Goal: Task Accomplishment & Management: Manage account settings

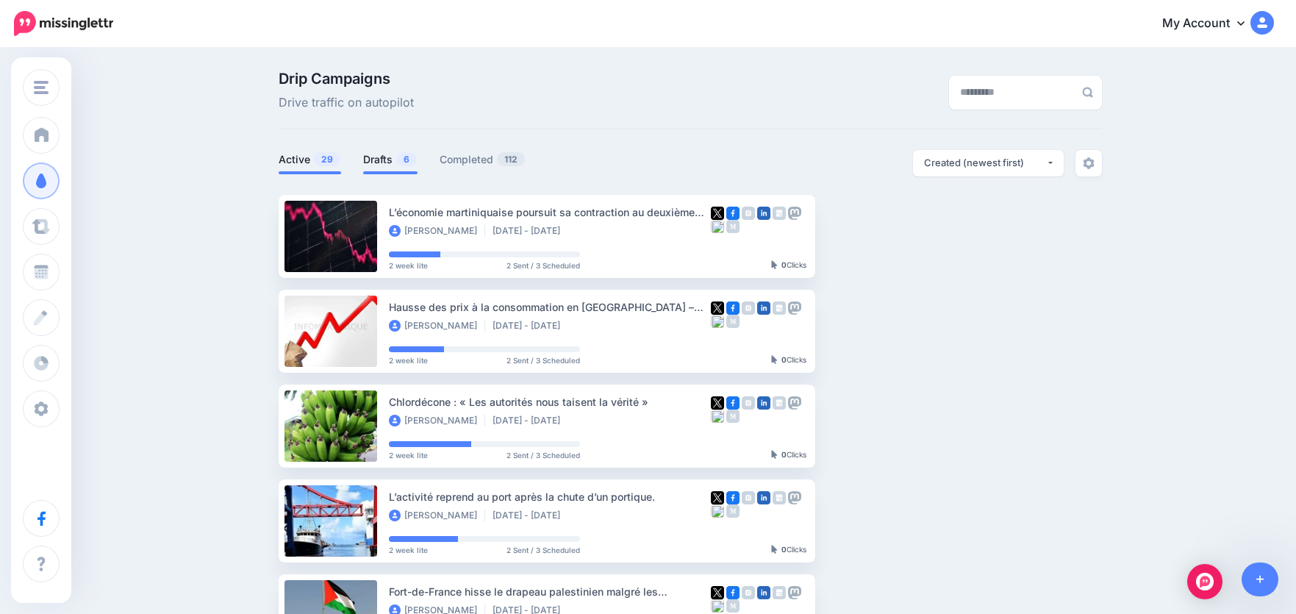
click at [378, 155] on link "Drafts 6" at bounding box center [390, 160] width 54 height 18
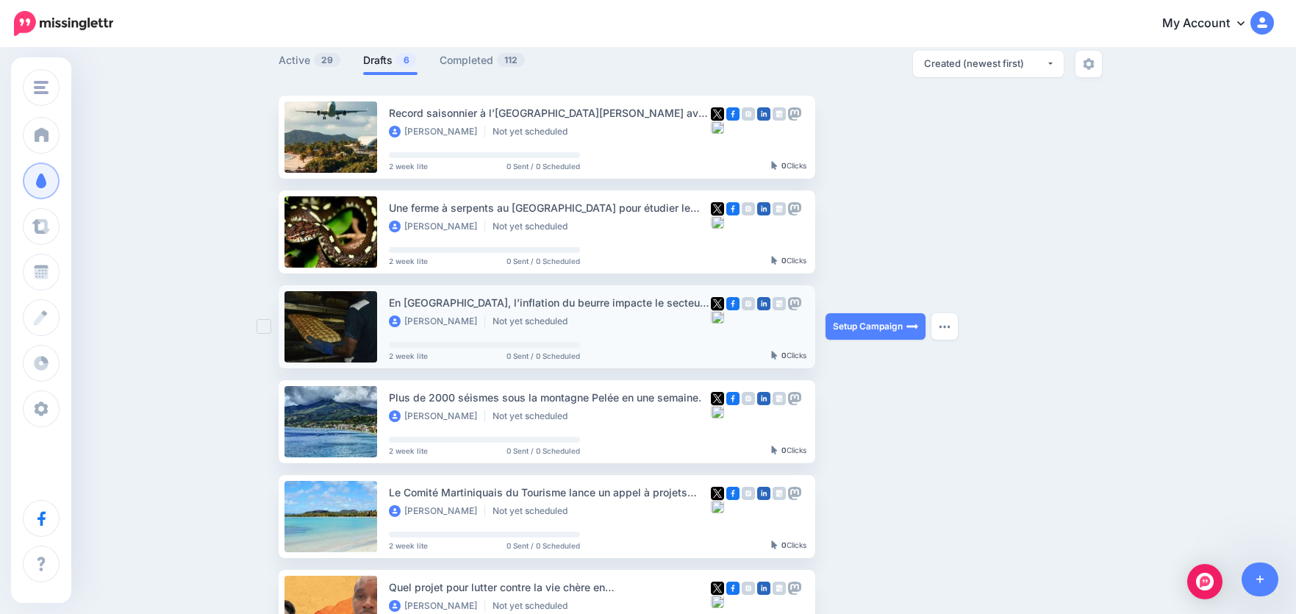
scroll to position [74, 0]
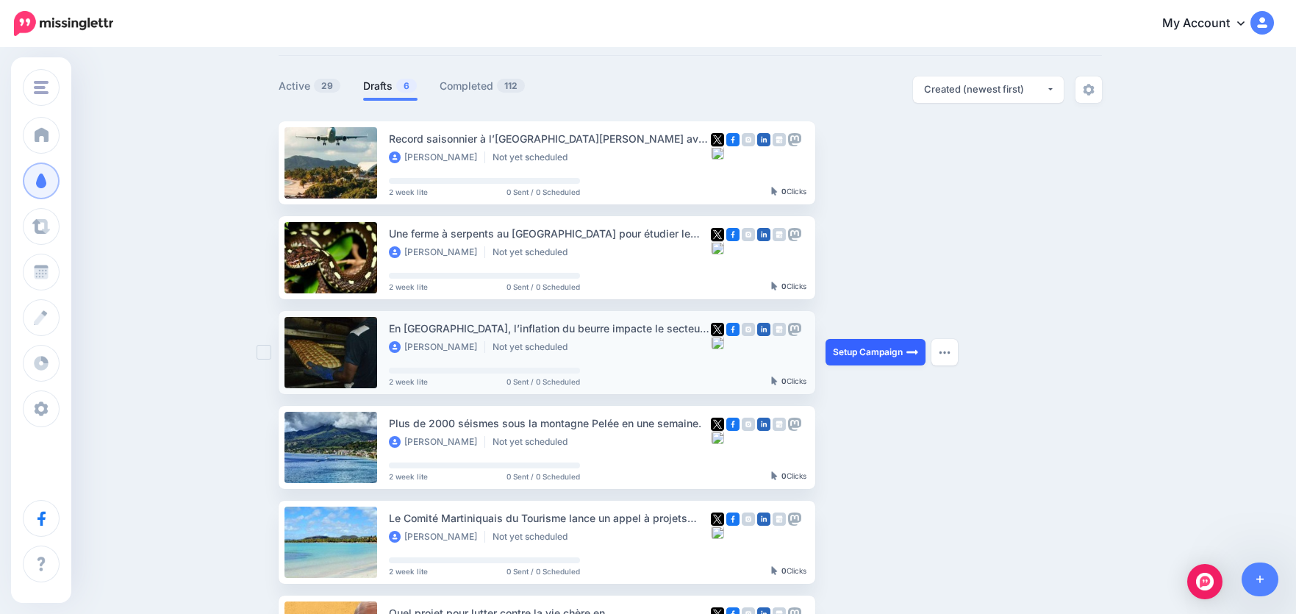
click at [883, 355] on link "Setup Campaign" at bounding box center [876, 352] width 100 height 26
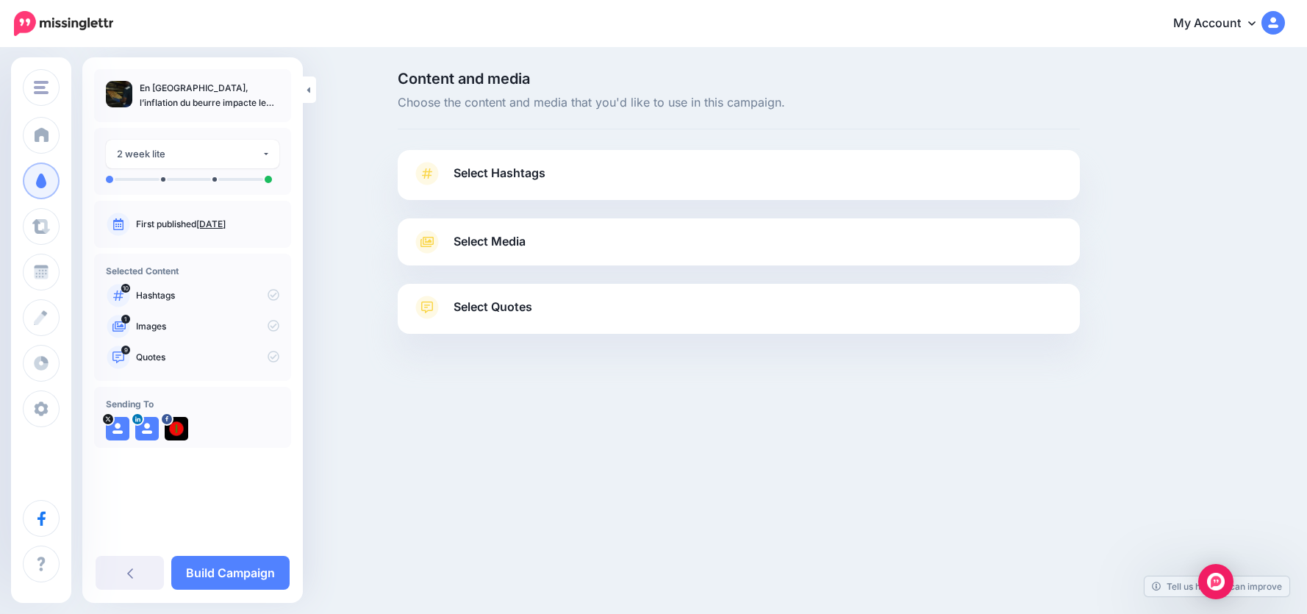
click at [499, 172] on span "Select Hashtags" at bounding box center [500, 173] width 92 height 20
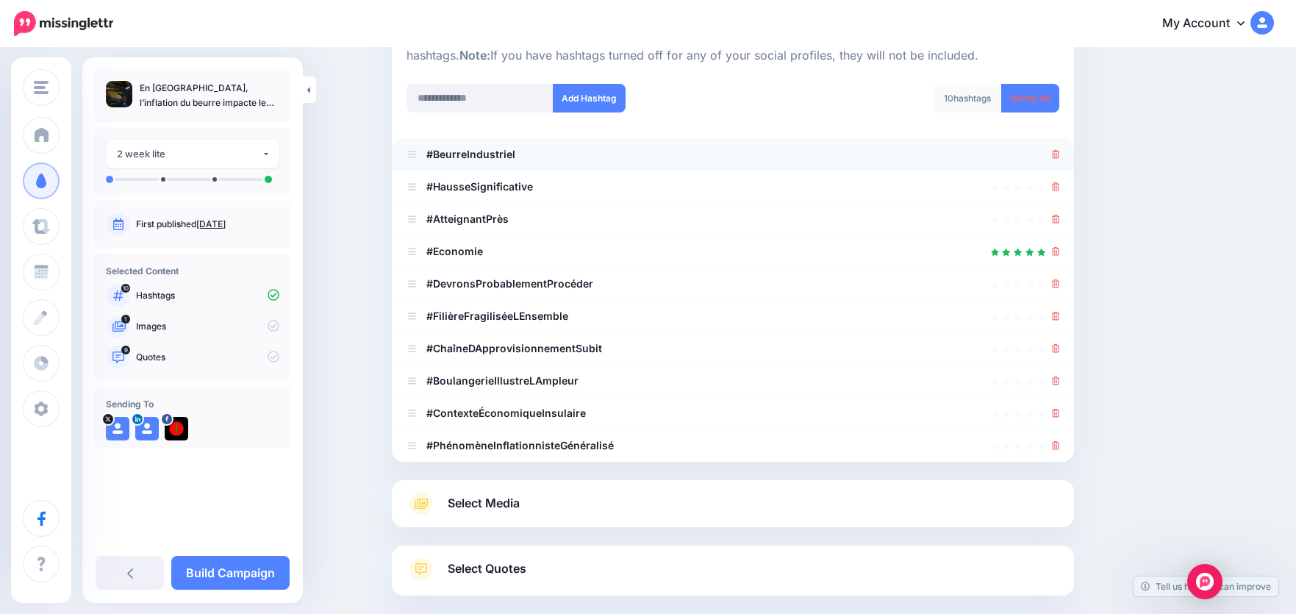
scroll to position [147, 0]
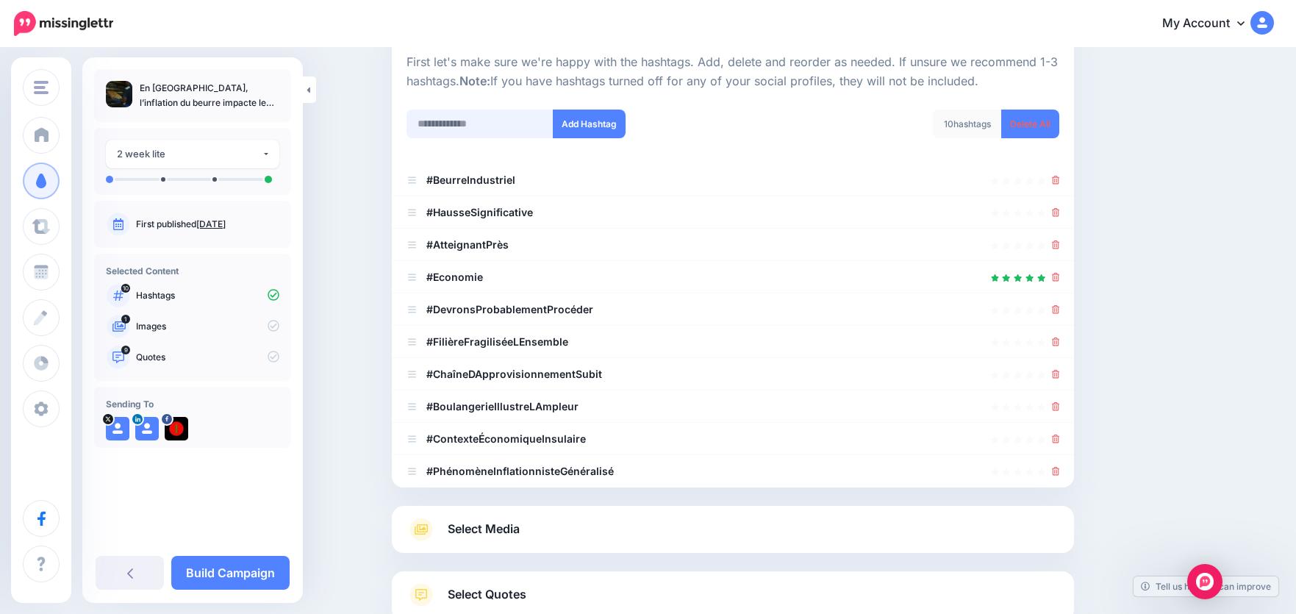
click at [465, 125] on input "text" at bounding box center [480, 124] width 147 height 29
type input "********"
click at [553, 110] on button "Add Hashtag" at bounding box center [589, 124] width 73 height 29
click at [457, 125] on input "text" at bounding box center [480, 124] width 147 height 29
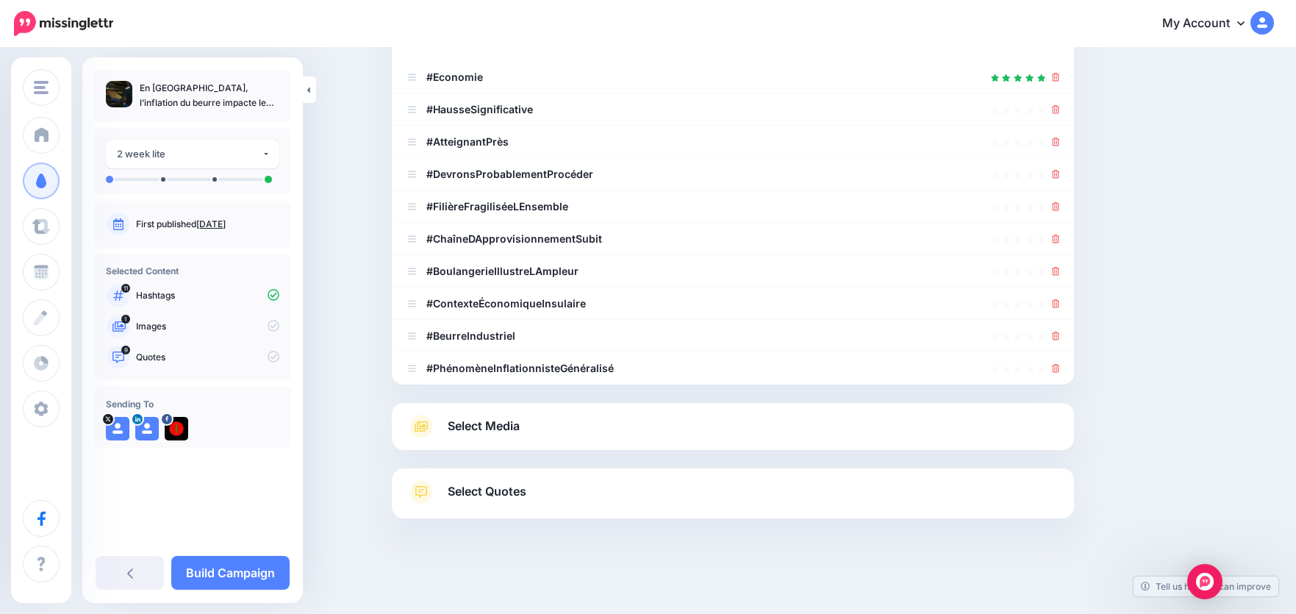
type input "**********"
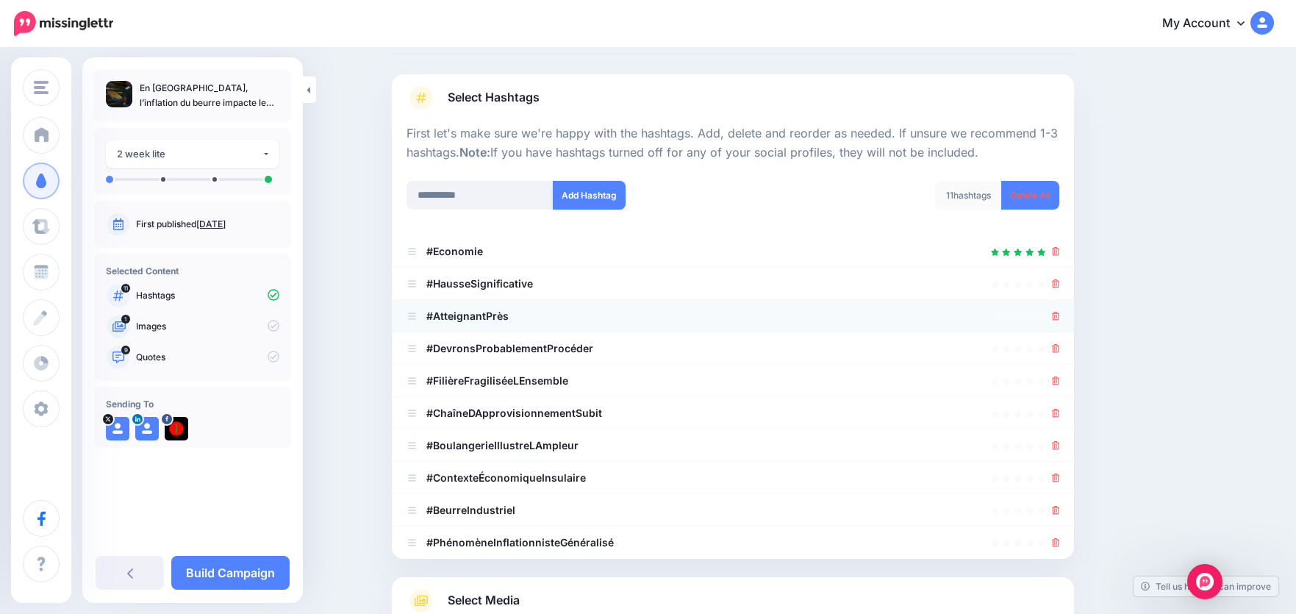
scroll to position [0, 0]
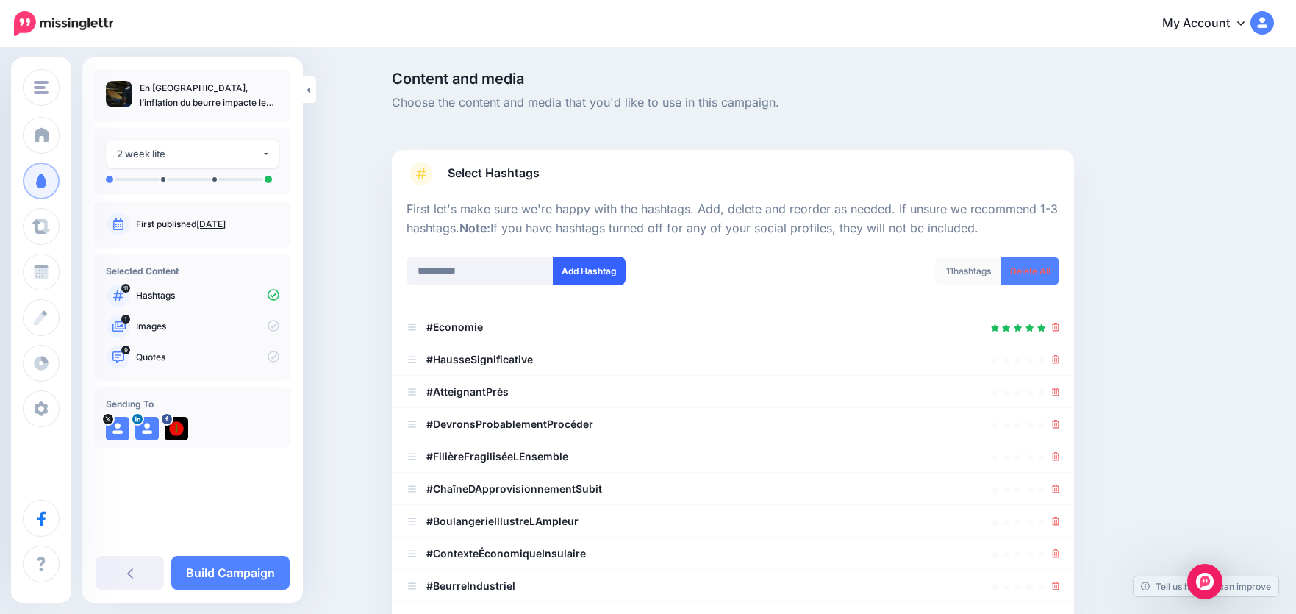
click at [593, 270] on button "Add Hashtag" at bounding box center [589, 271] width 73 height 29
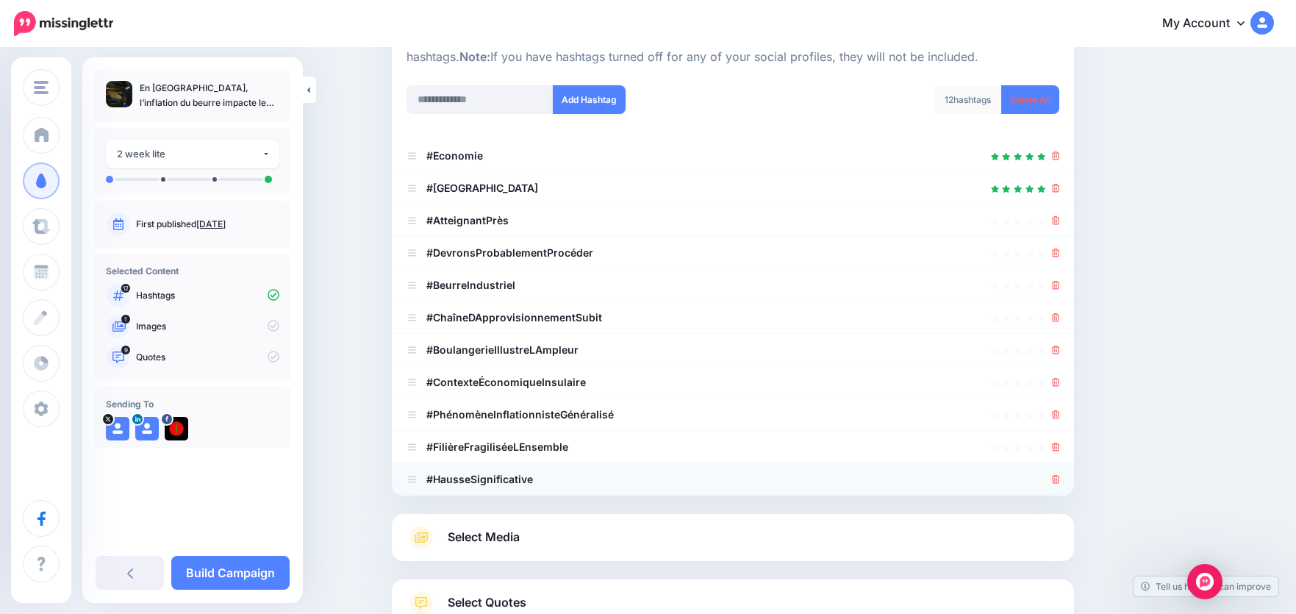
scroll to position [282, 0]
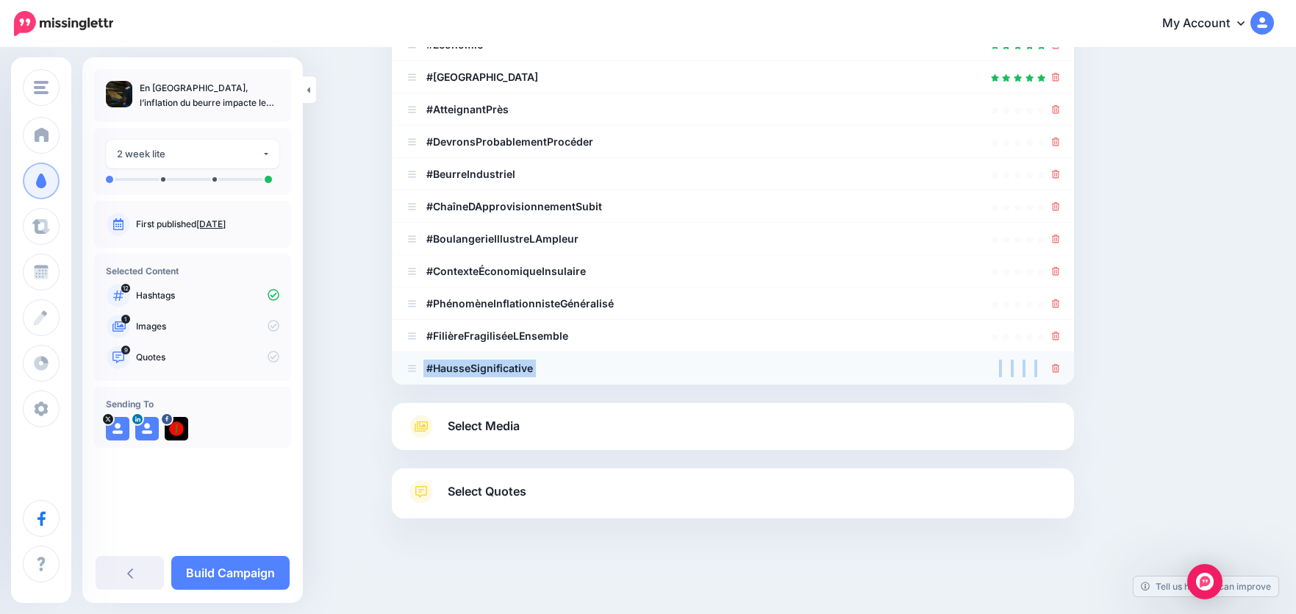
click at [1059, 368] on li "#HausseSignificative" at bounding box center [733, 368] width 682 height 32
click at [1060, 368] on icon at bounding box center [1056, 368] width 8 height 9
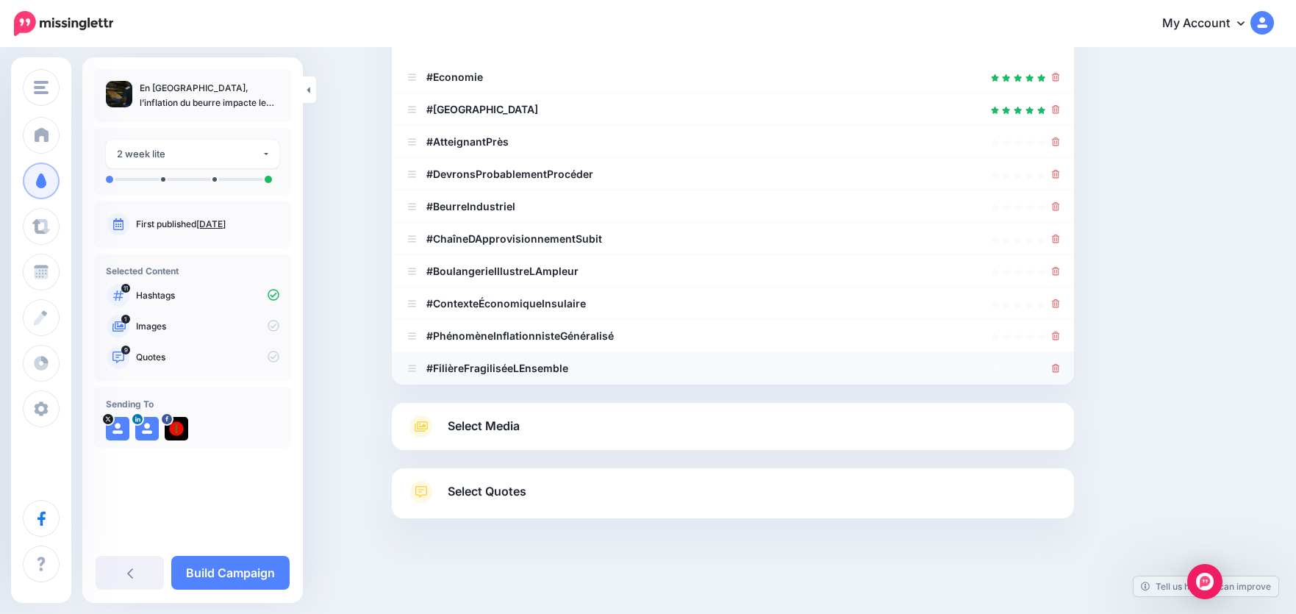
click at [1060, 365] on icon at bounding box center [1056, 368] width 8 height 9
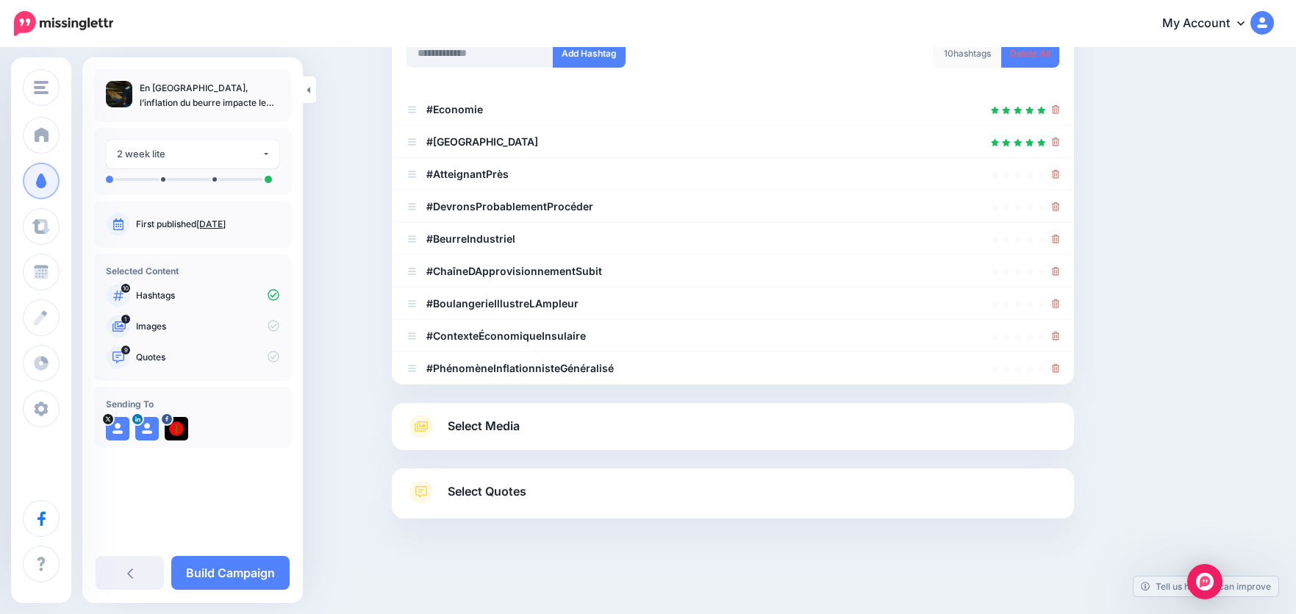
click at [1060, 365] on icon at bounding box center [1056, 368] width 8 height 9
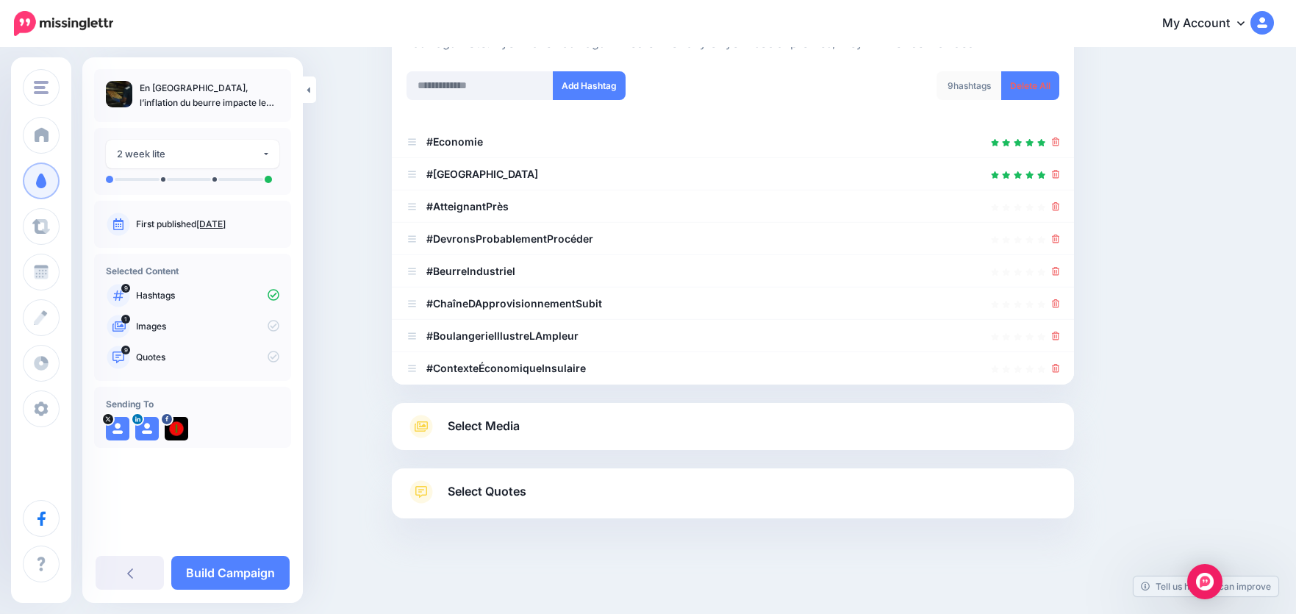
click at [1060, 365] on icon at bounding box center [1056, 368] width 8 height 9
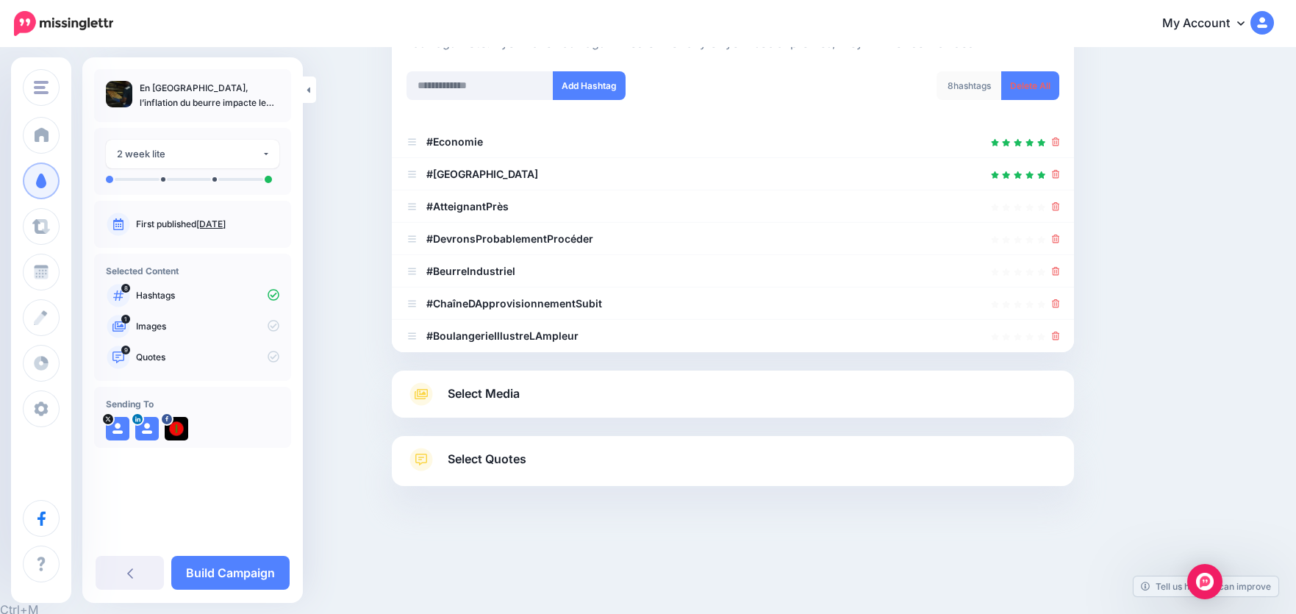
scroll to position [153, 0]
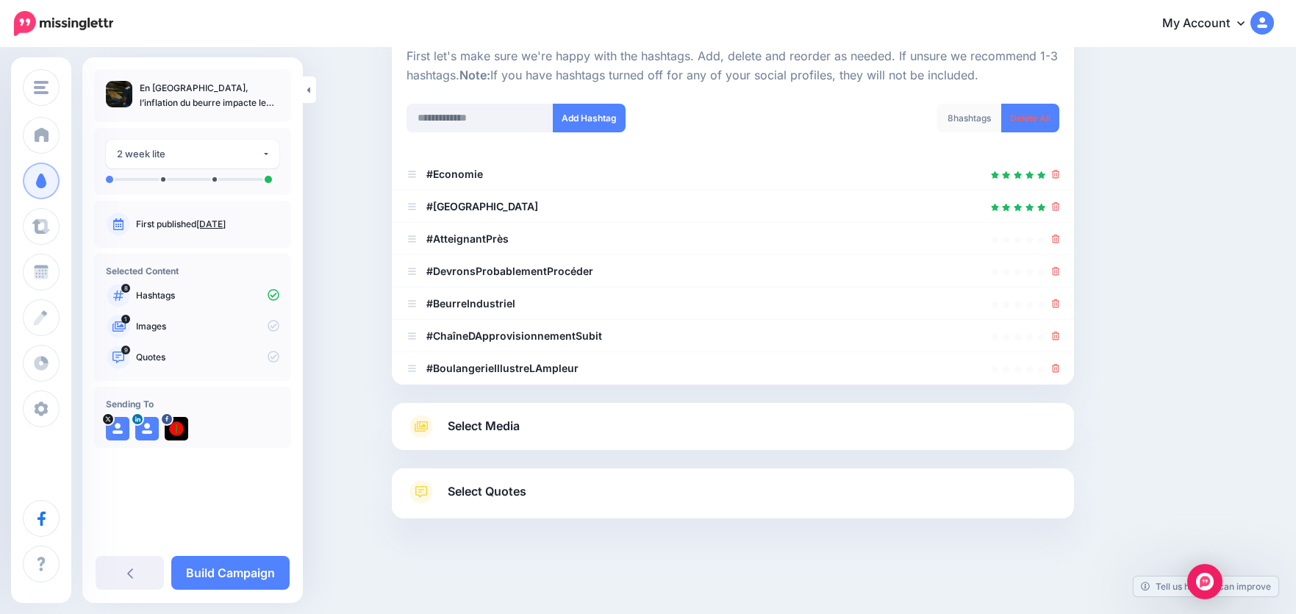
click at [1060, 365] on icon at bounding box center [1056, 368] width 8 height 9
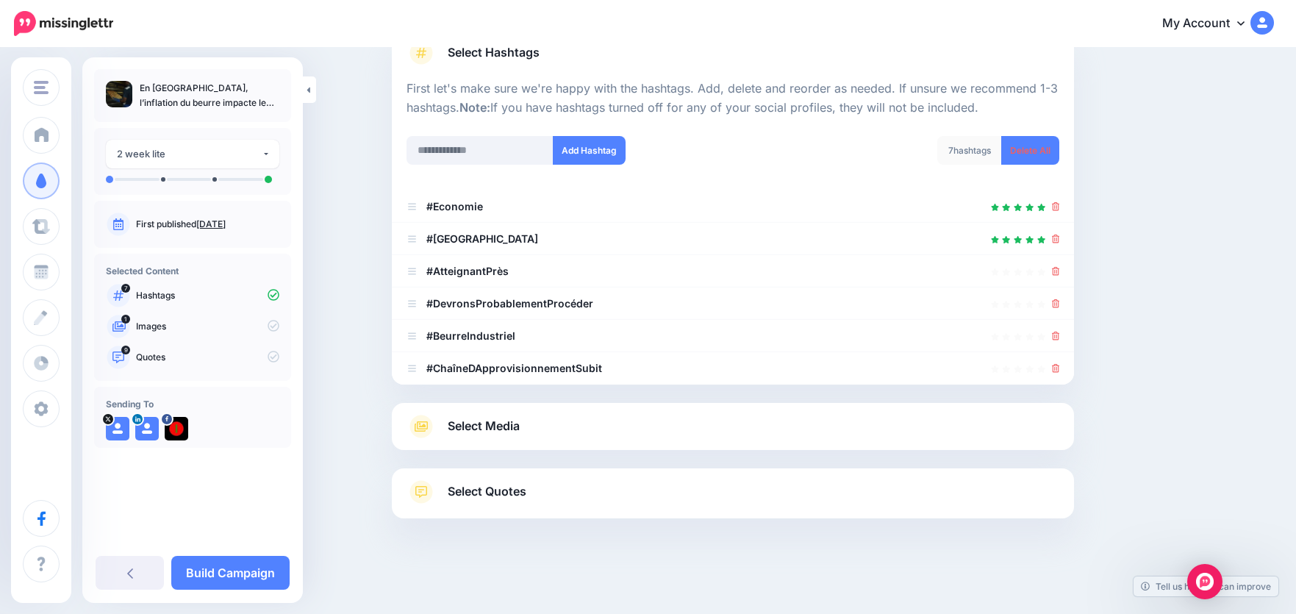
click at [1060, 365] on icon at bounding box center [1056, 368] width 8 height 9
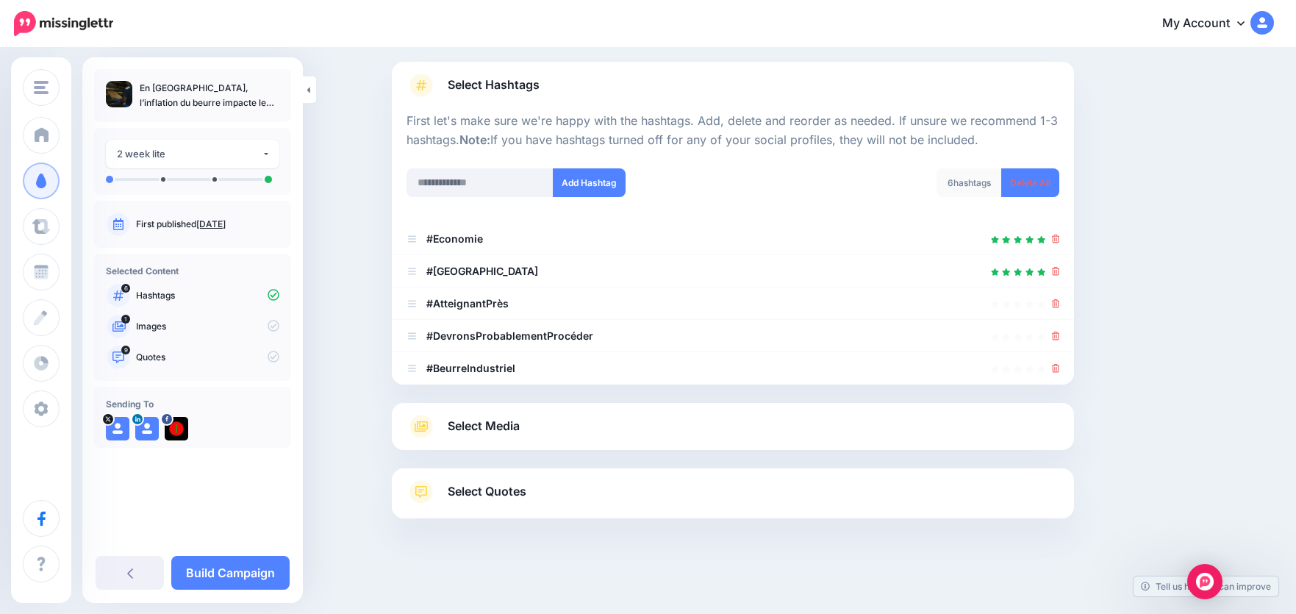
click at [1060, 365] on icon at bounding box center [1056, 368] width 8 height 9
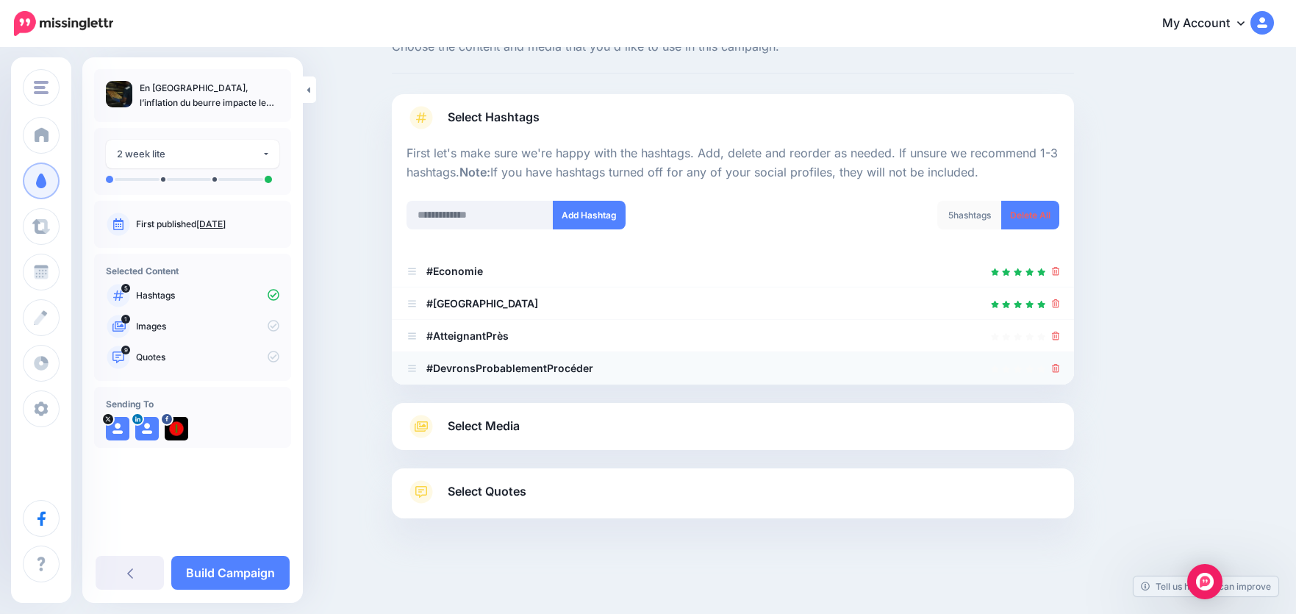
click at [1060, 364] on icon at bounding box center [1056, 368] width 8 height 9
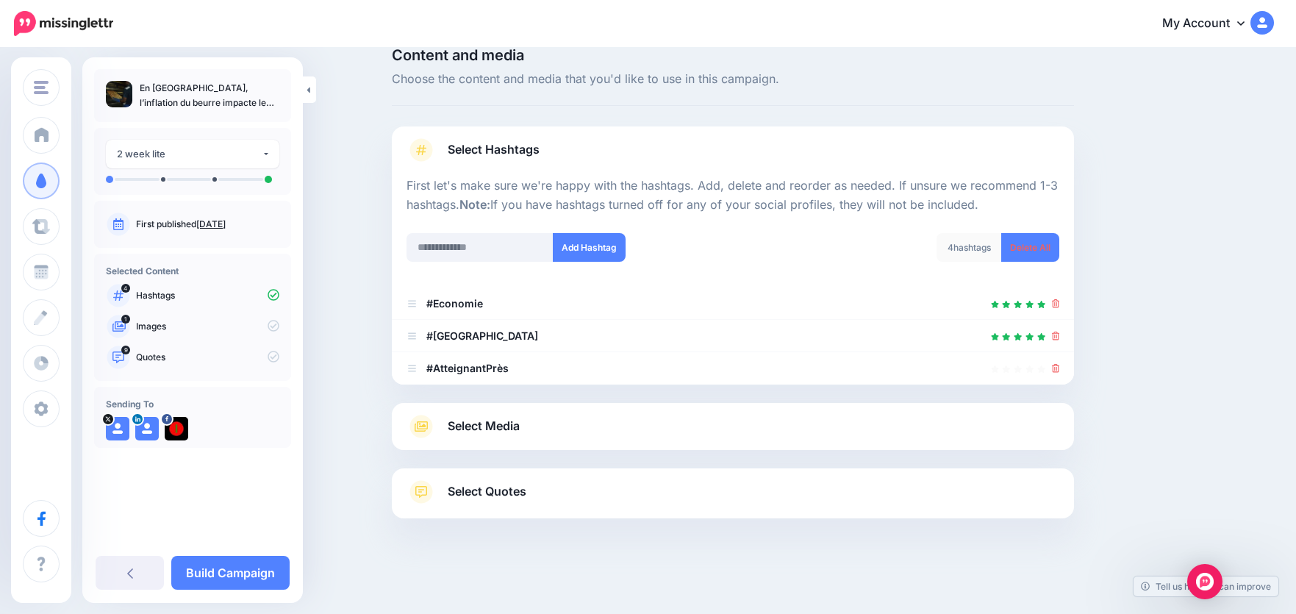
scroll to position [24, 0]
click at [1060, 364] on icon at bounding box center [1056, 368] width 8 height 9
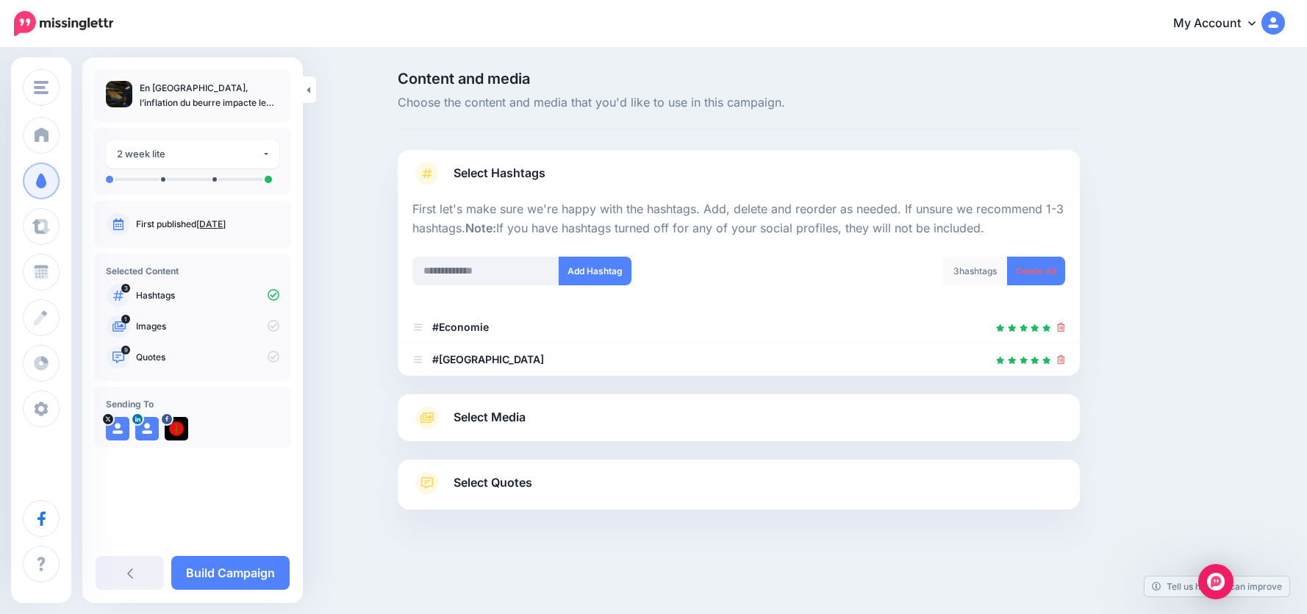
click at [479, 411] on span "Select Media" at bounding box center [490, 417] width 72 height 20
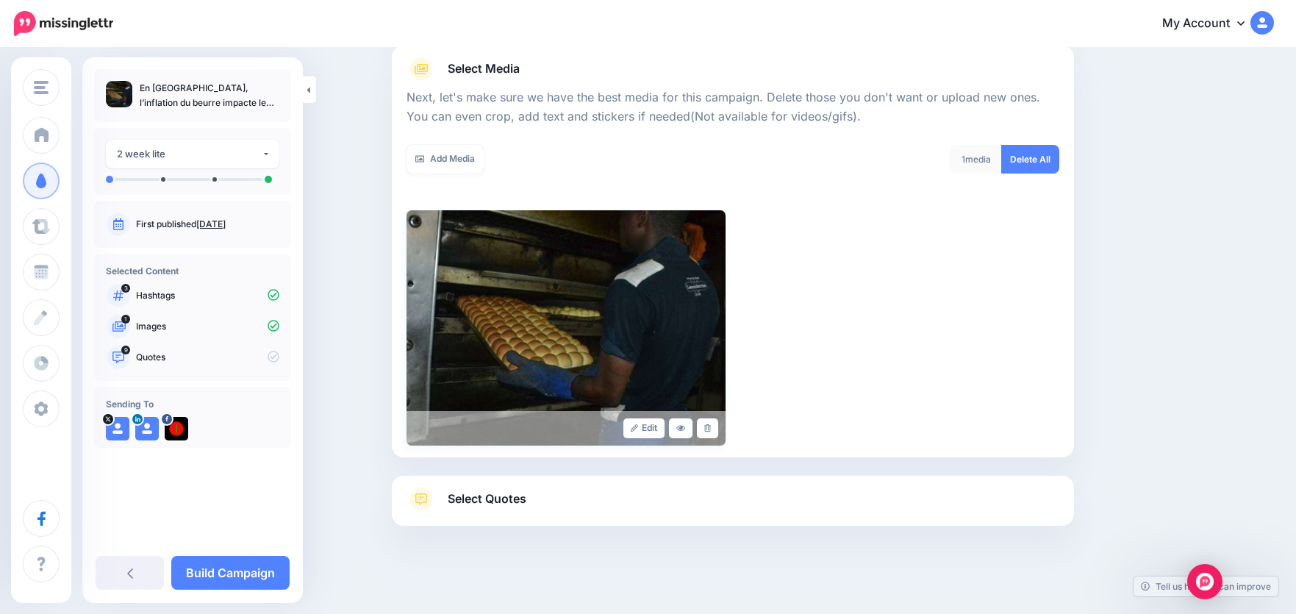
scroll to position [180, 0]
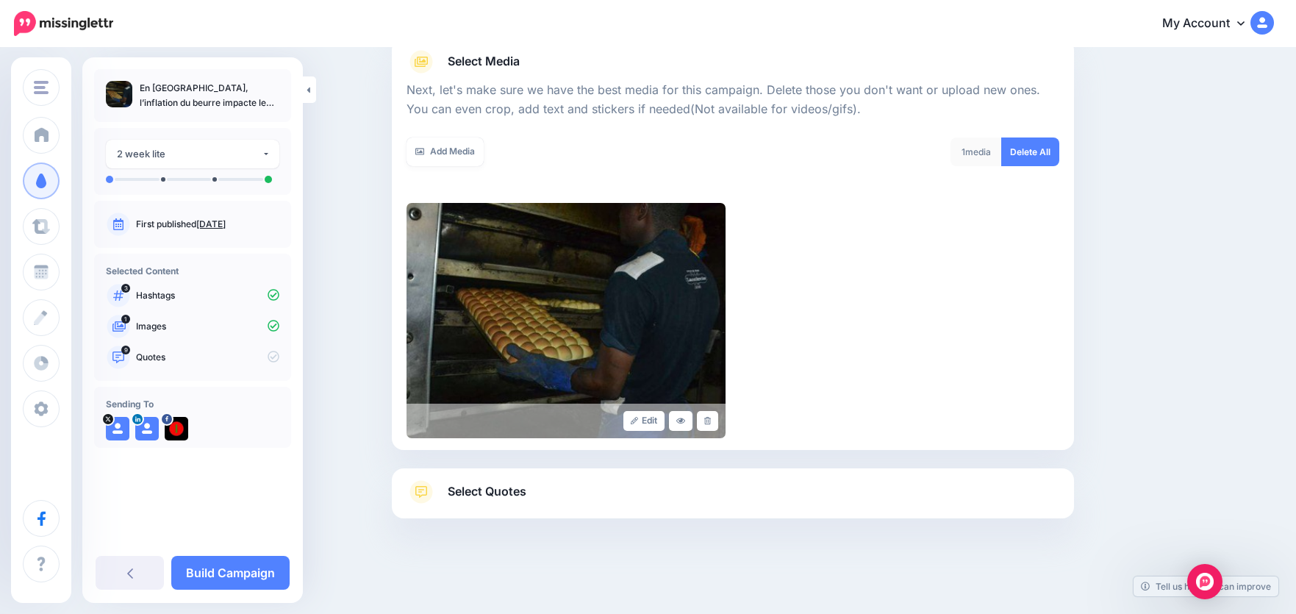
click at [473, 493] on span "Select Quotes" at bounding box center [487, 492] width 79 height 20
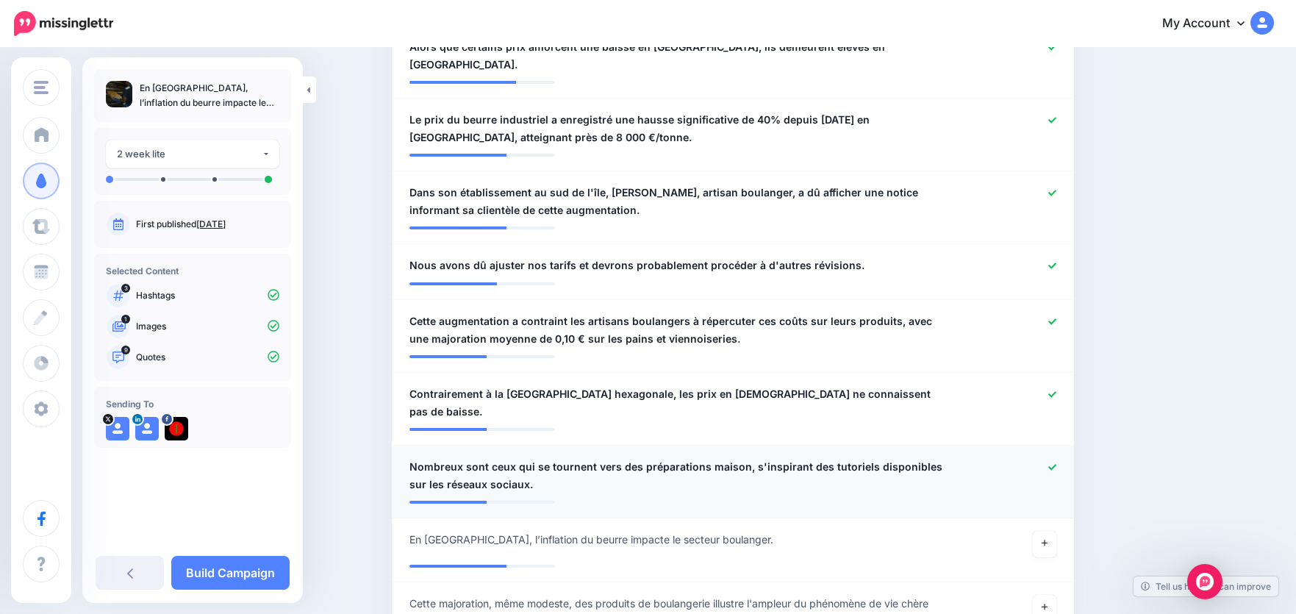
scroll to position [695, 0]
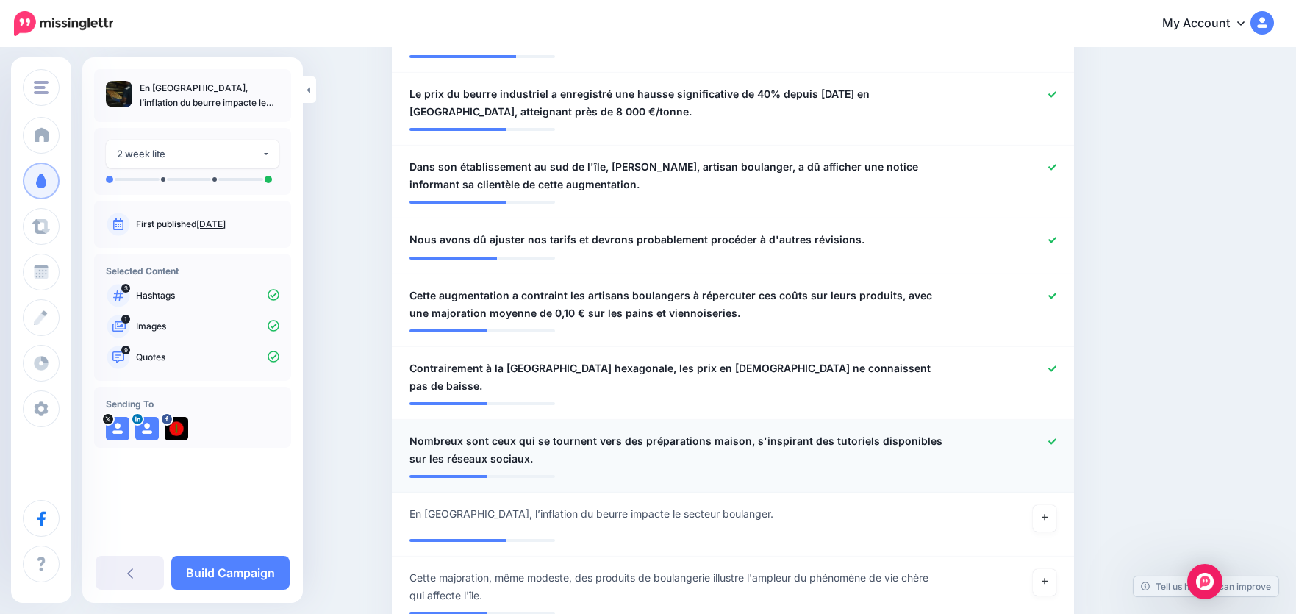
click at [1057, 438] on icon at bounding box center [1053, 441] width 8 height 6
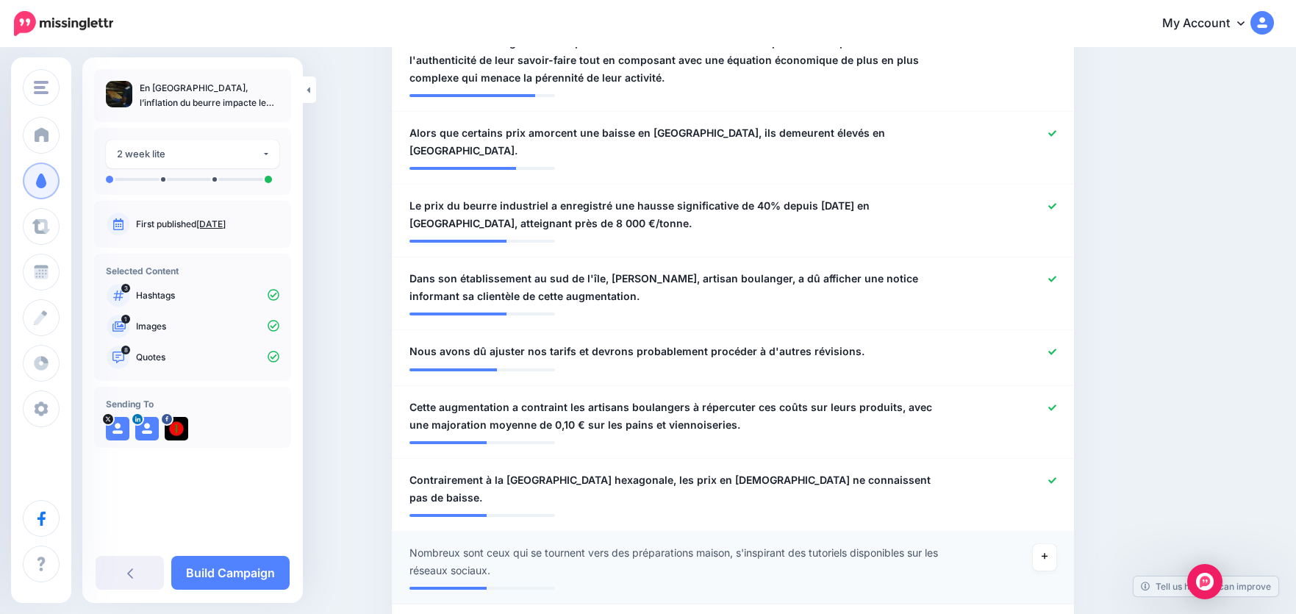
scroll to position [548, 0]
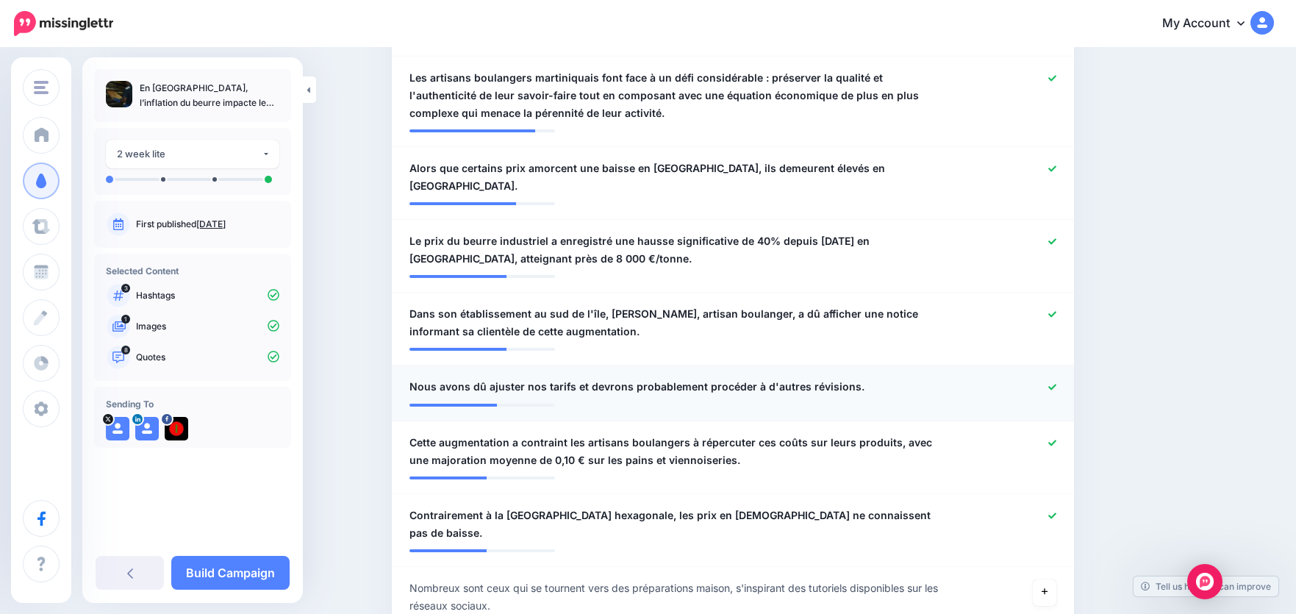
click at [1057, 384] on icon at bounding box center [1053, 387] width 8 height 6
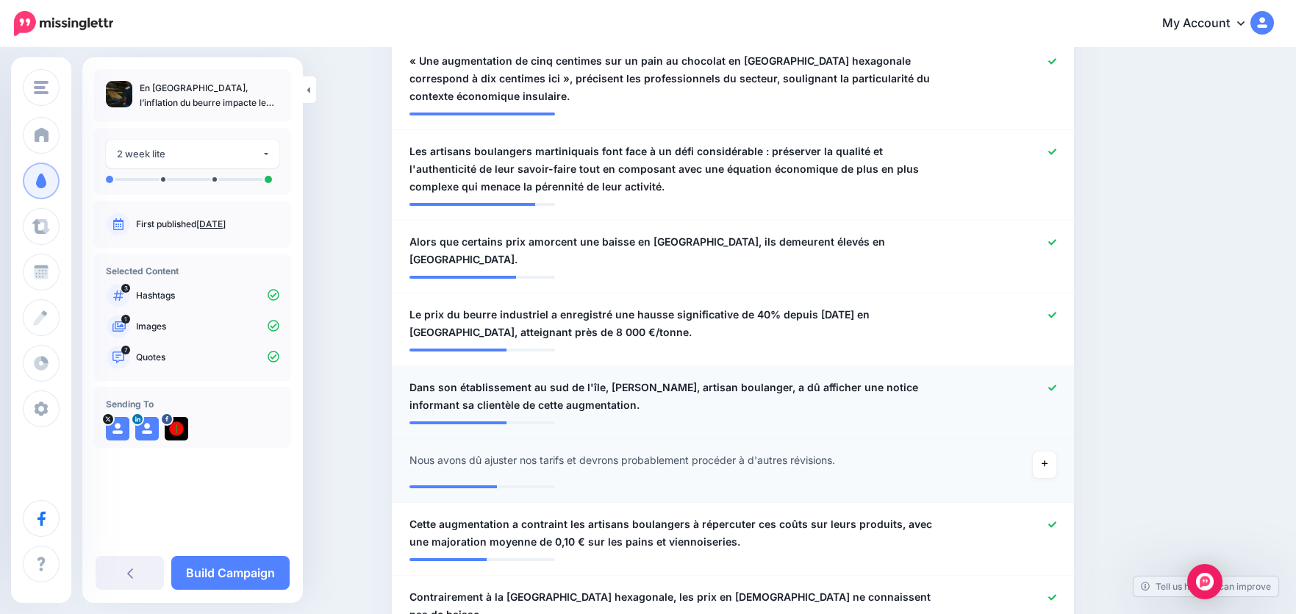
scroll to position [401, 0]
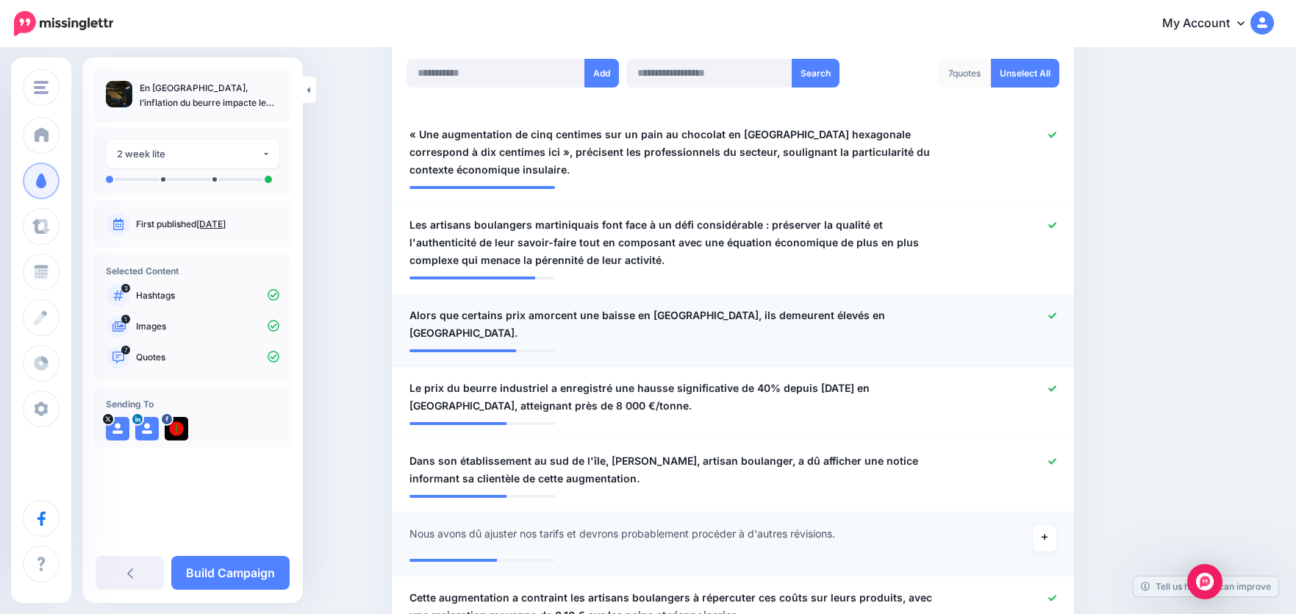
click at [1054, 318] on icon at bounding box center [1053, 316] width 8 height 8
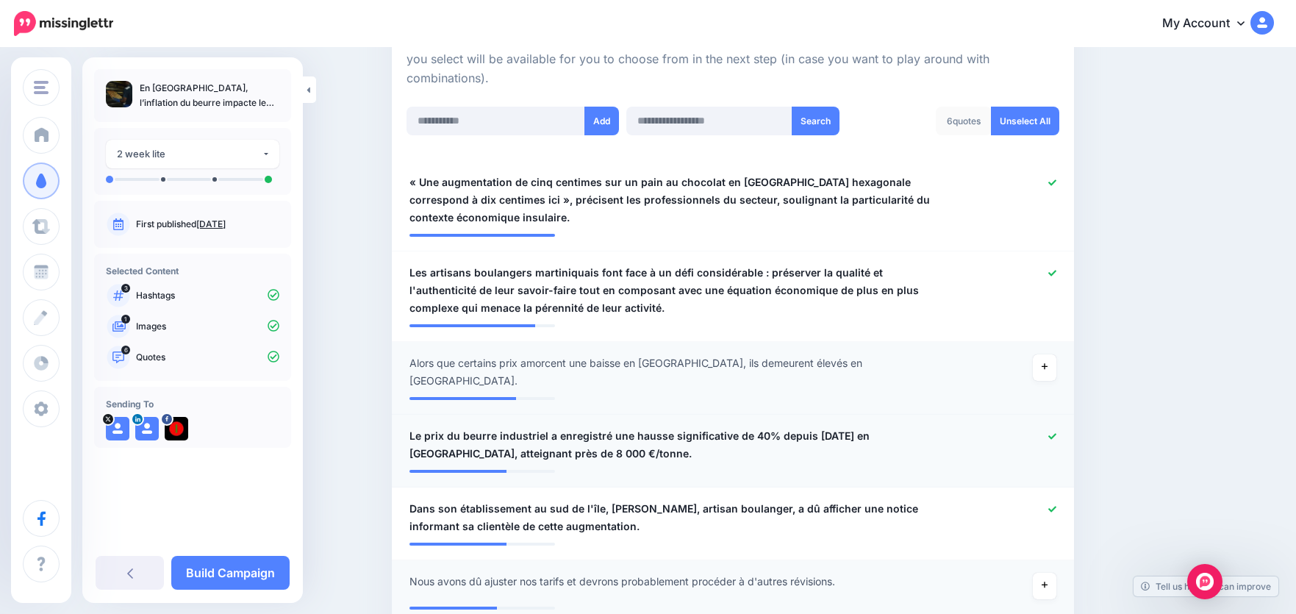
scroll to position [254, 0]
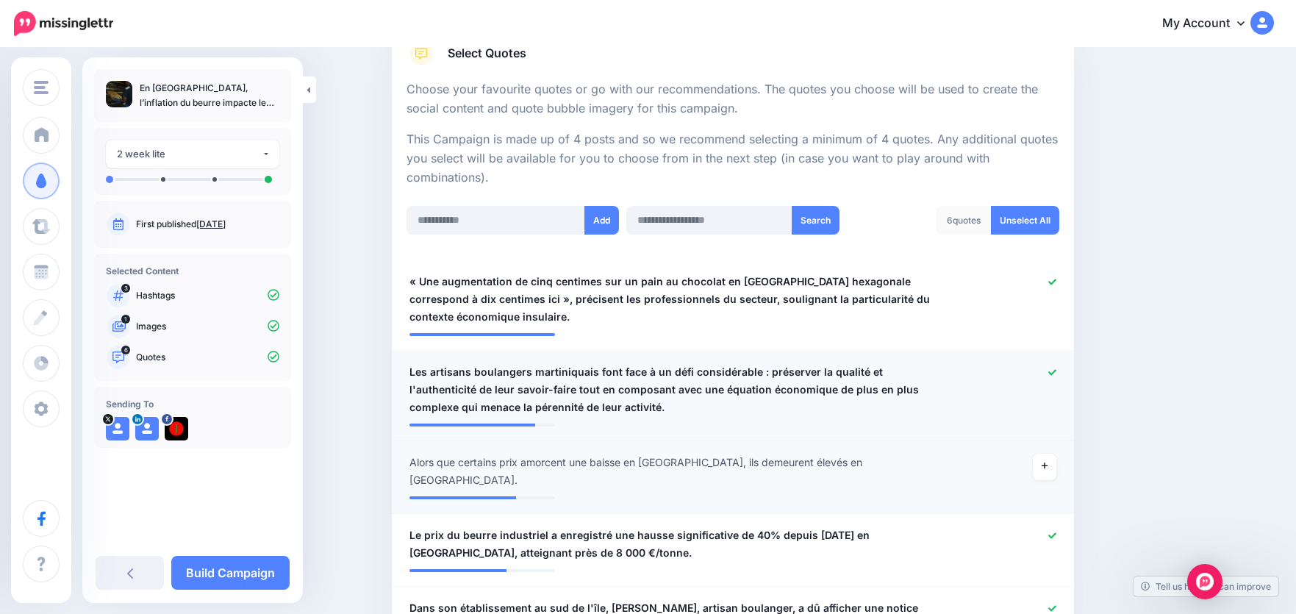
click at [1057, 369] on icon at bounding box center [1053, 372] width 8 height 8
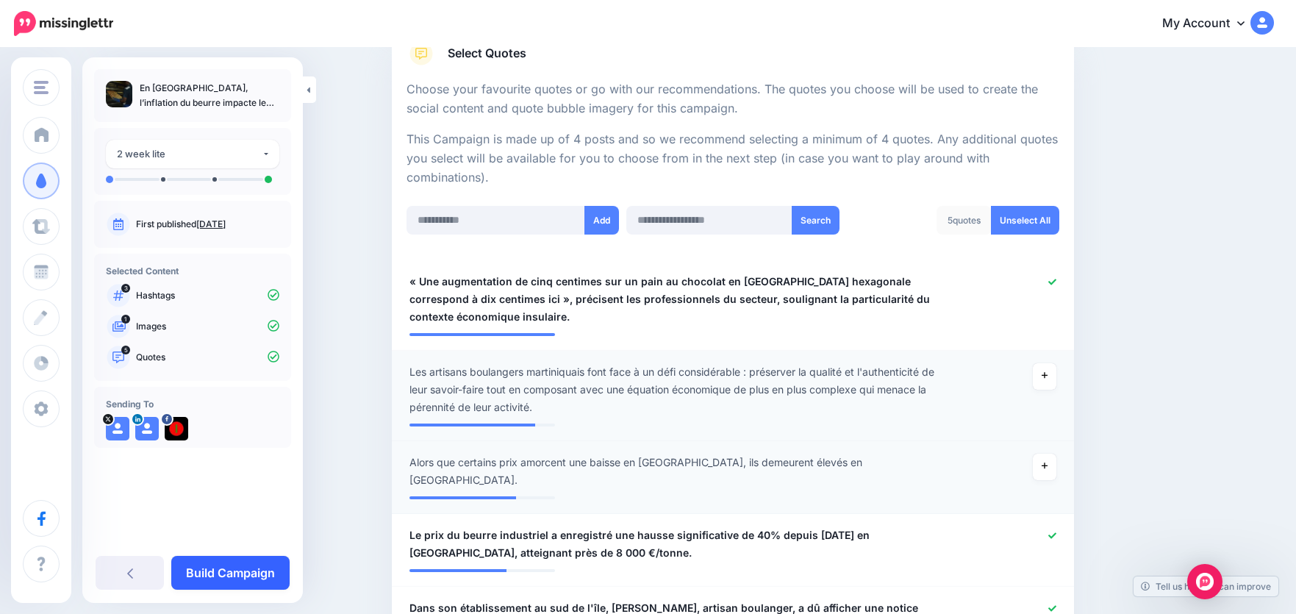
click at [240, 557] on link "Build Campaign" at bounding box center [230, 573] width 118 height 34
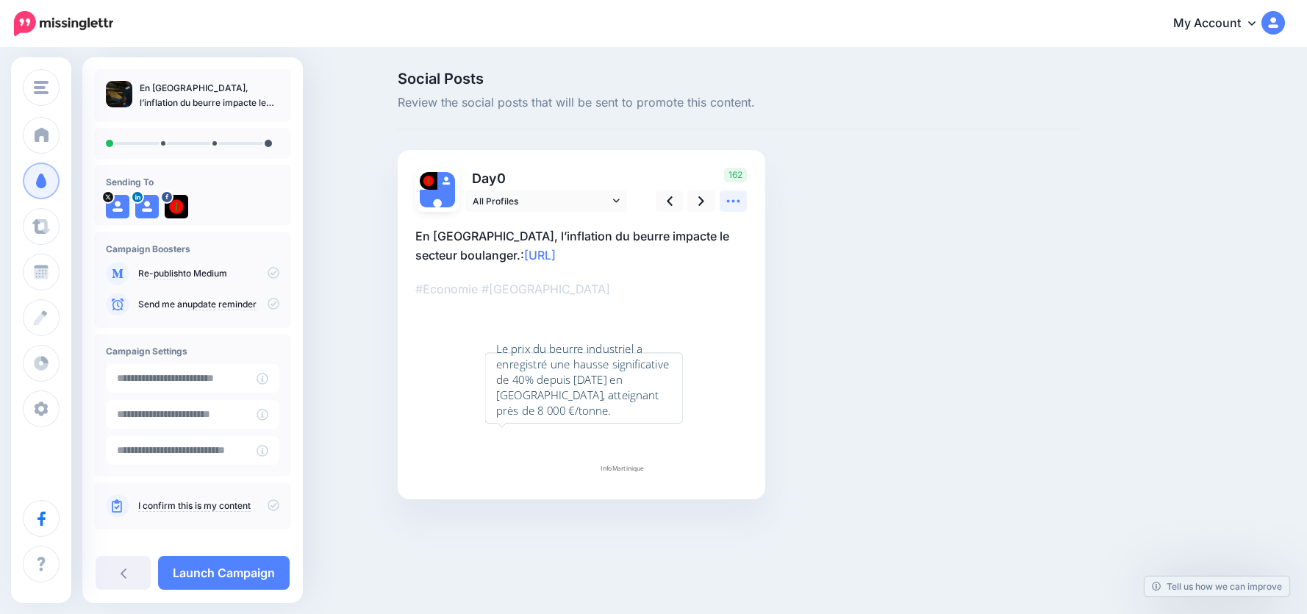
click at [729, 200] on icon at bounding box center [733, 201] width 13 height 3
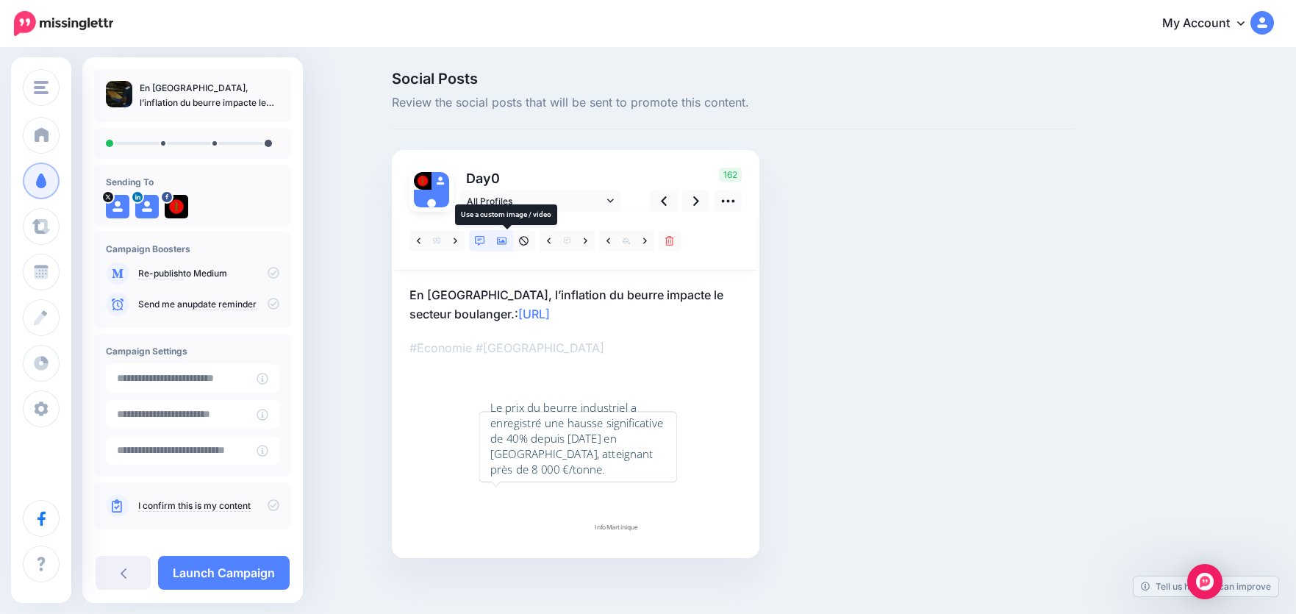
click at [513, 240] on link at bounding box center [502, 240] width 22 height 21
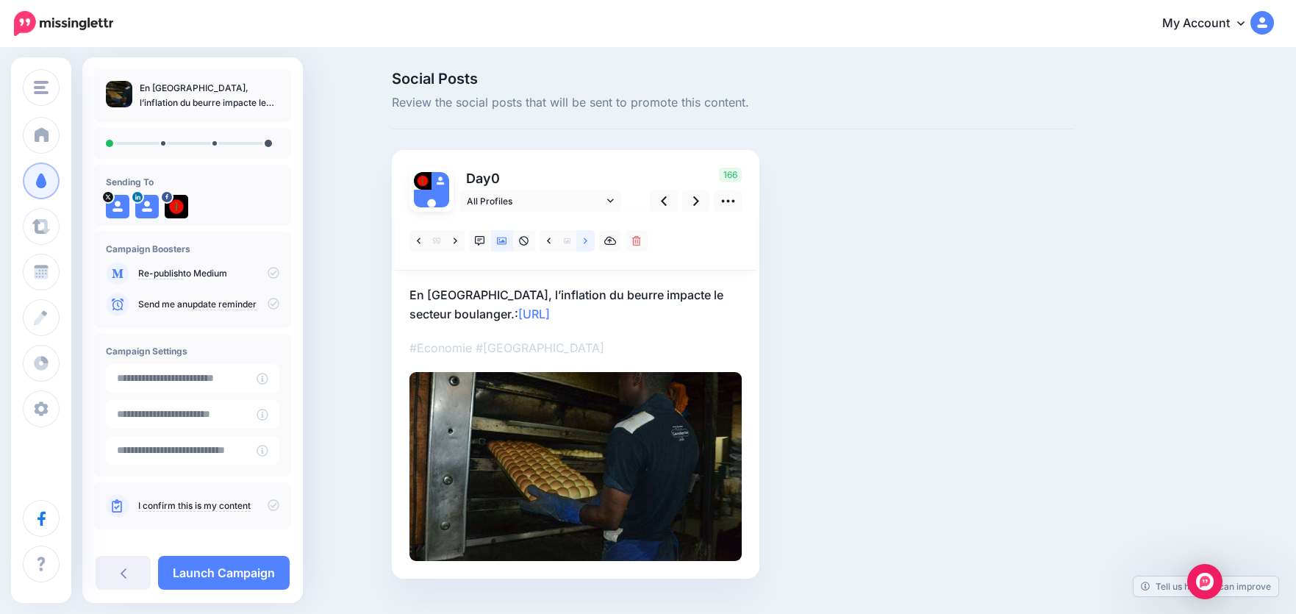
click at [587, 243] on icon at bounding box center [586, 240] width 4 height 6
click at [594, 243] on link at bounding box center [585, 240] width 18 height 21
click at [551, 240] on link at bounding box center [549, 240] width 18 height 21
click at [587, 242] on icon at bounding box center [586, 240] width 4 height 6
click at [697, 204] on link at bounding box center [696, 200] width 28 height 21
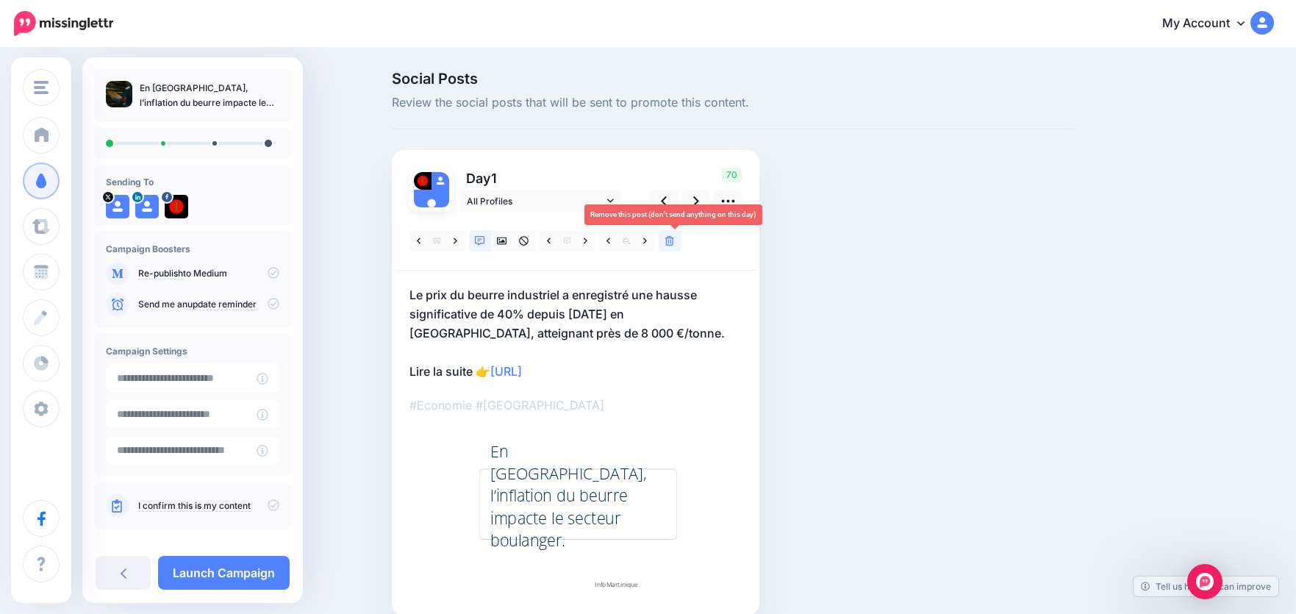
click at [671, 243] on icon at bounding box center [669, 241] width 9 height 10
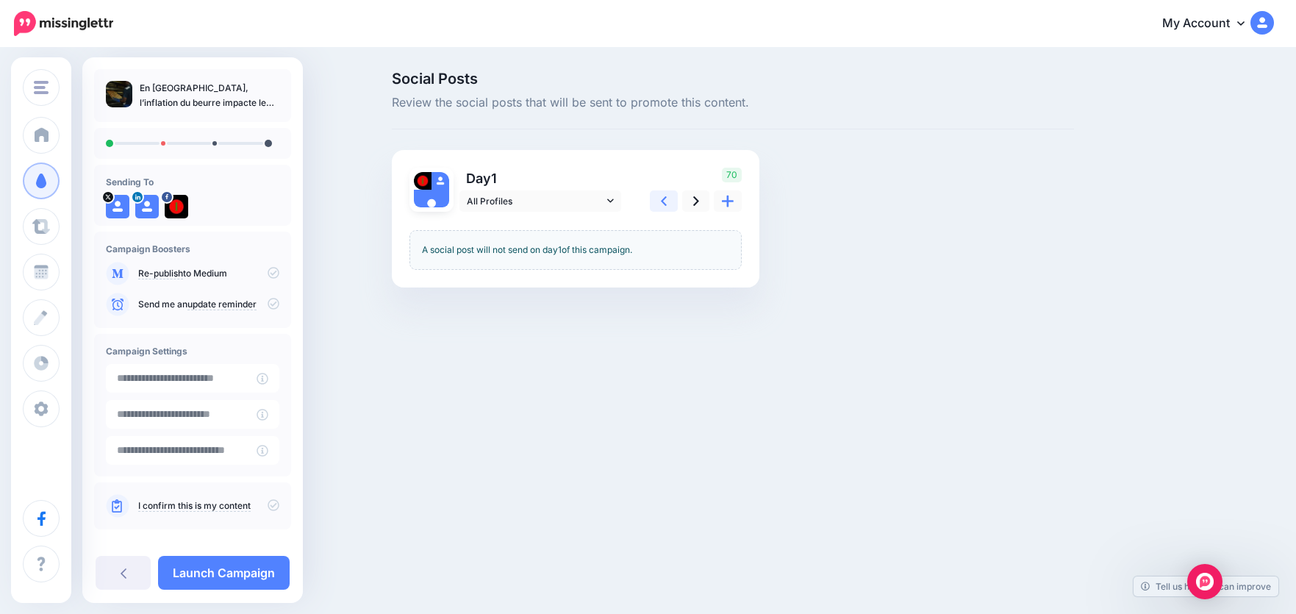
click at [667, 201] on icon at bounding box center [664, 200] width 6 height 15
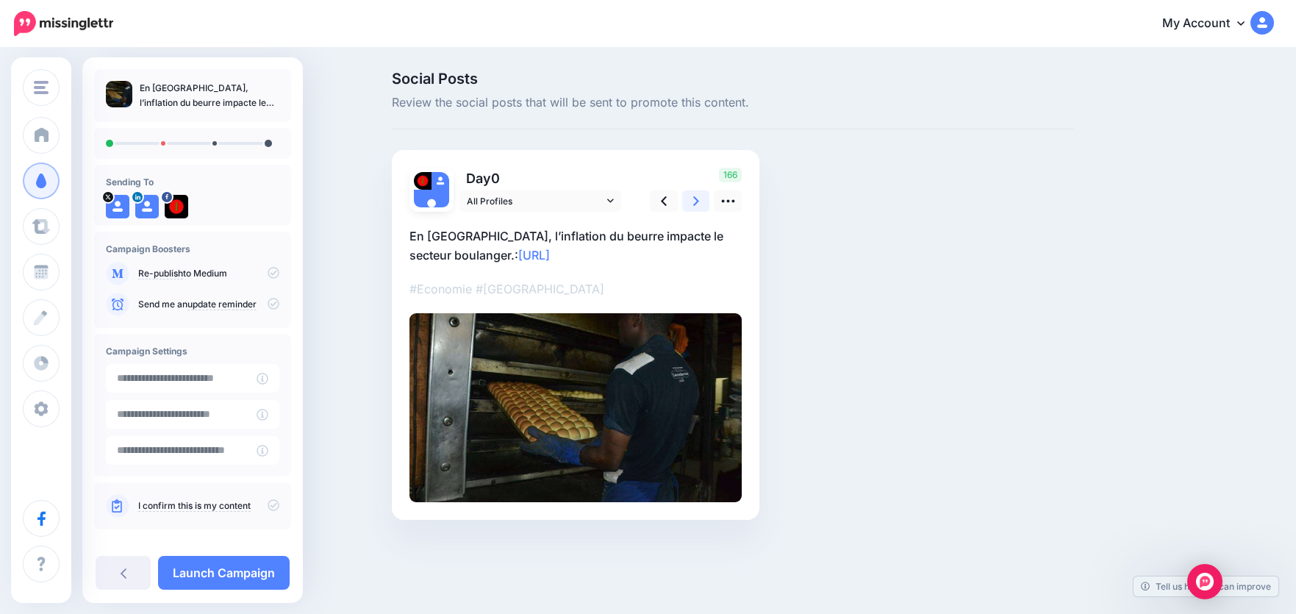
click at [699, 197] on icon at bounding box center [696, 200] width 6 height 15
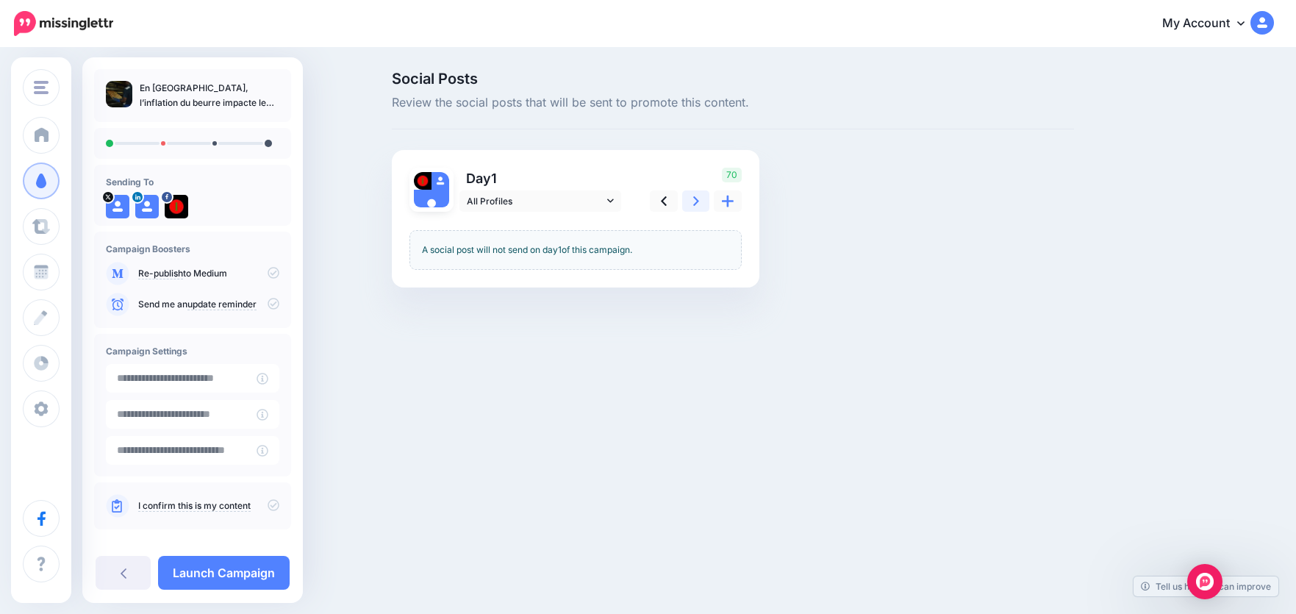
click at [707, 199] on link at bounding box center [696, 200] width 28 height 21
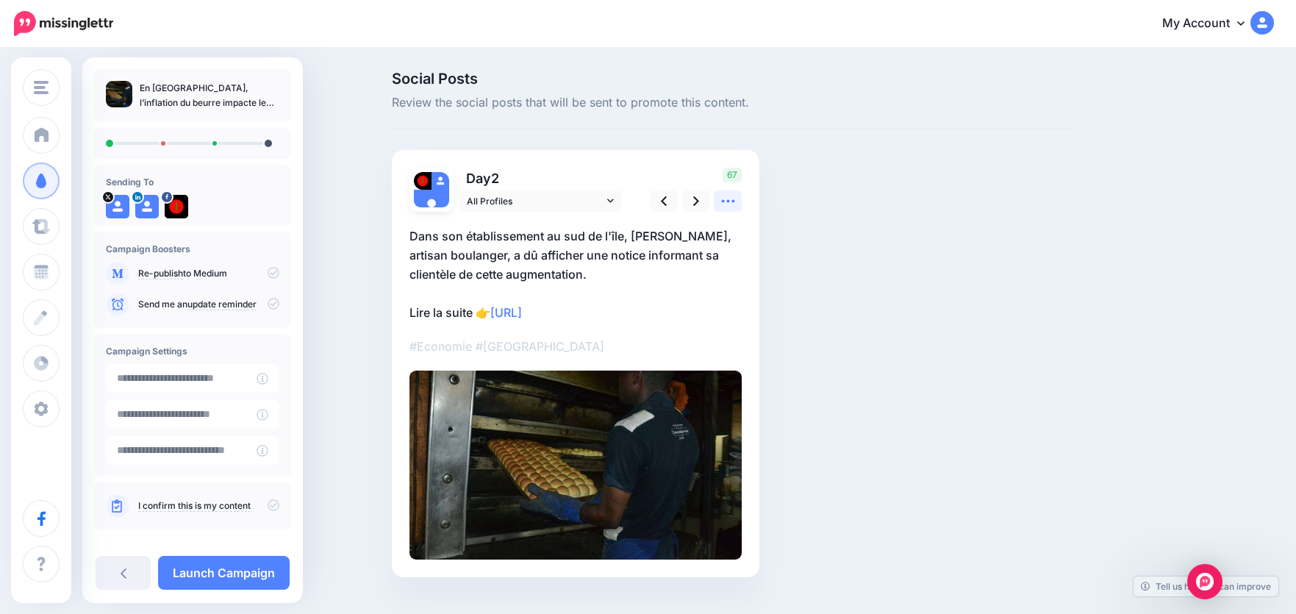
click at [736, 204] on icon at bounding box center [728, 200] width 15 height 15
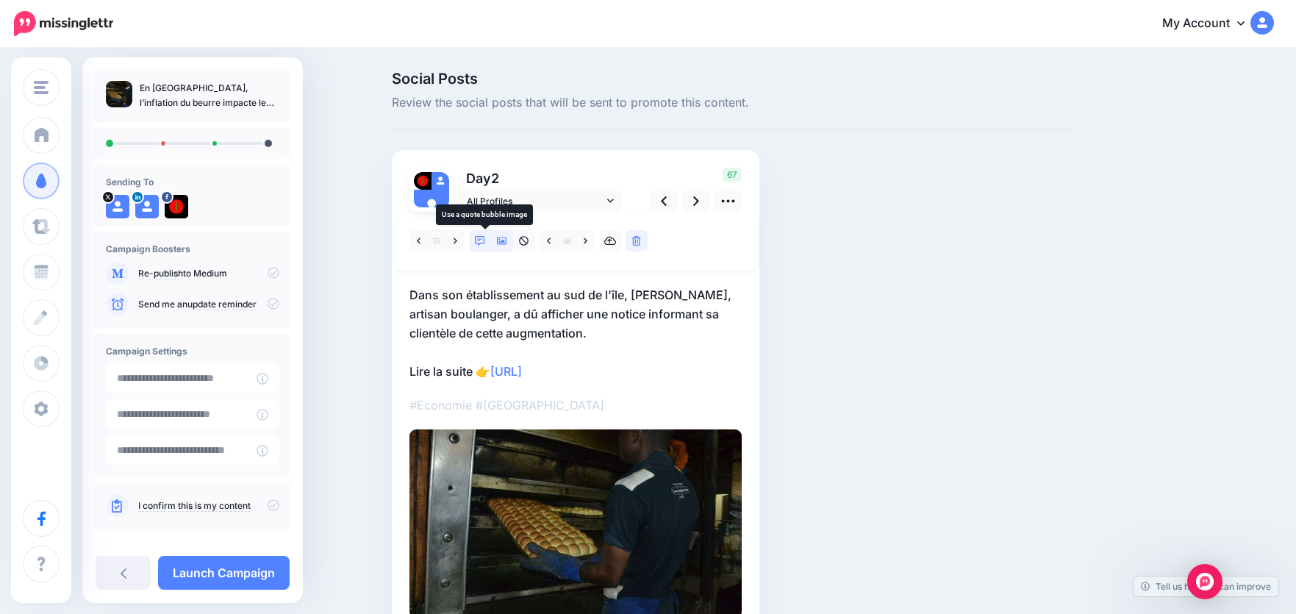
click at [491, 240] on link at bounding box center [480, 240] width 22 height 21
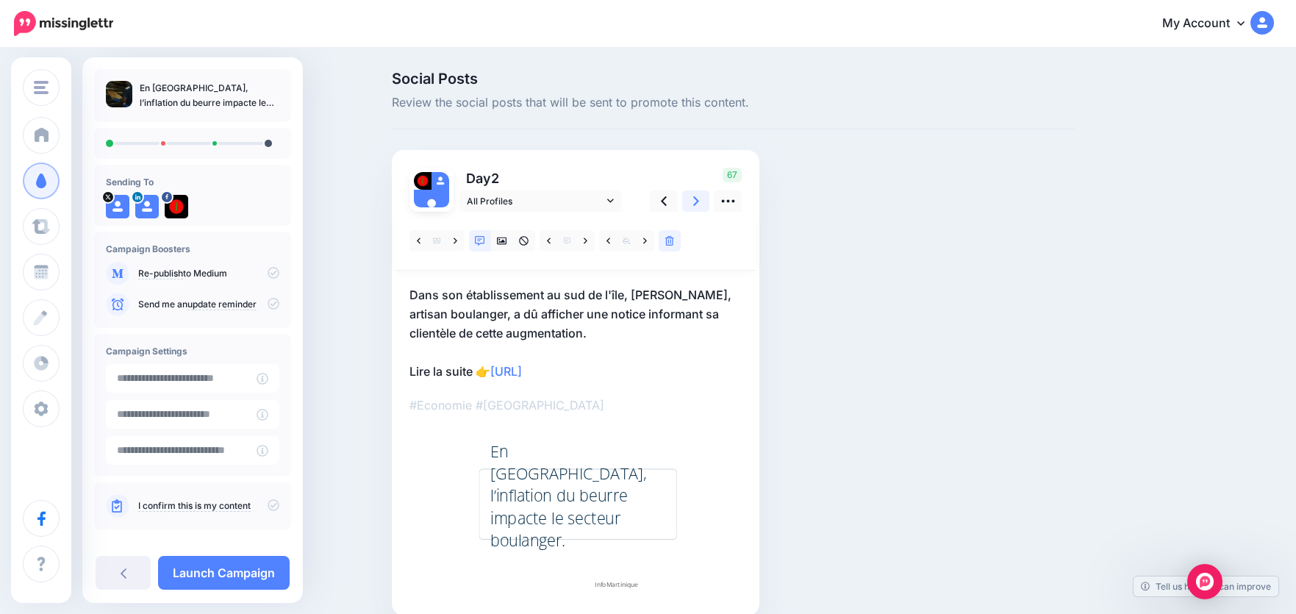
click at [699, 207] on icon at bounding box center [696, 200] width 6 height 15
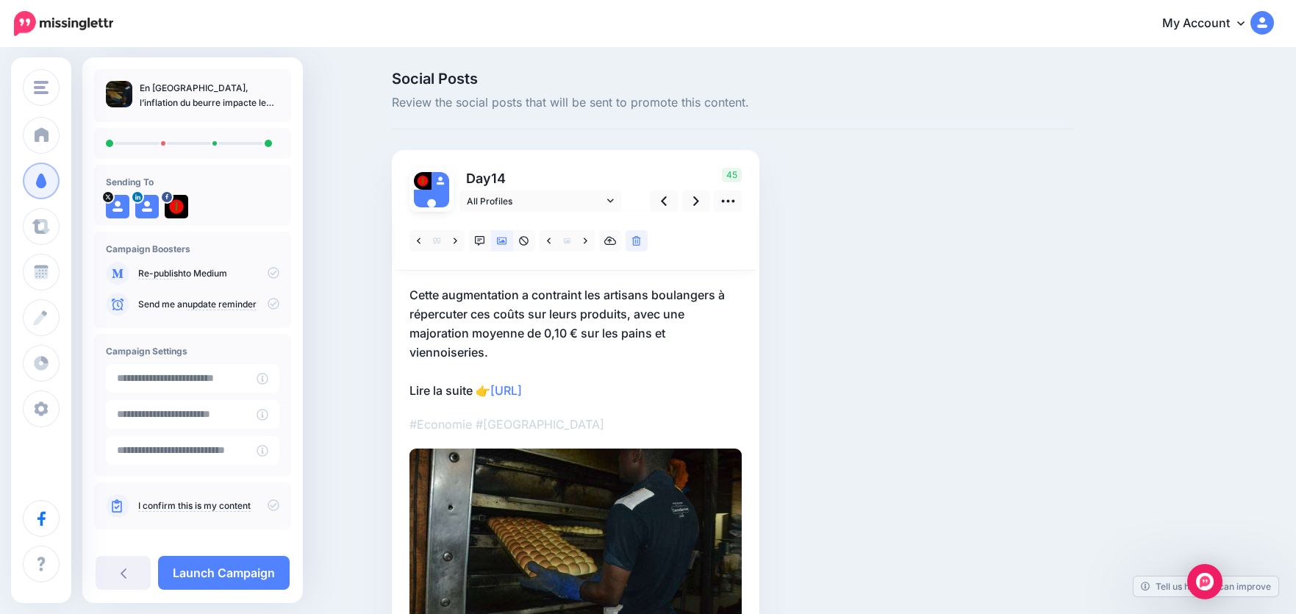
click at [268, 504] on icon at bounding box center [274, 505] width 12 height 12
click at [250, 568] on link "Launch Campaign" at bounding box center [224, 573] width 132 height 34
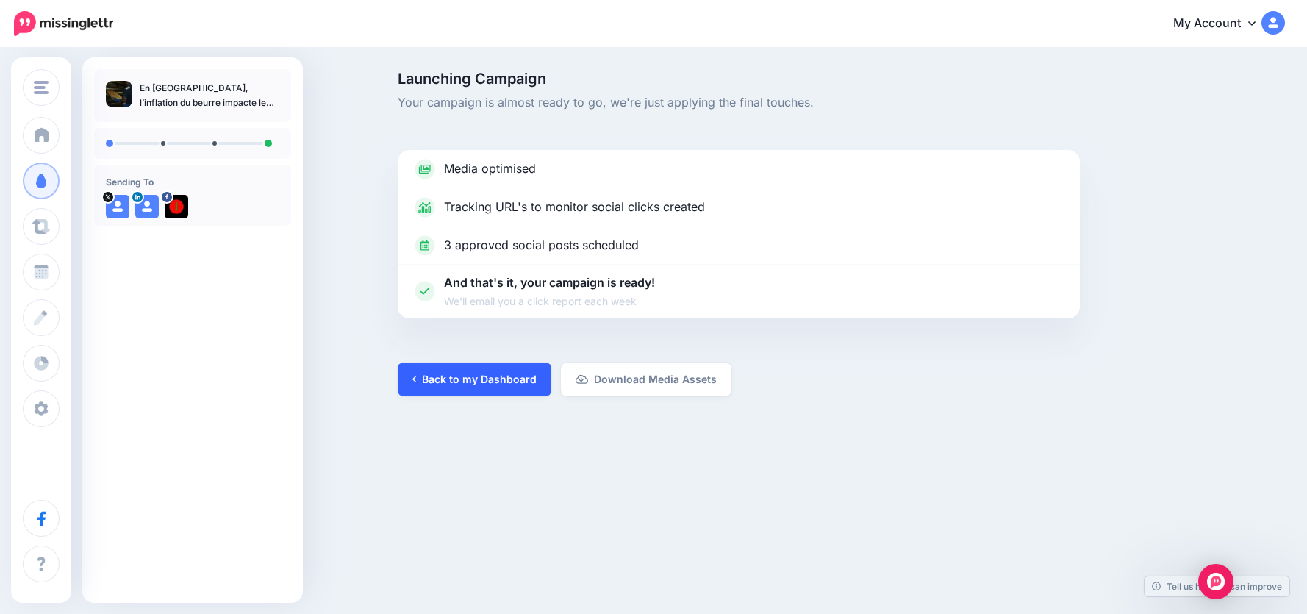
click at [498, 374] on link "Back to my Dashboard" at bounding box center [475, 379] width 154 height 34
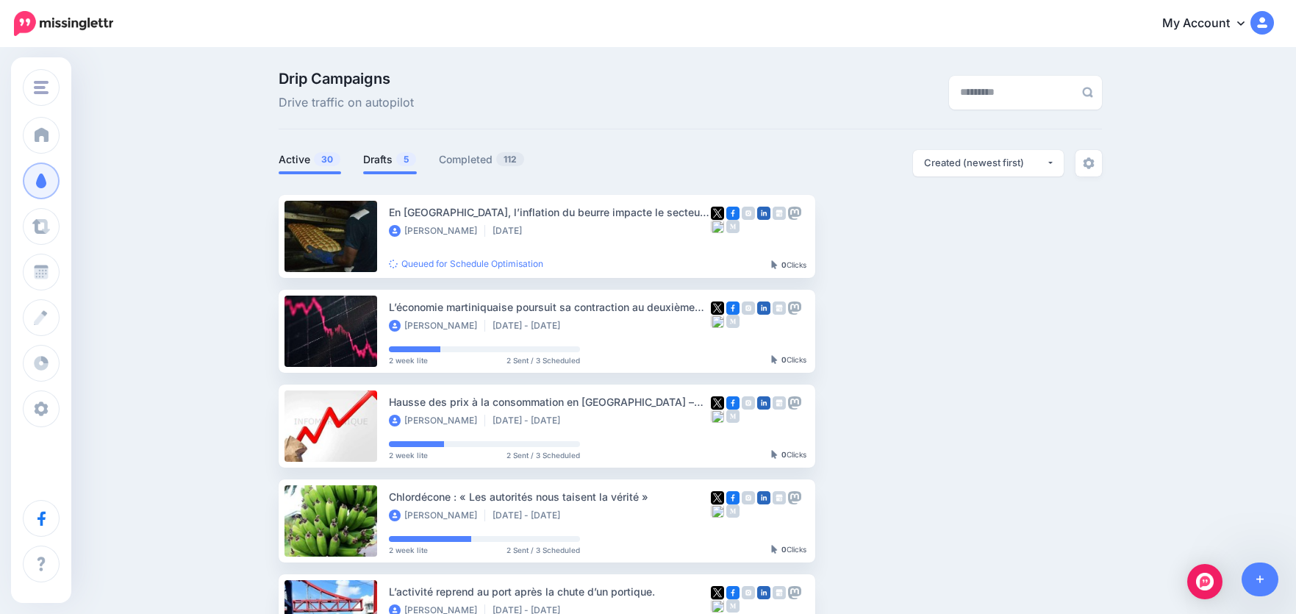
click at [394, 156] on link "Drafts 5" at bounding box center [390, 160] width 54 height 18
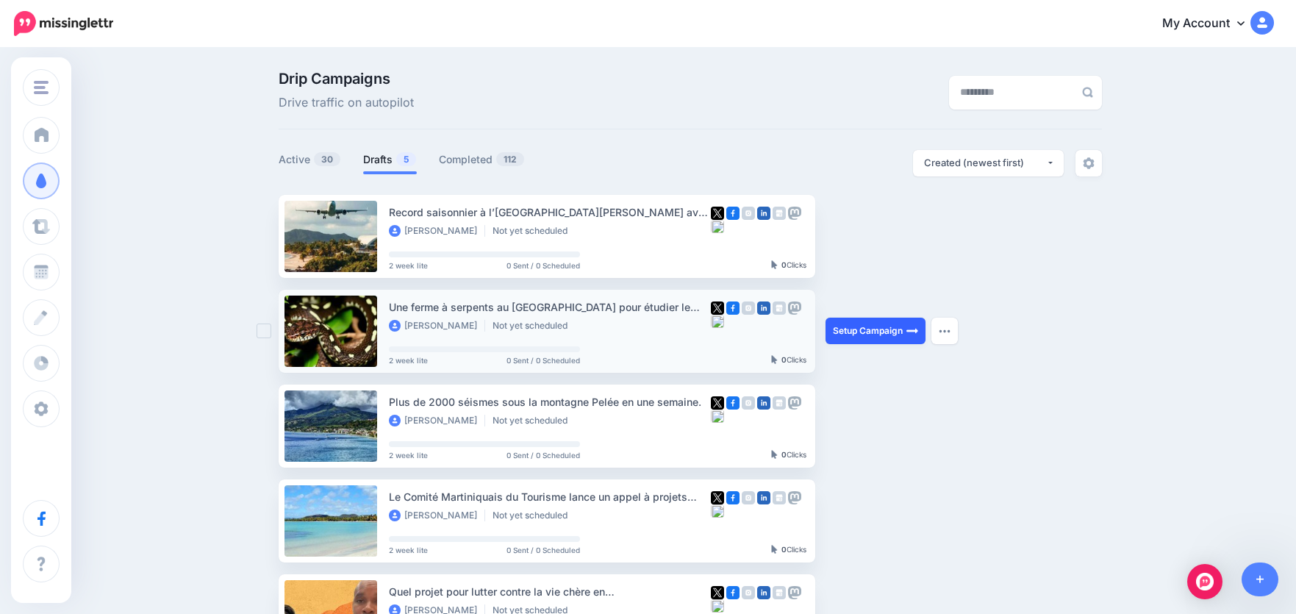
click at [878, 326] on link "Setup Campaign" at bounding box center [876, 331] width 100 height 26
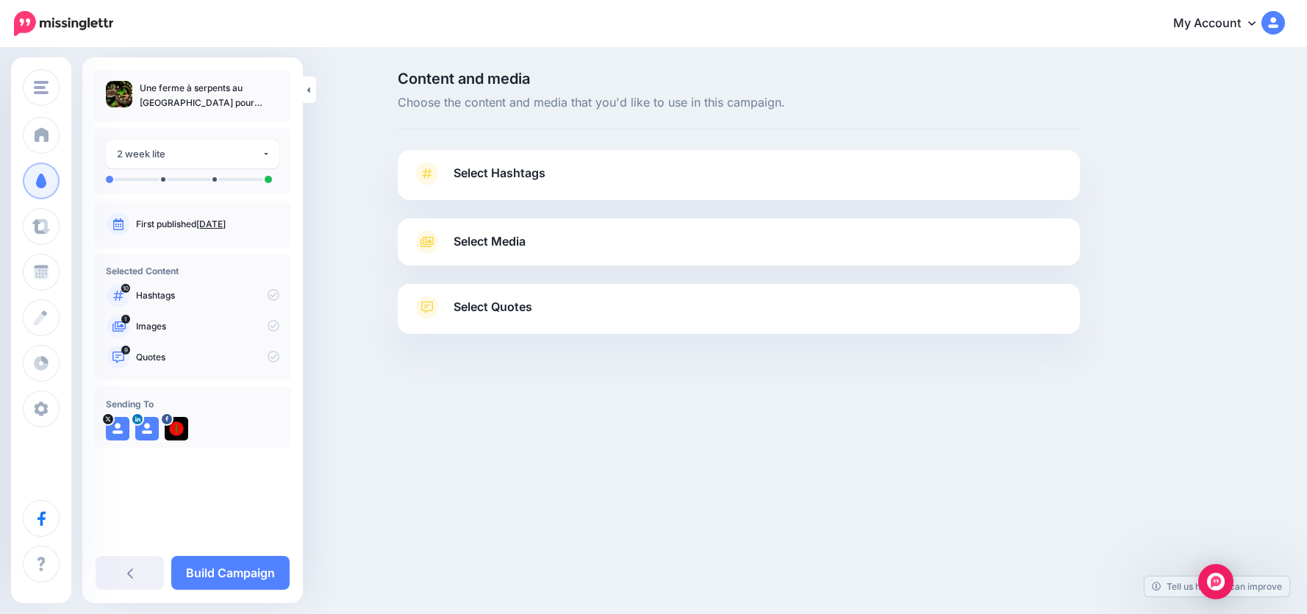
click at [531, 175] on span "Select Hashtags" at bounding box center [500, 173] width 92 height 20
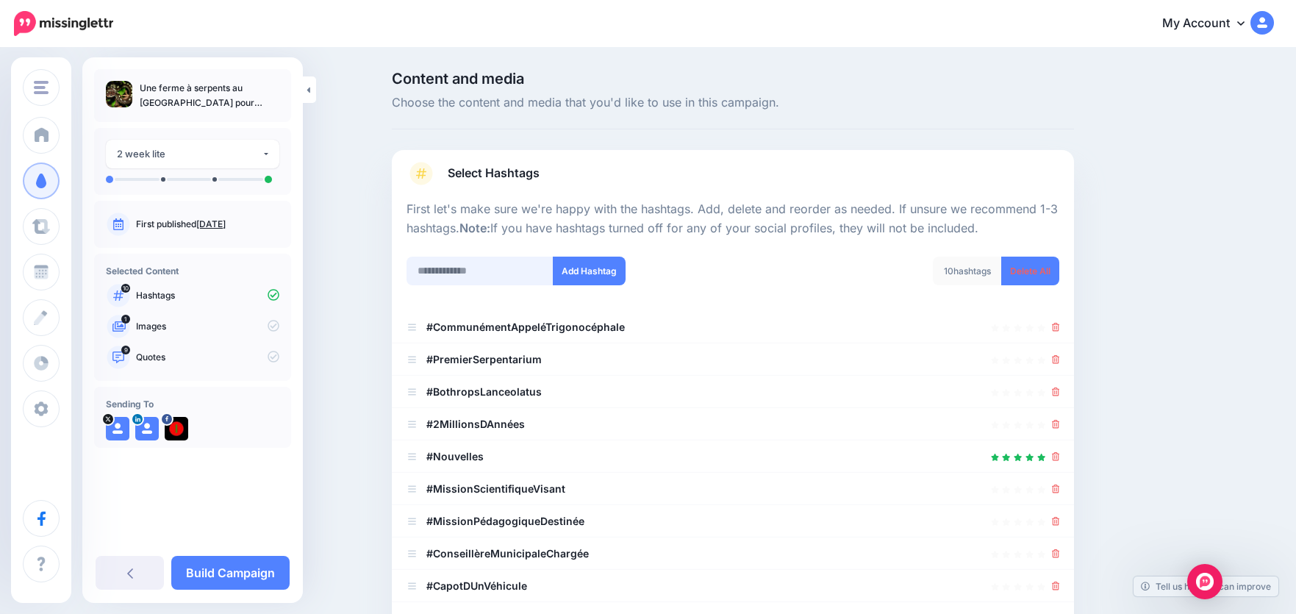
click at [452, 275] on input "text" at bounding box center [480, 271] width 147 height 29
type input "********"
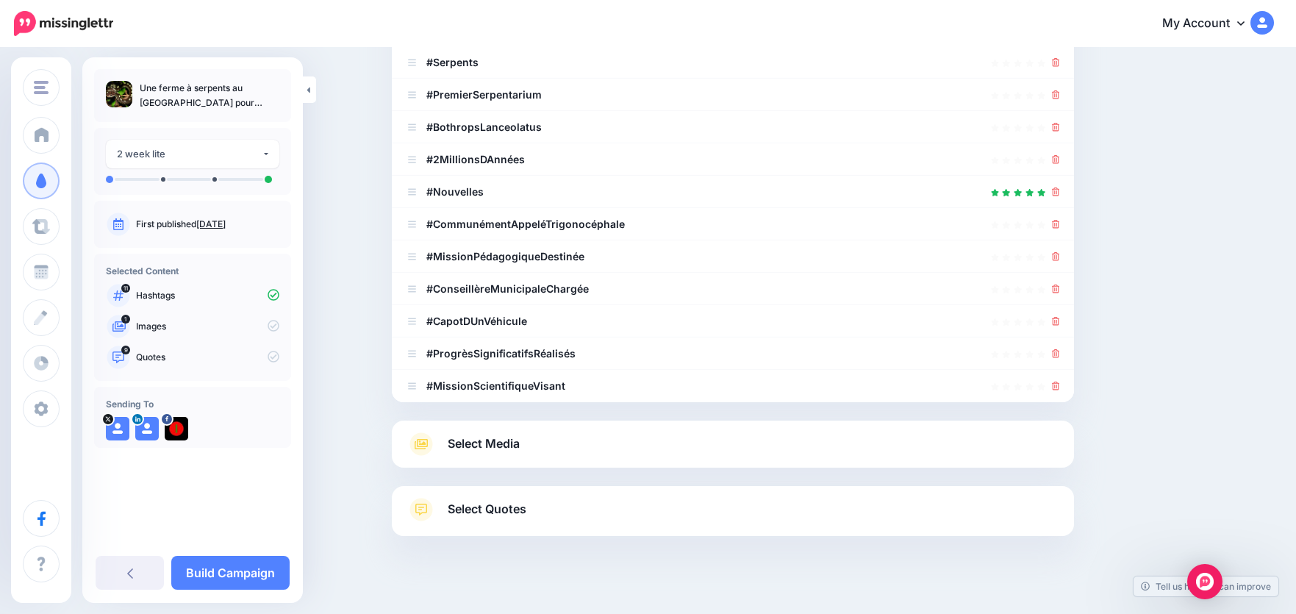
type input "**********"
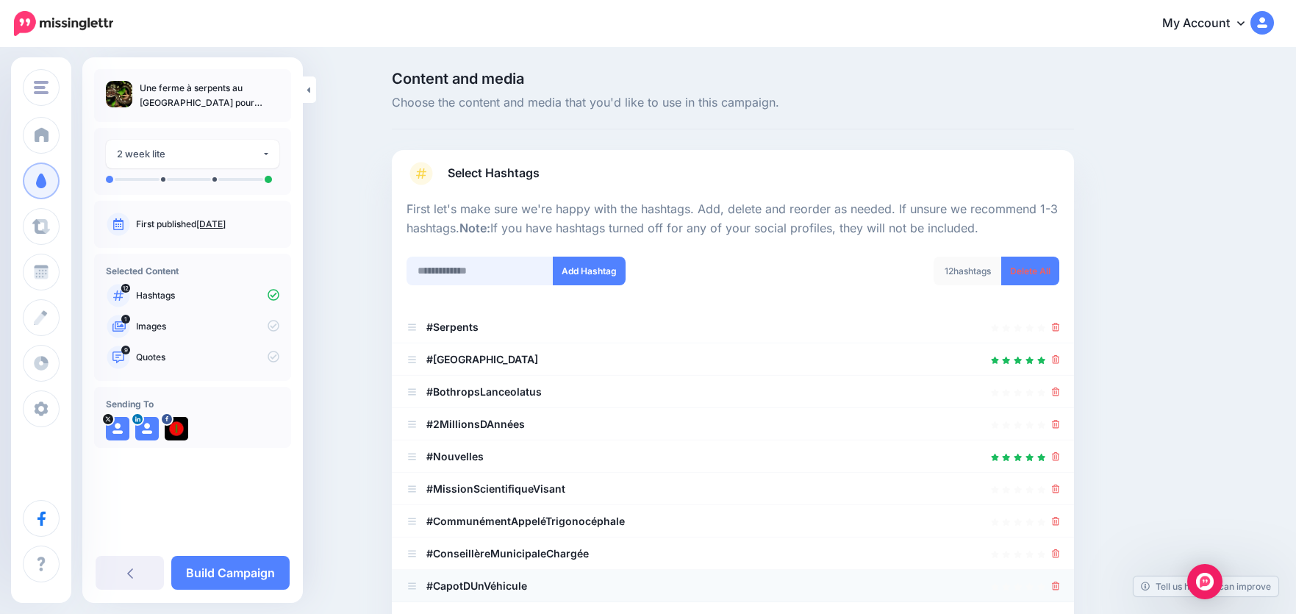
scroll to position [311, 0]
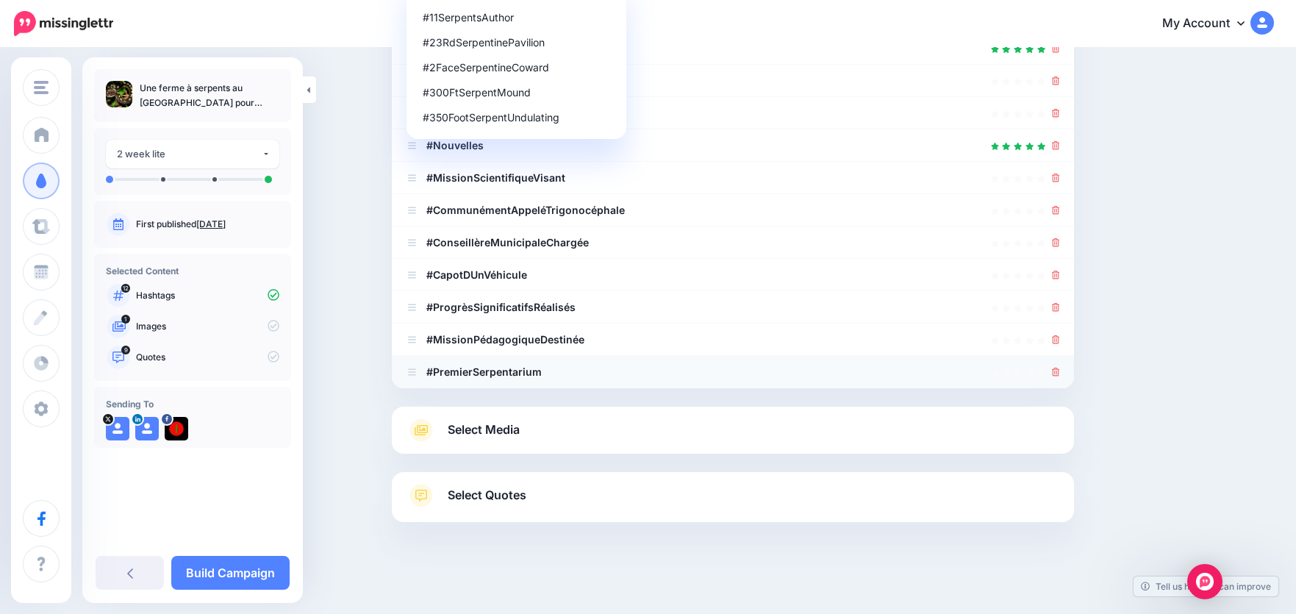
click at [1060, 376] on icon at bounding box center [1056, 372] width 8 height 9
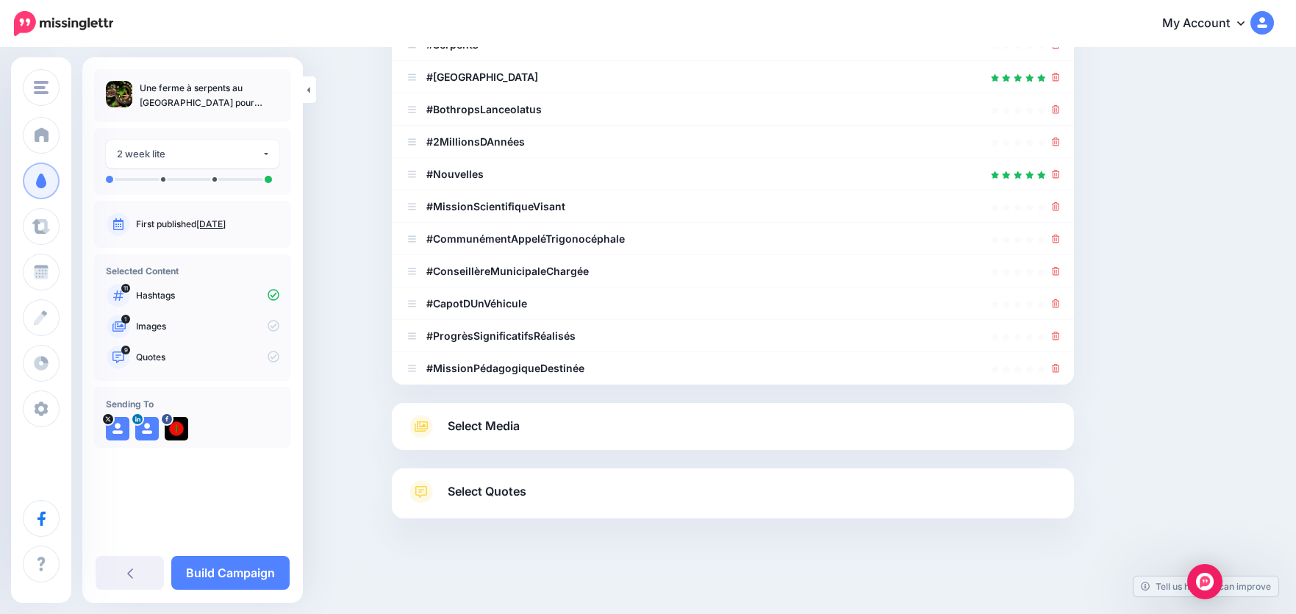
scroll to position [282, 0]
click at [1060, 376] on div at bounding box center [1056, 369] width 8 height 18
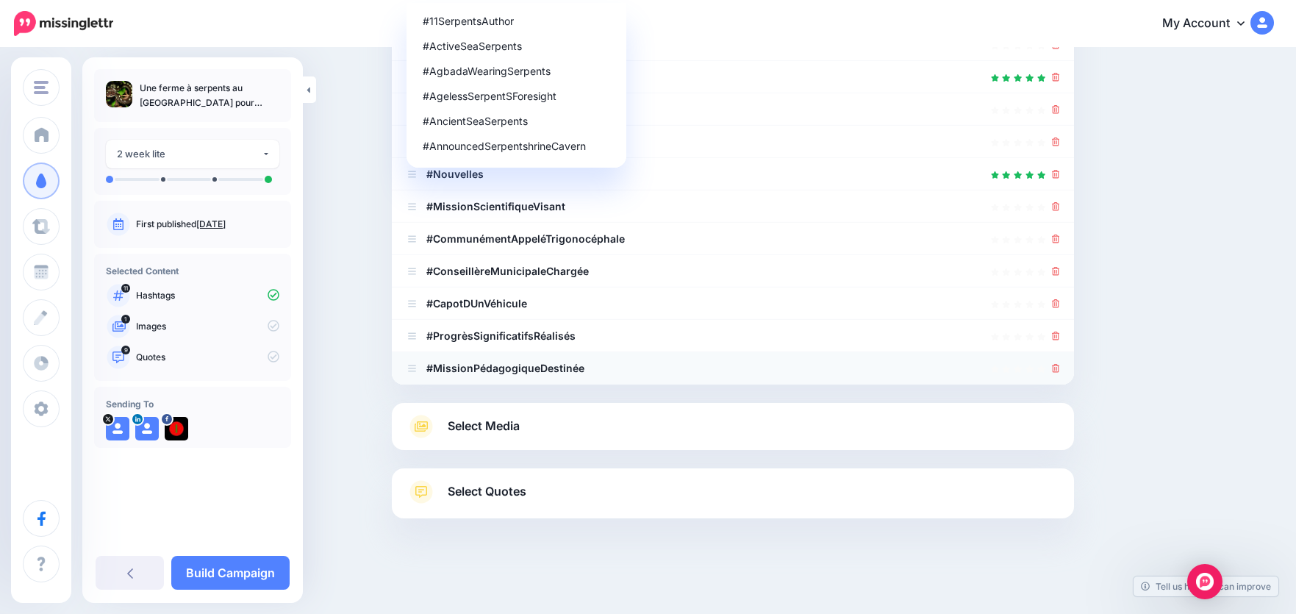
click at [1060, 368] on icon at bounding box center [1056, 368] width 8 height 9
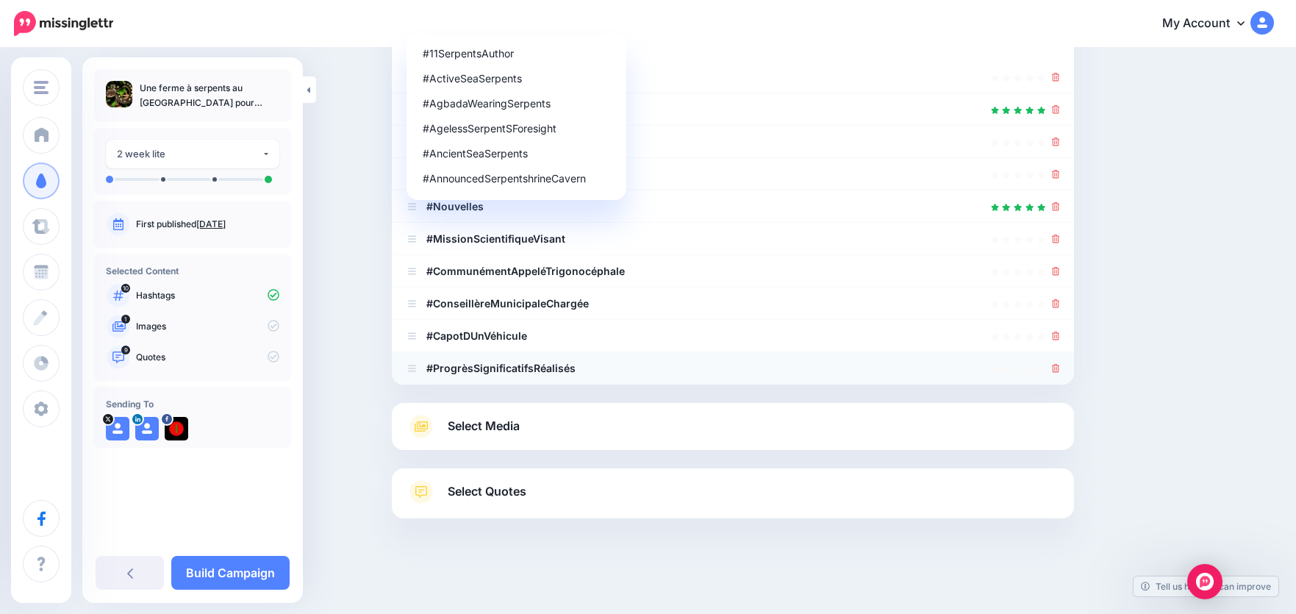
click at [1060, 365] on icon at bounding box center [1056, 368] width 8 height 9
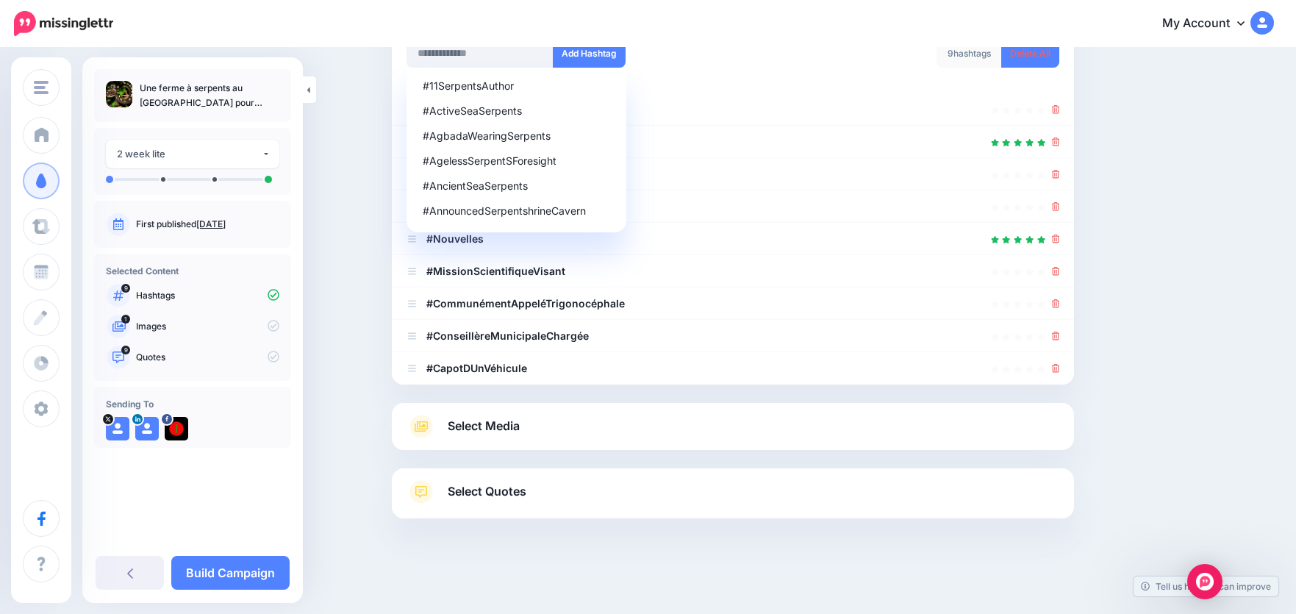
click at [1060, 365] on icon at bounding box center [1056, 368] width 8 height 9
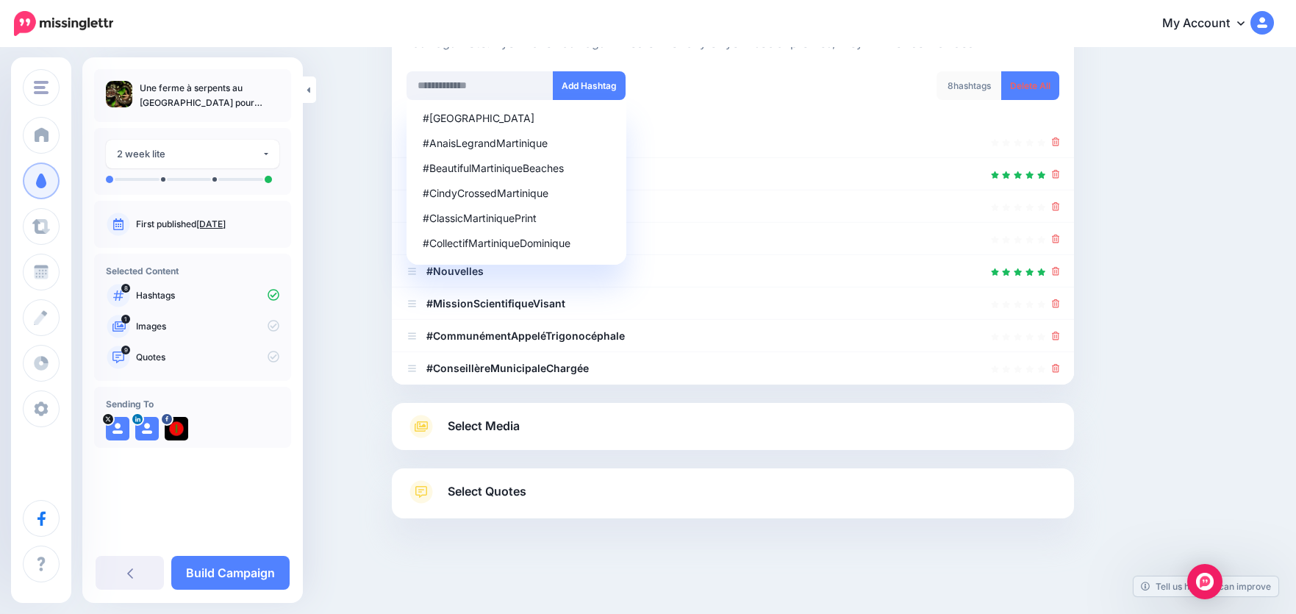
click at [1060, 365] on icon at bounding box center [1056, 368] width 8 height 9
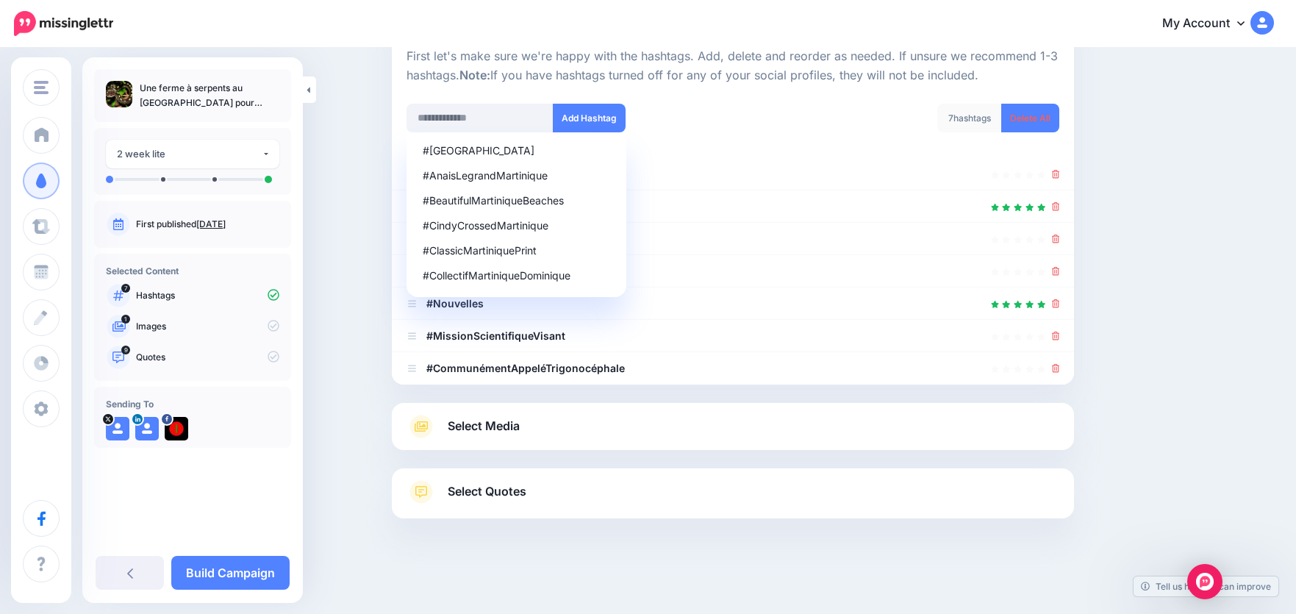
click at [1060, 365] on icon at bounding box center [1056, 368] width 8 height 9
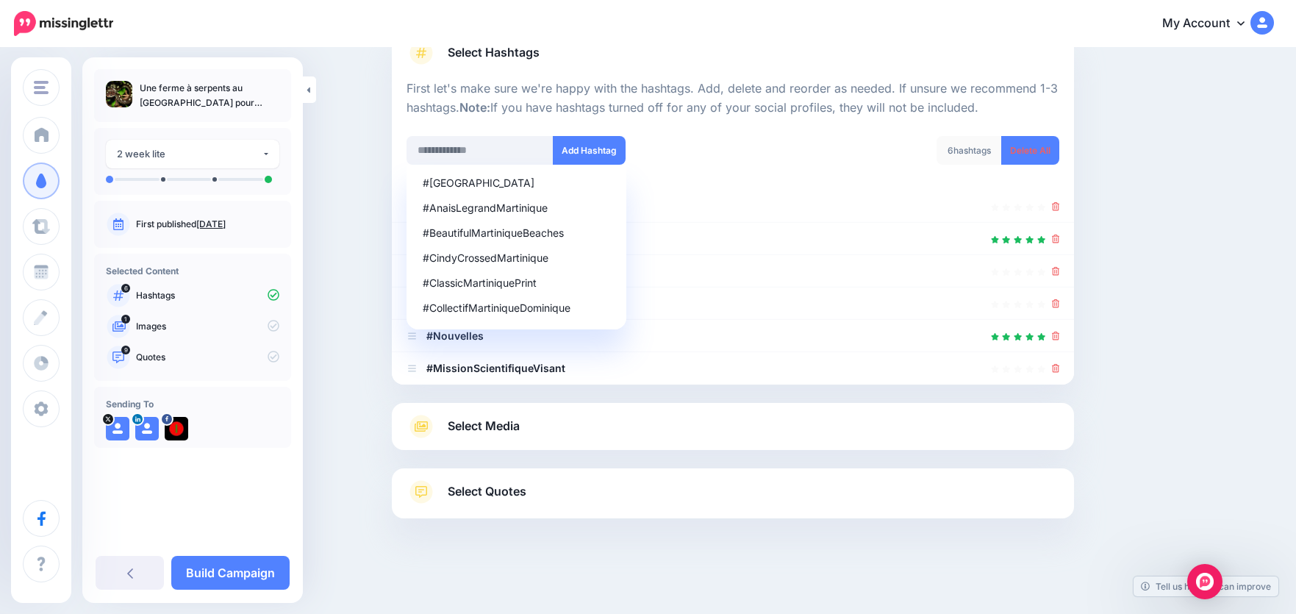
click at [520, 132] on div at bounding box center [733, 127] width 653 height 18
click at [524, 157] on input "text" at bounding box center [480, 150] width 147 height 29
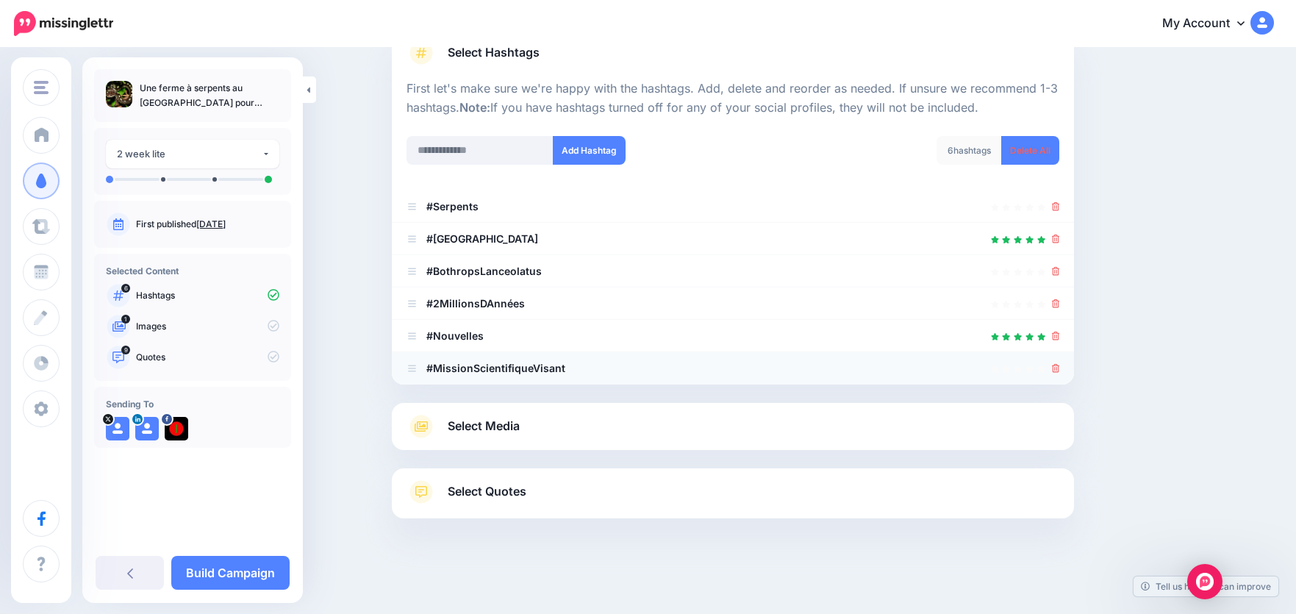
click at [1060, 366] on icon at bounding box center [1056, 368] width 8 height 9
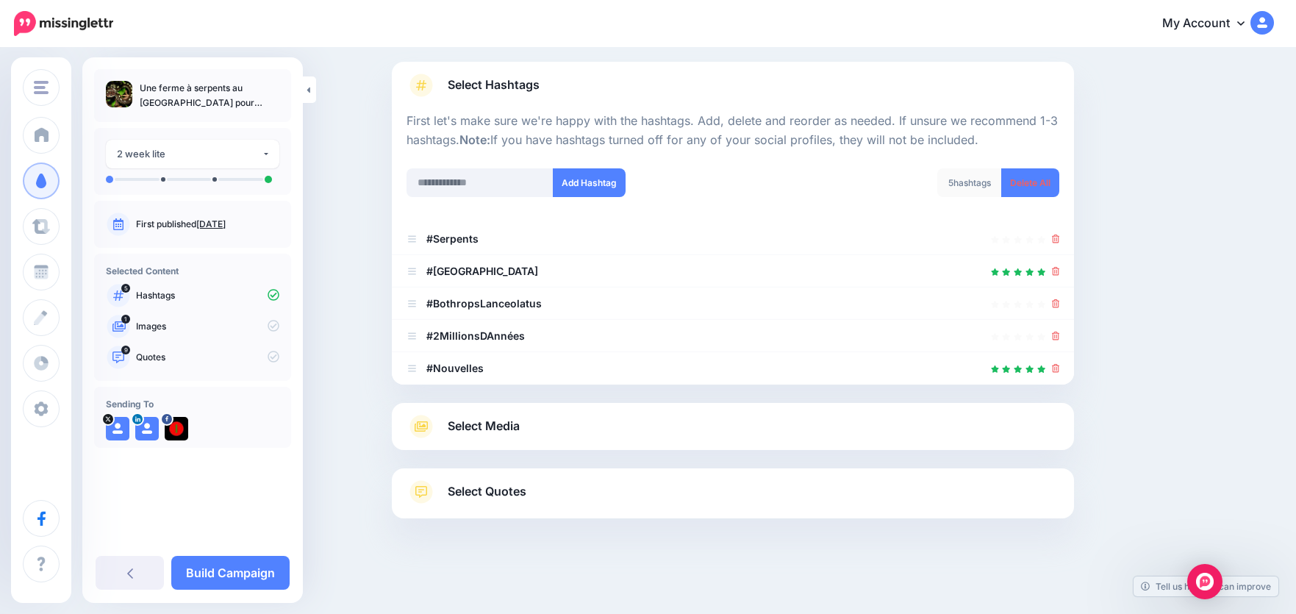
click at [1060, 366] on icon at bounding box center [1056, 368] width 8 height 9
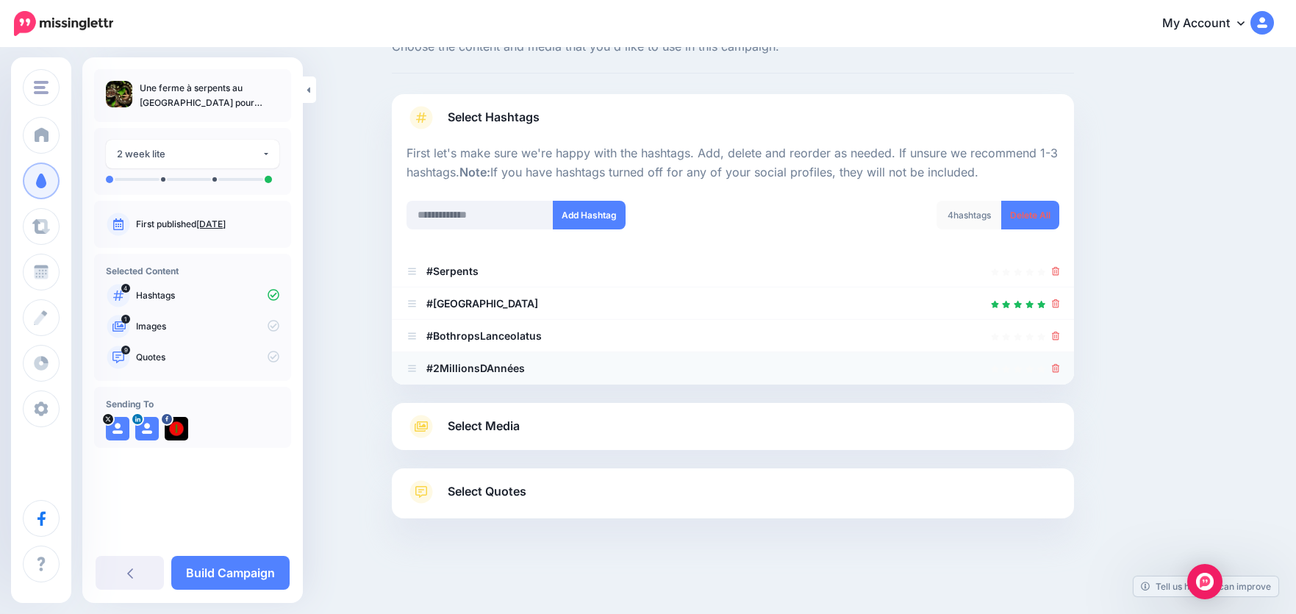
click at [1060, 365] on icon at bounding box center [1056, 368] width 8 height 9
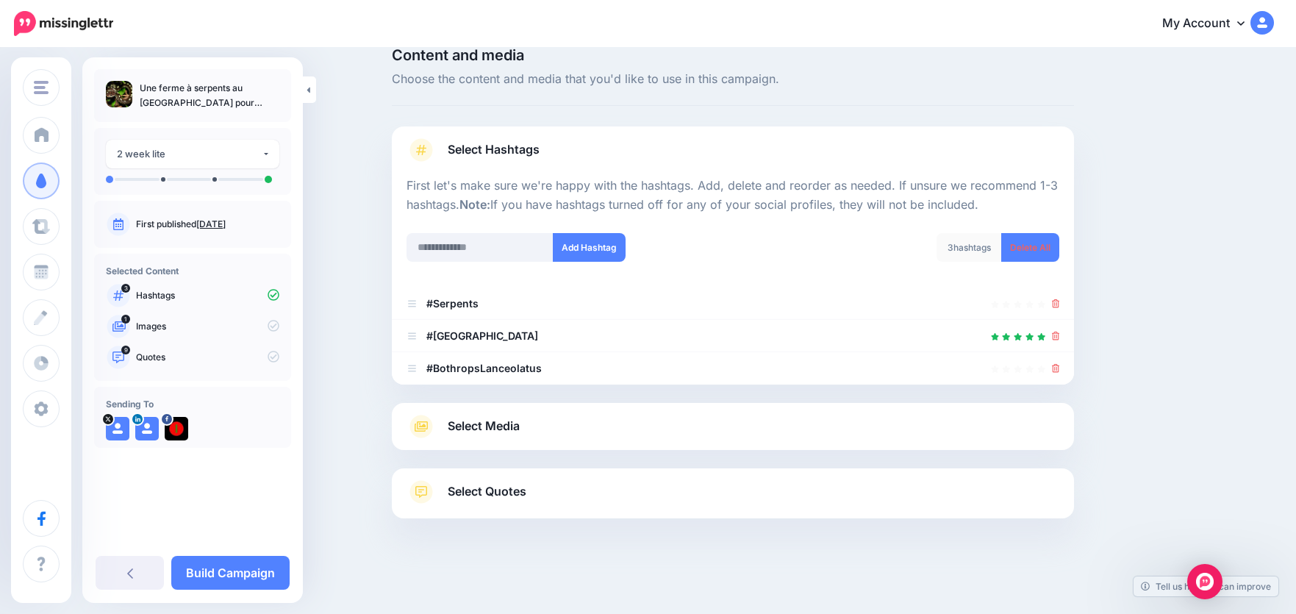
scroll to position [24, 0]
click at [1060, 365] on icon at bounding box center [1056, 368] width 8 height 9
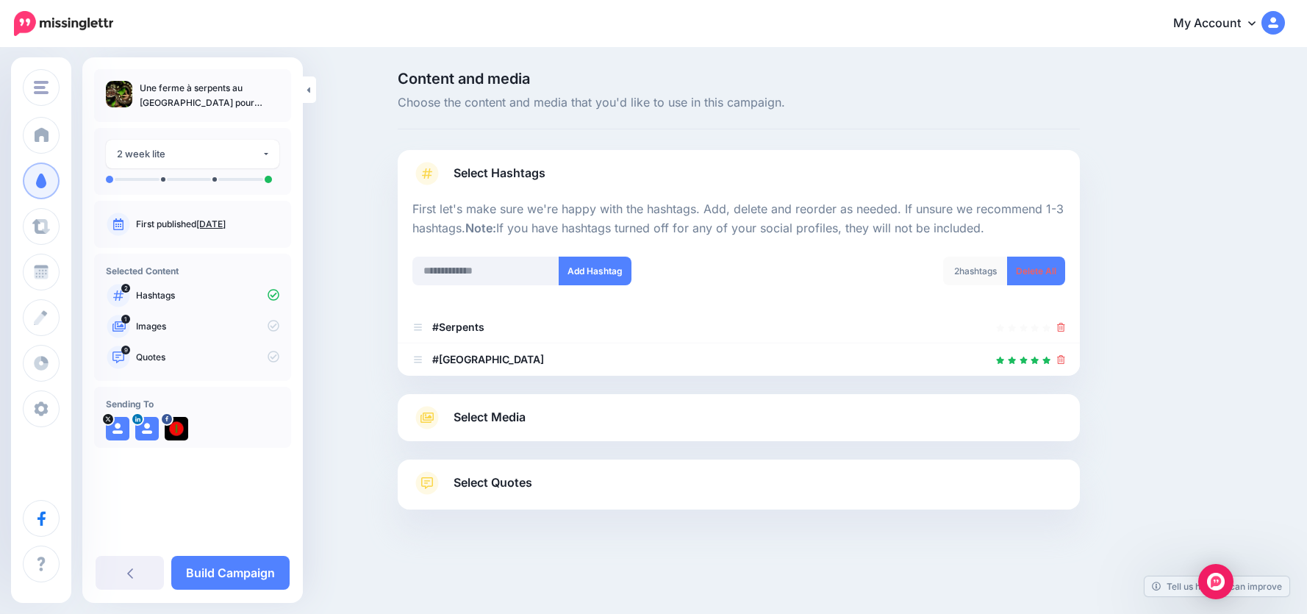
click at [490, 482] on span "Select Quotes" at bounding box center [493, 483] width 79 height 20
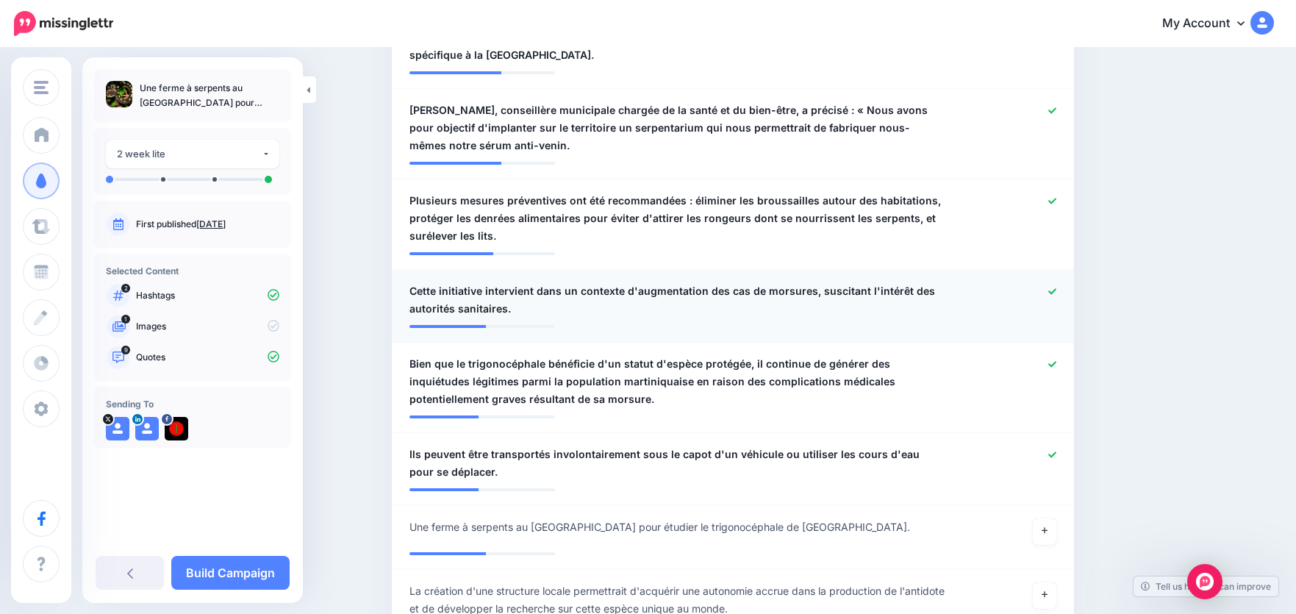
scroll to position [809, 0]
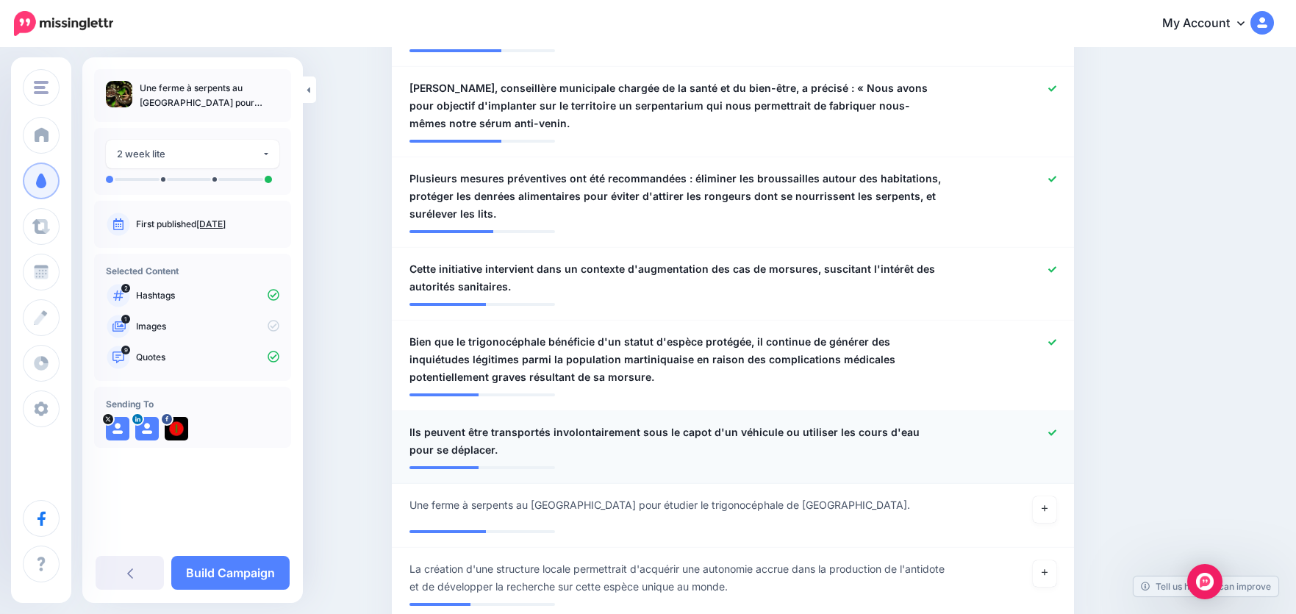
click at [1057, 429] on icon at bounding box center [1053, 433] width 8 height 8
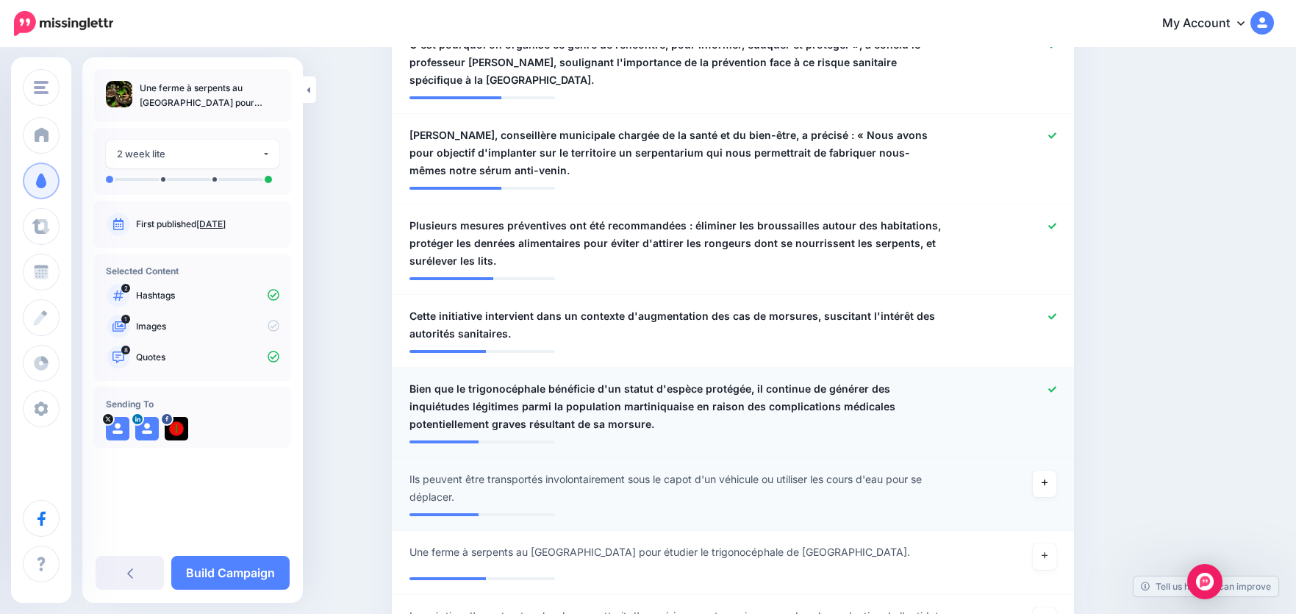
scroll to position [735, 0]
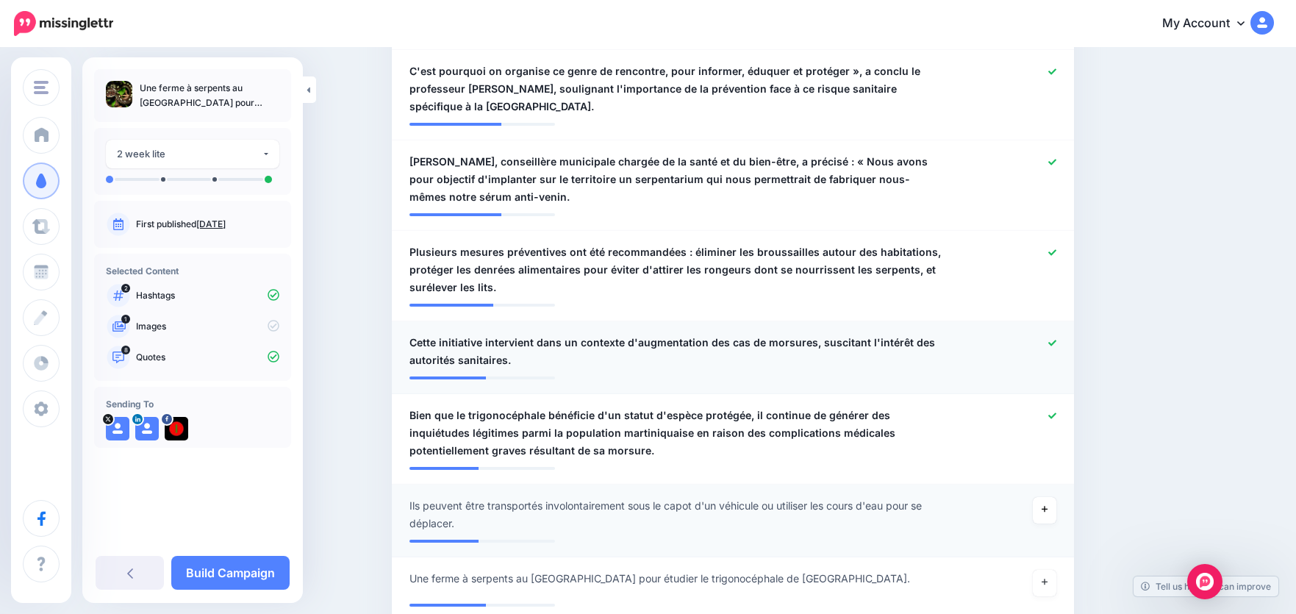
click at [1053, 334] on div at bounding box center [1013, 351] width 112 height 35
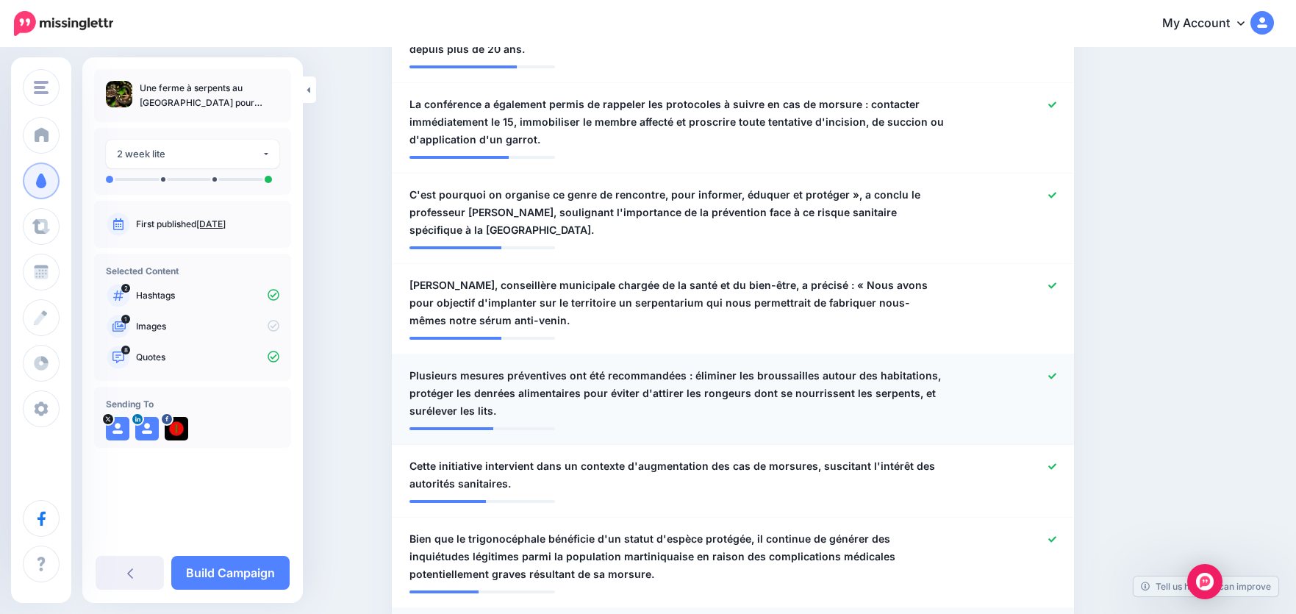
scroll to position [588, 0]
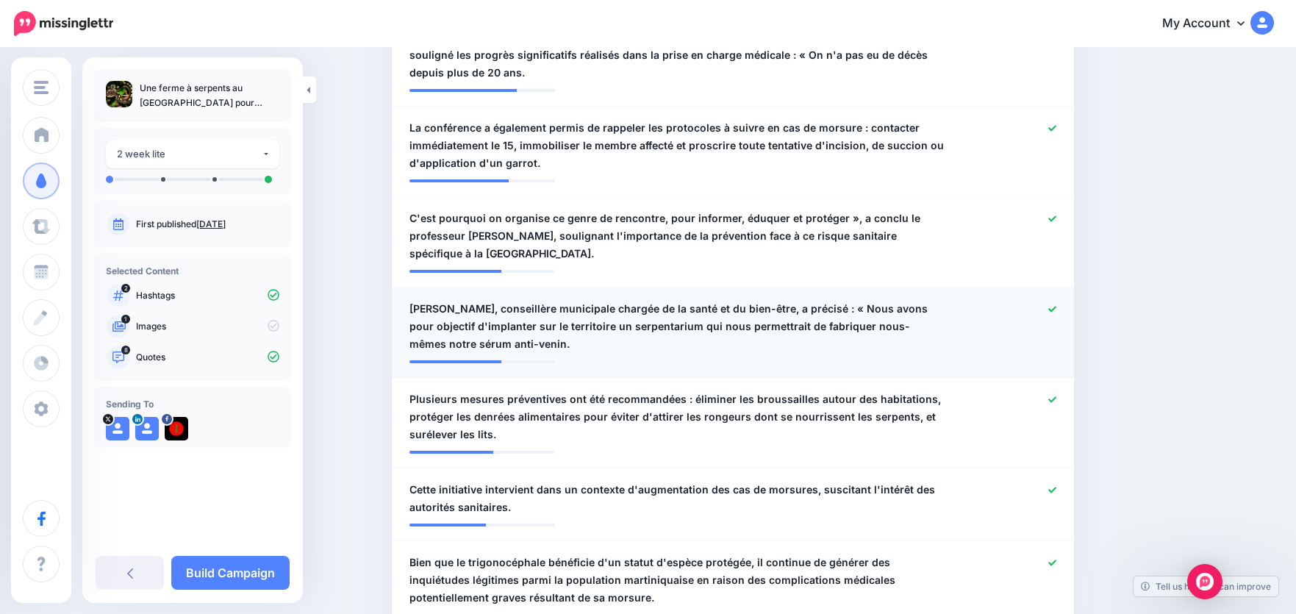
click at [1057, 305] on icon at bounding box center [1053, 309] width 8 height 8
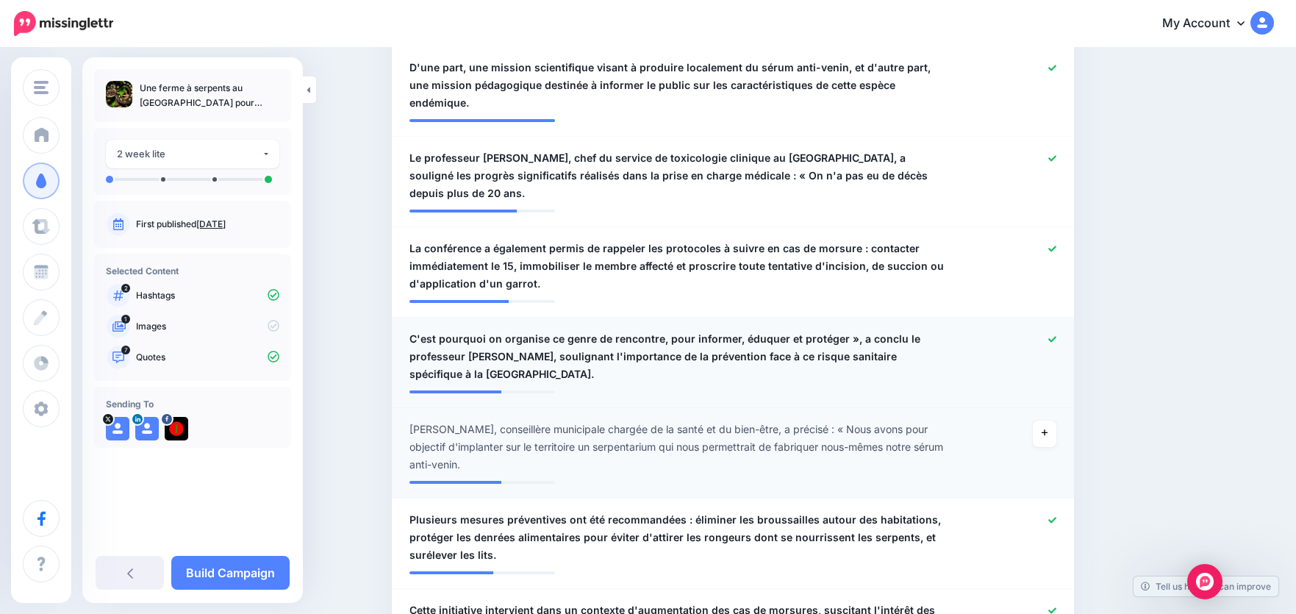
scroll to position [441, 0]
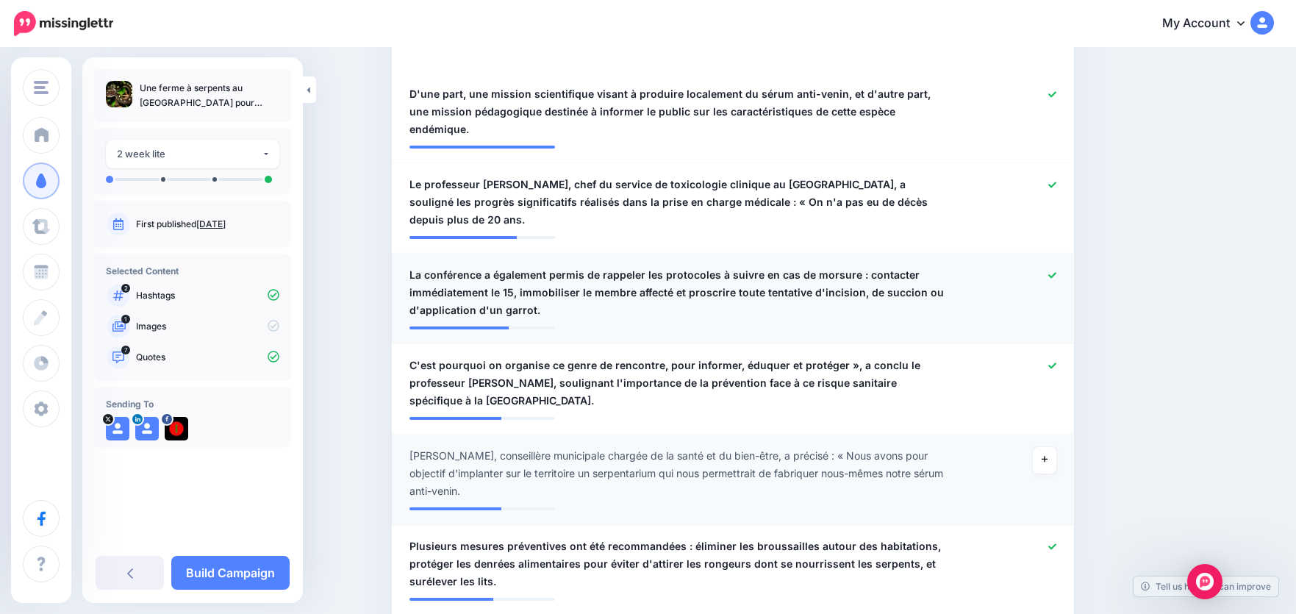
click at [1057, 271] on icon at bounding box center [1053, 275] width 8 height 8
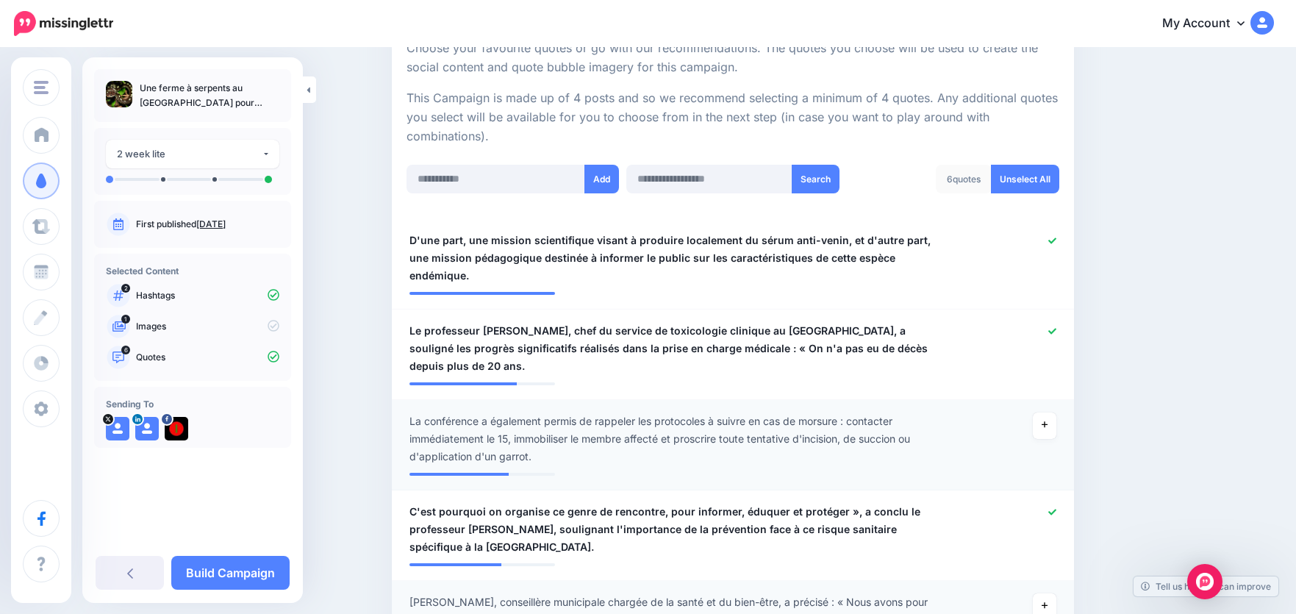
scroll to position [294, 0]
click at [1057, 244] on icon at bounding box center [1053, 241] width 8 height 8
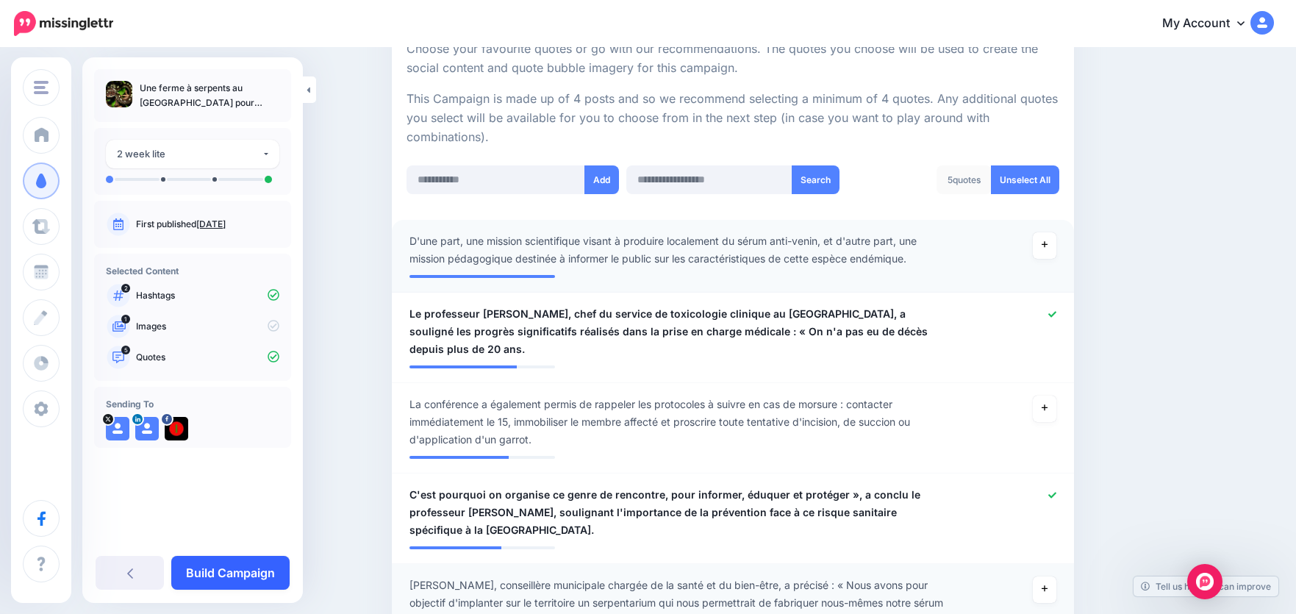
click at [211, 565] on link "Build Campaign" at bounding box center [230, 573] width 118 height 34
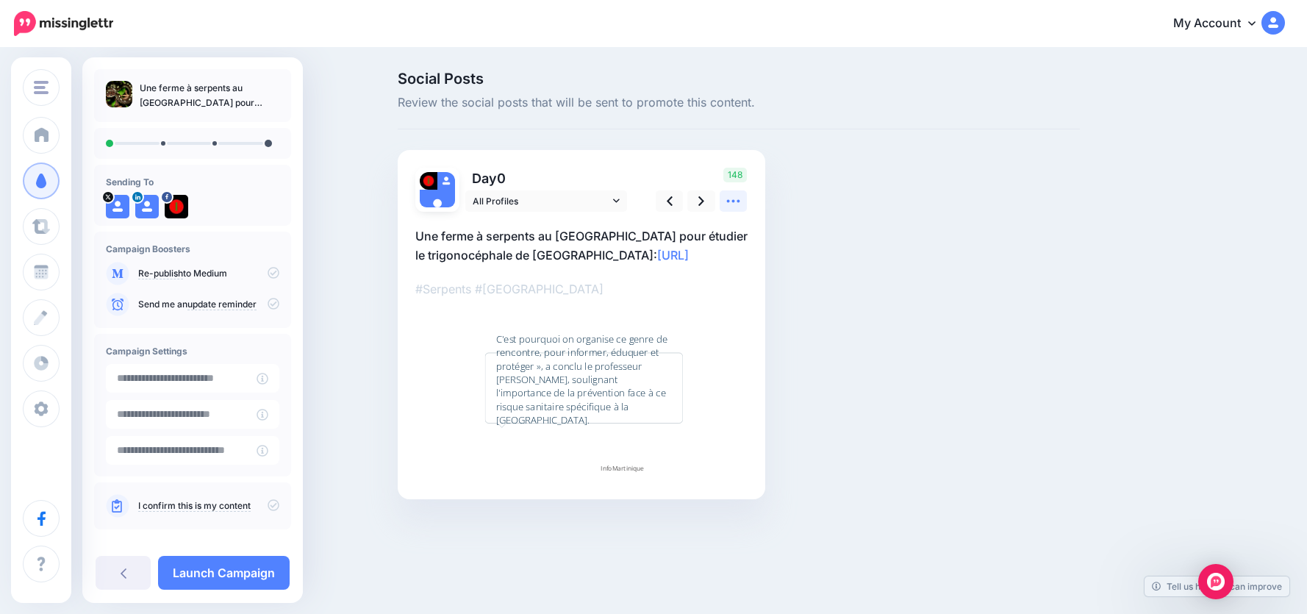
click at [736, 201] on icon at bounding box center [733, 200] width 15 height 15
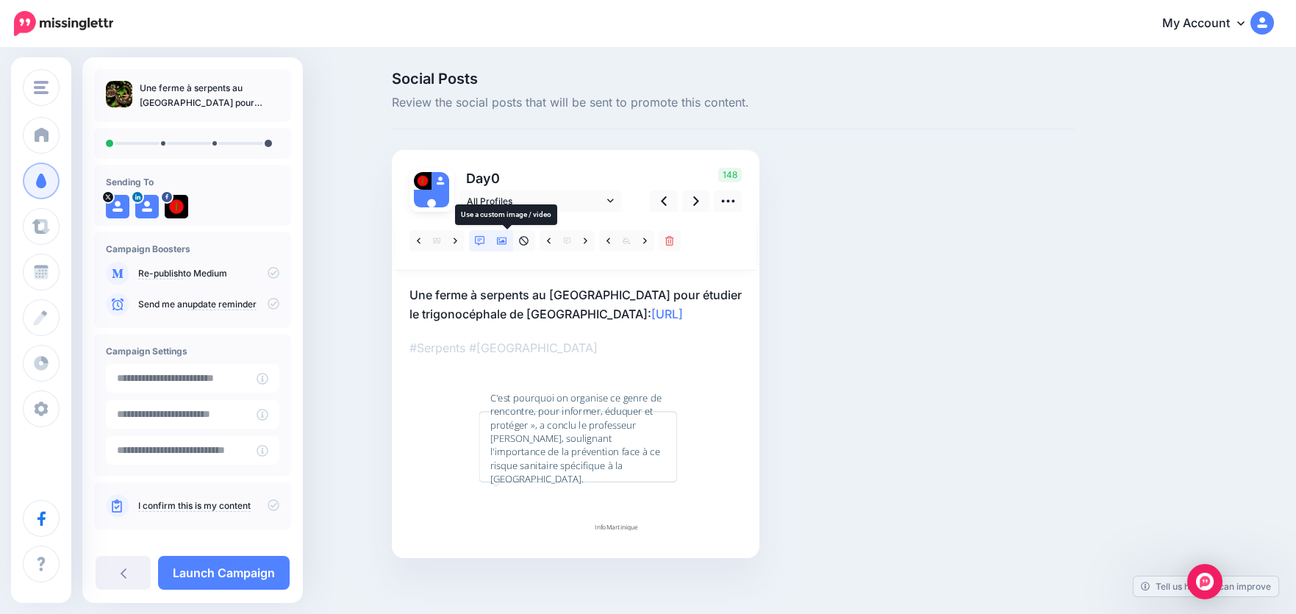
click at [504, 243] on icon at bounding box center [502, 241] width 10 height 10
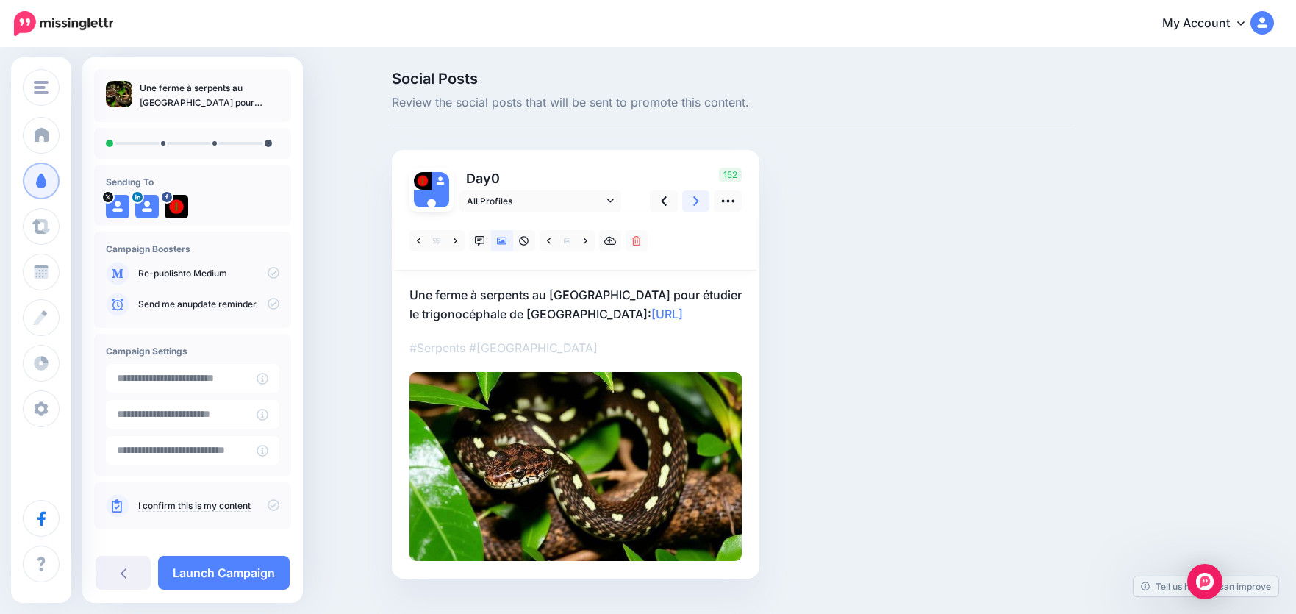
click at [699, 202] on icon at bounding box center [696, 200] width 6 height 15
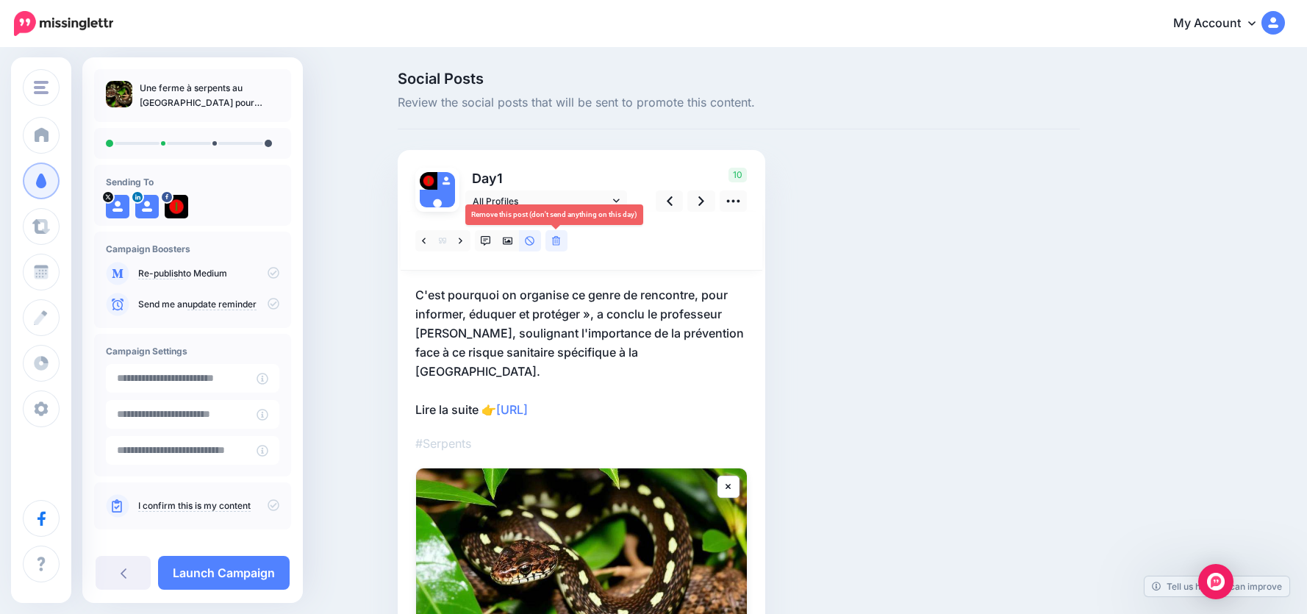
click at [558, 240] on icon at bounding box center [556, 241] width 9 height 10
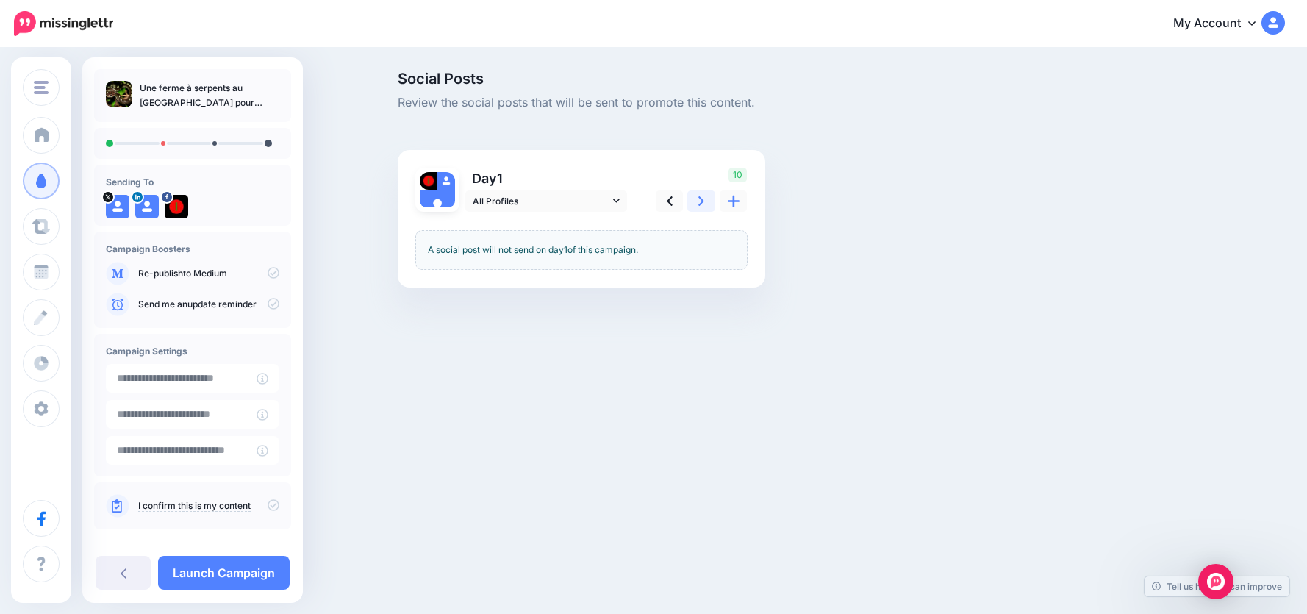
click at [703, 206] on icon at bounding box center [702, 200] width 6 height 15
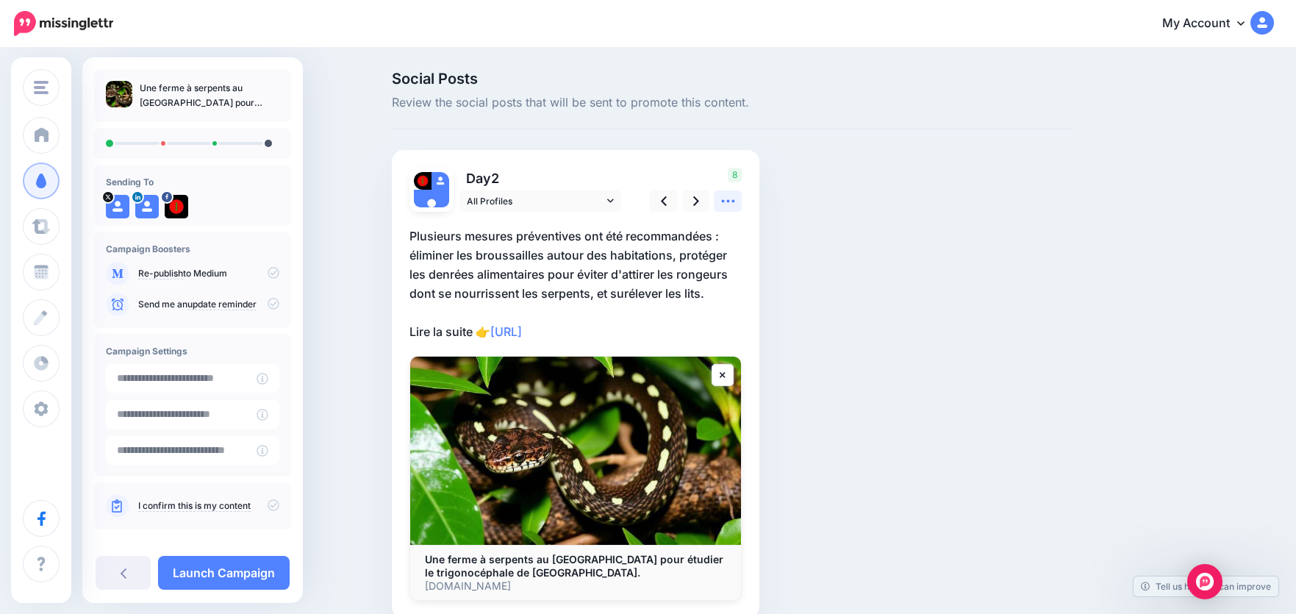
click at [732, 201] on icon at bounding box center [728, 200] width 15 height 15
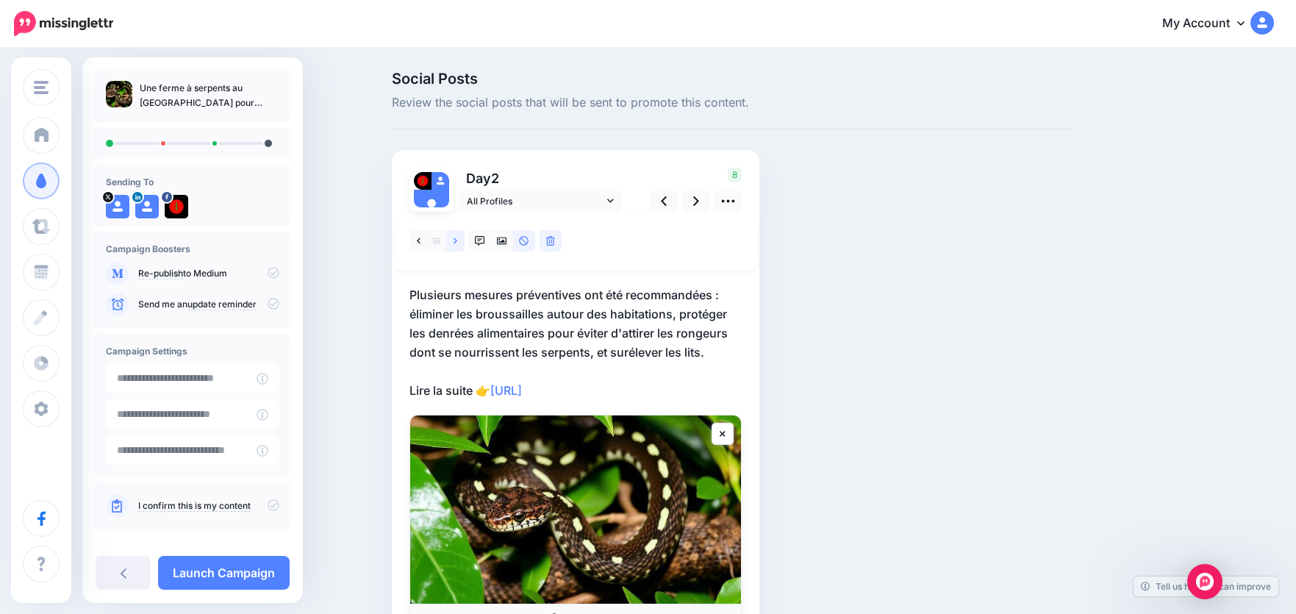
click at [457, 240] on icon at bounding box center [456, 240] width 4 height 6
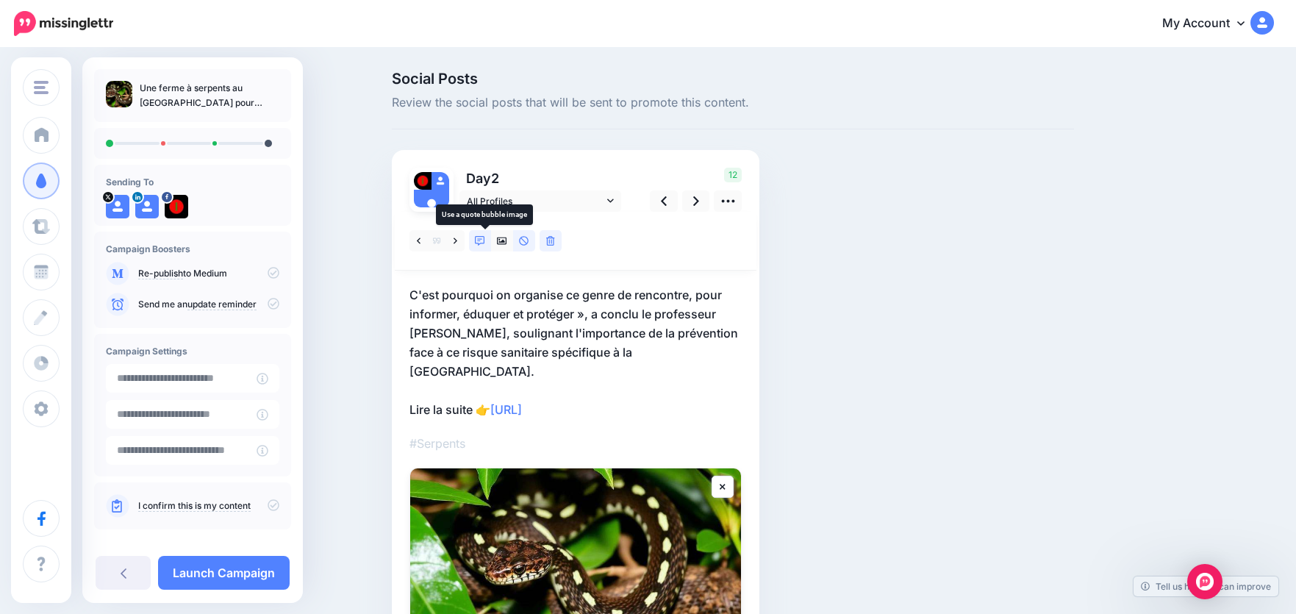
click at [485, 241] on icon at bounding box center [480, 241] width 10 height 10
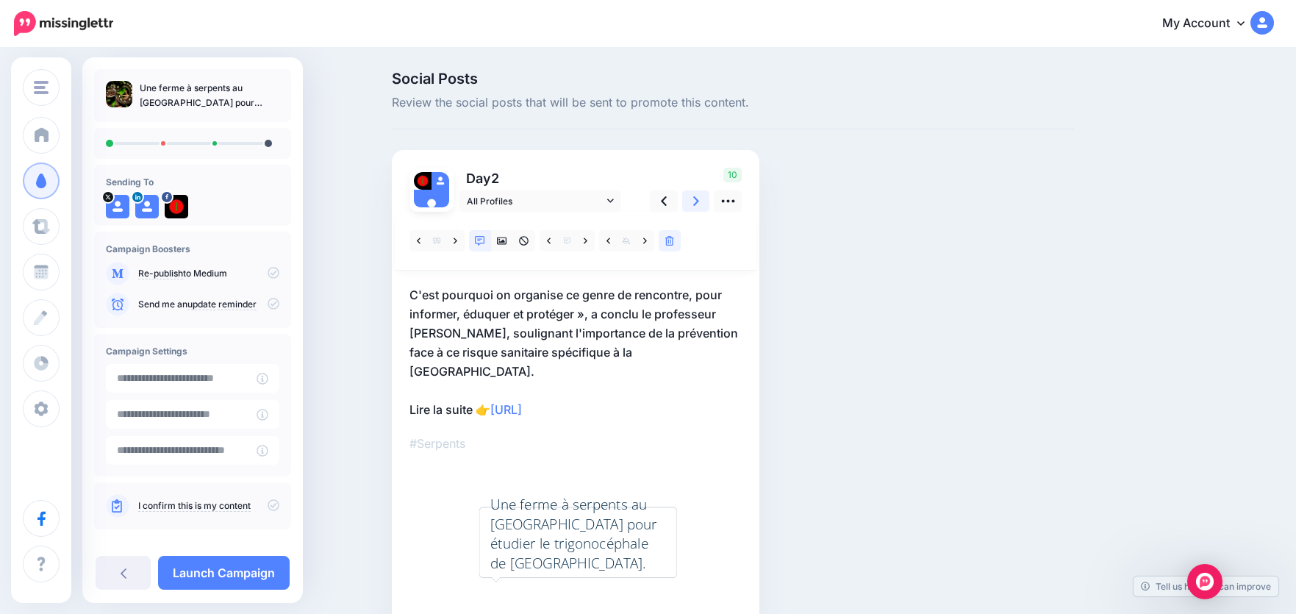
click at [699, 203] on icon at bounding box center [696, 200] width 6 height 15
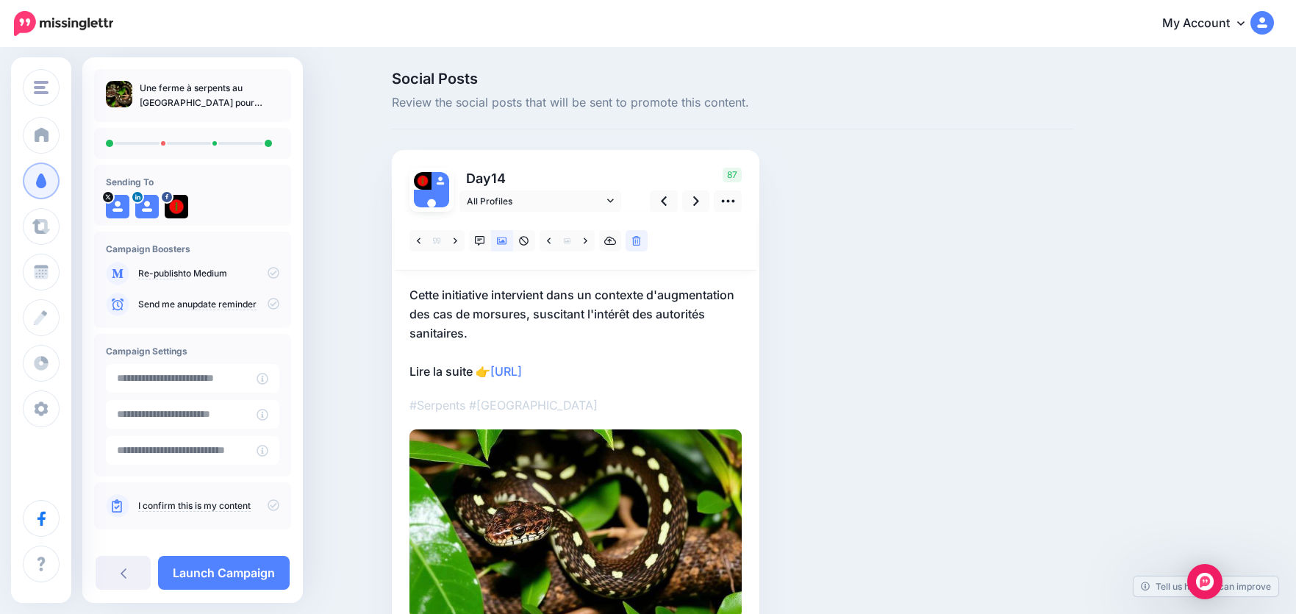
click at [271, 506] on icon at bounding box center [274, 505] width 12 height 12
click at [246, 568] on link "Launch Campaign" at bounding box center [224, 573] width 132 height 34
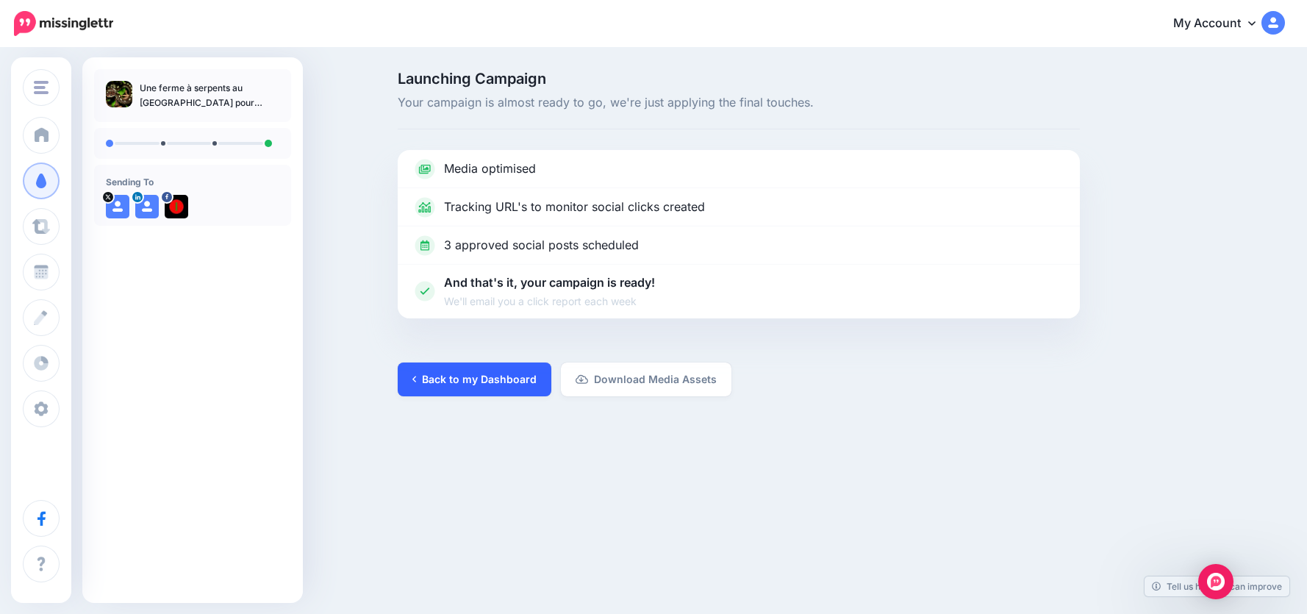
click at [455, 386] on link "Back to my Dashboard" at bounding box center [475, 379] width 154 height 34
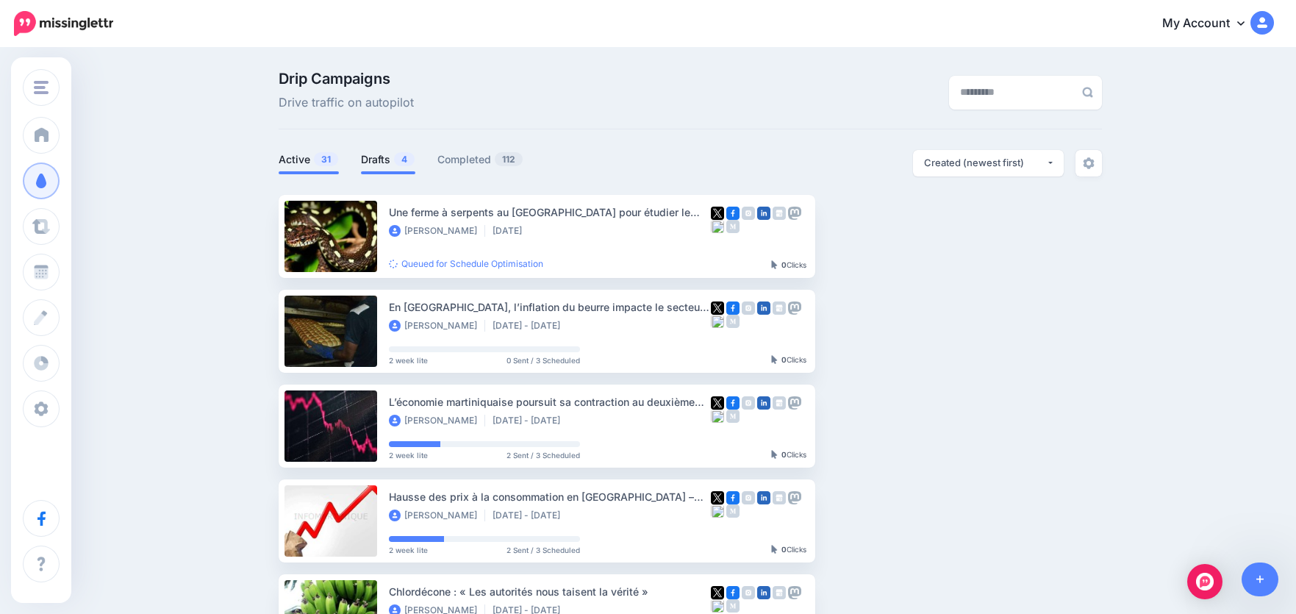
click at [401, 163] on span "4" at bounding box center [404, 159] width 21 height 14
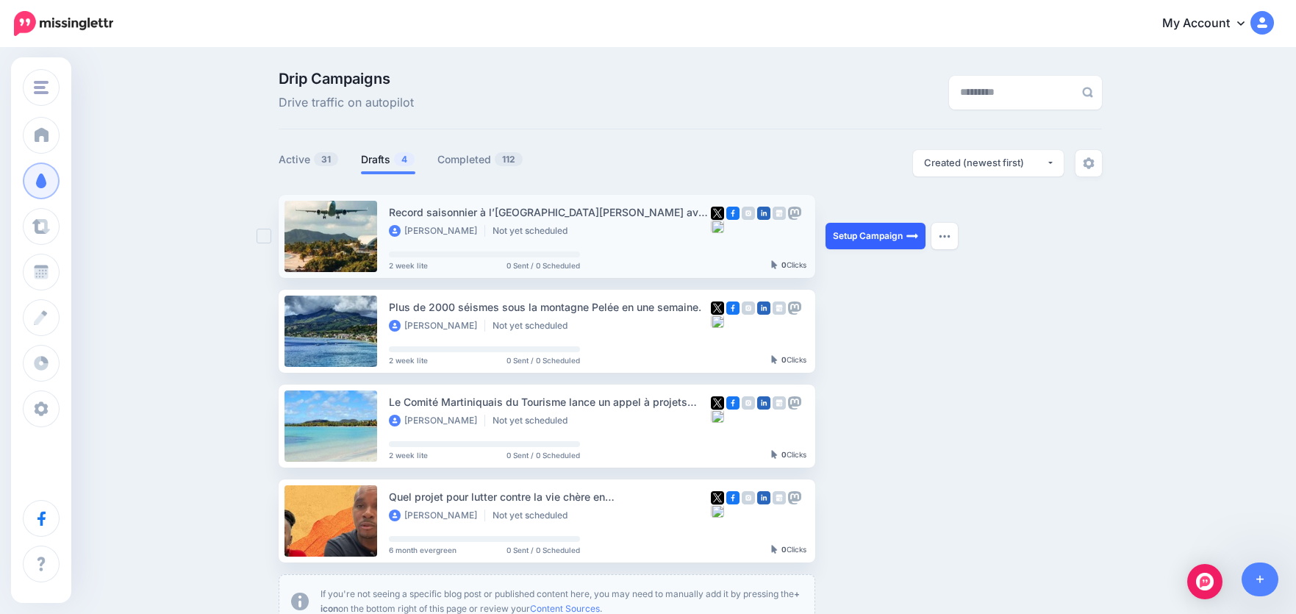
click at [846, 241] on link "Setup Campaign" at bounding box center [876, 236] width 100 height 26
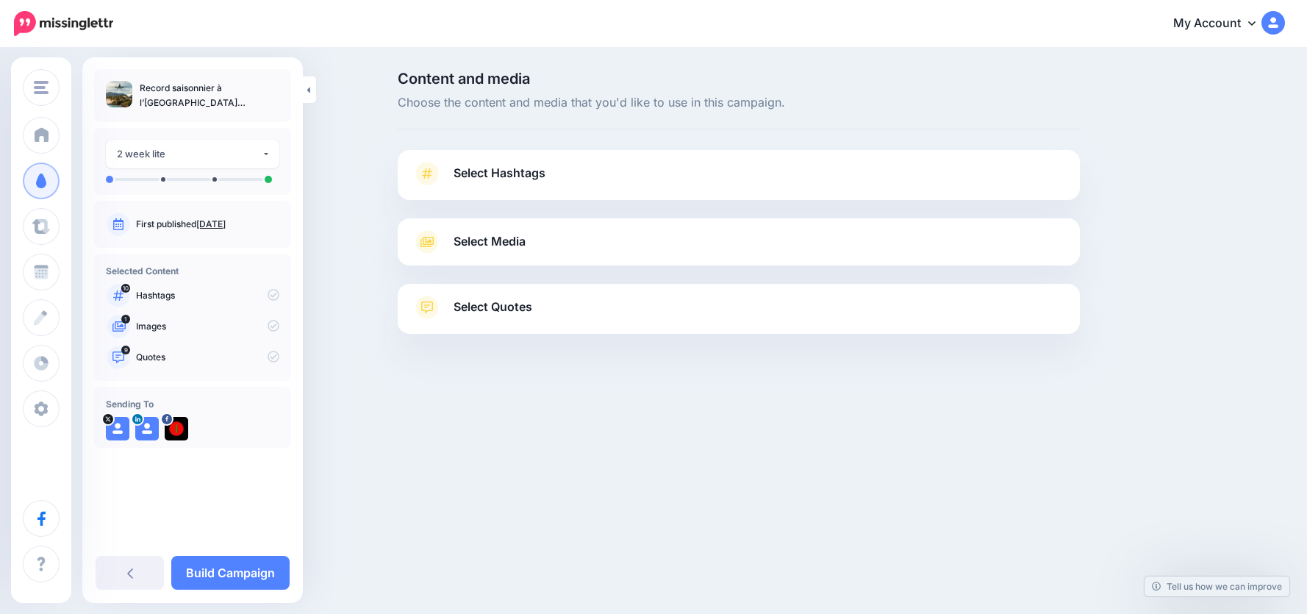
click at [490, 180] on span "Select Hashtags" at bounding box center [500, 173] width 92 height 20
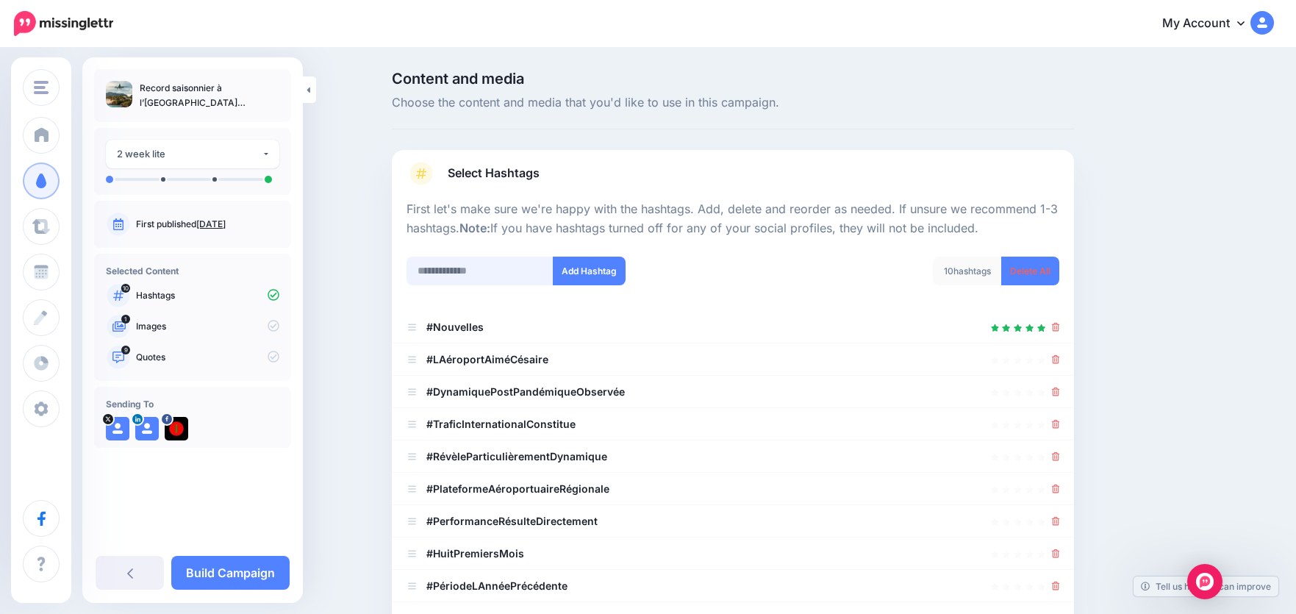
click at [472, 271] on input "text" at bounding box center [480, 271] width 147 height 29
type input "********"
click at [553, 257] on button "Add Hashtag" at bounding box center [589, 271] width 73 height 29
click at [472, 271] on input "text" at bounding box center [480, 271] width 147 height 29
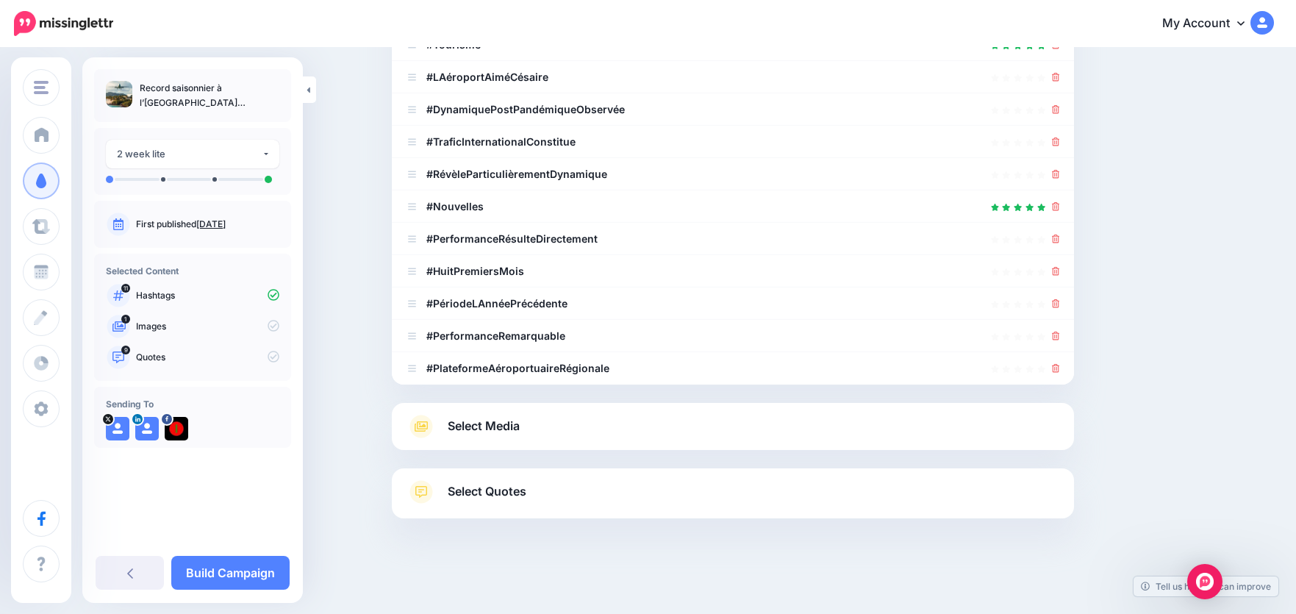
scroll to position [265, 0]
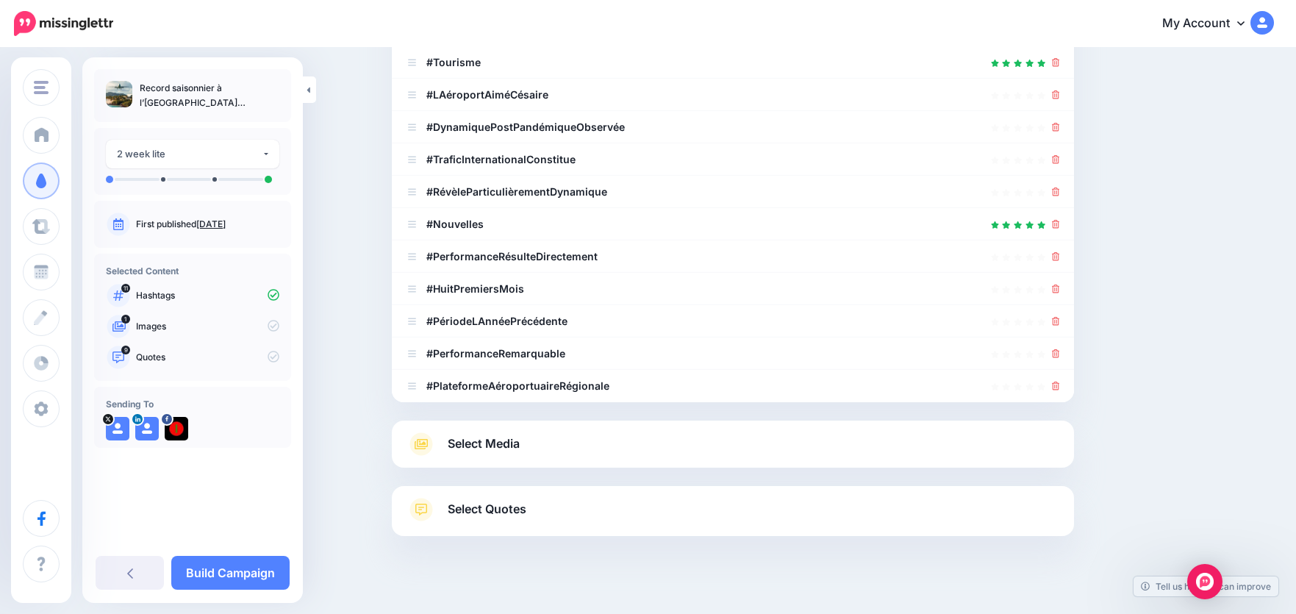
type input "**********"
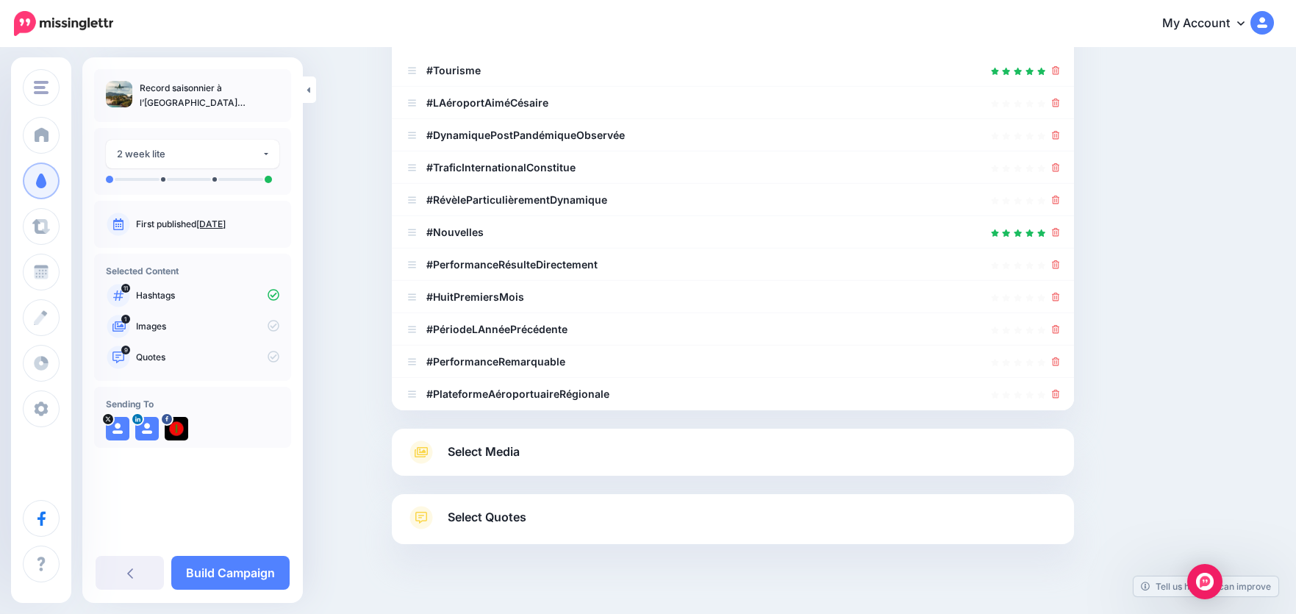
click at [553, 0] on button "Add Hashtag" at bounding box center [589, 14] width 73 height 29
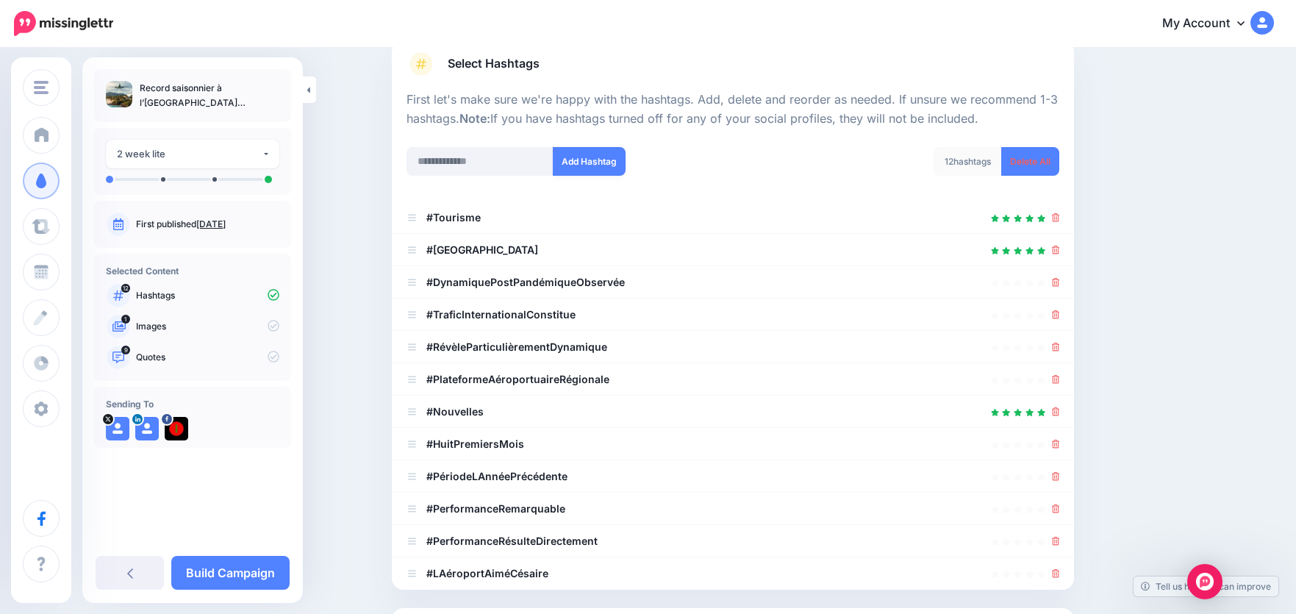
scroll to position [311, 0]
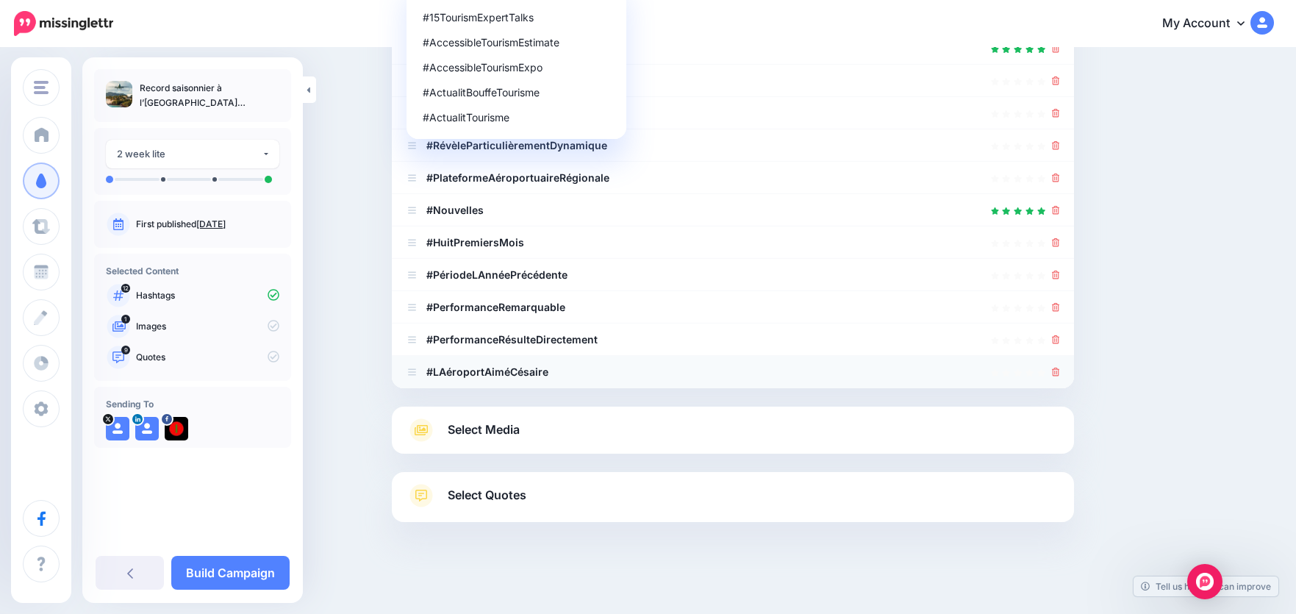
click at [1060, 372] on icon at bounding box center [1056, 372] width 8 height 9
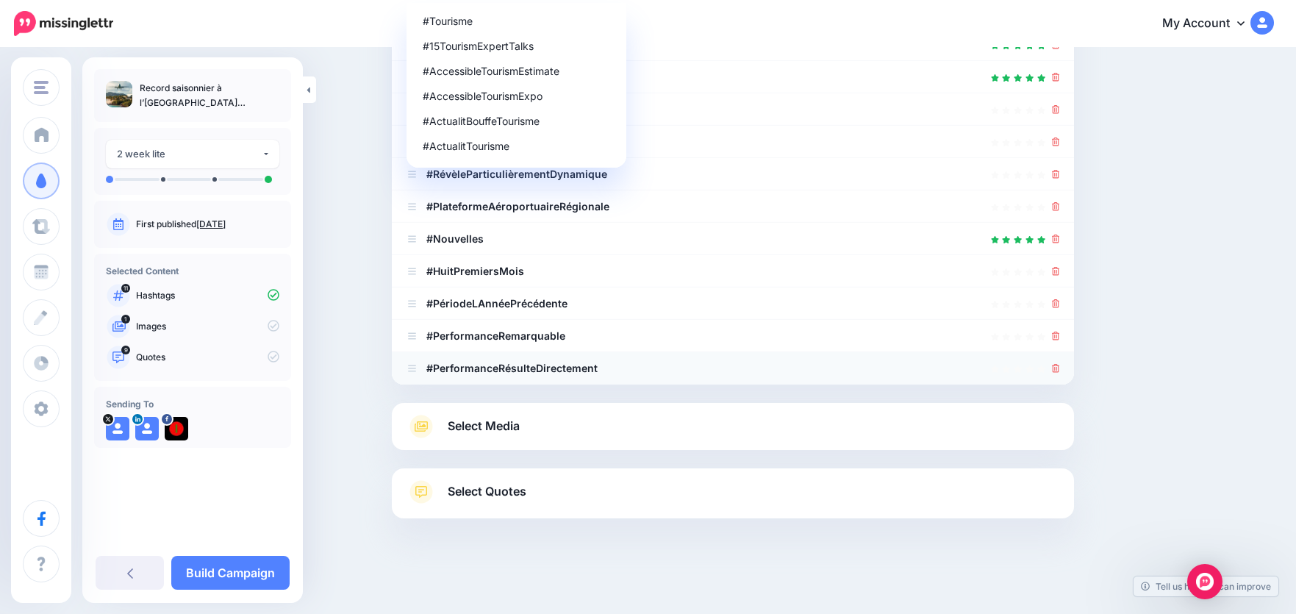
click at [1060, 372] on icon at bounding box center [1056, 368] width 8 height 9
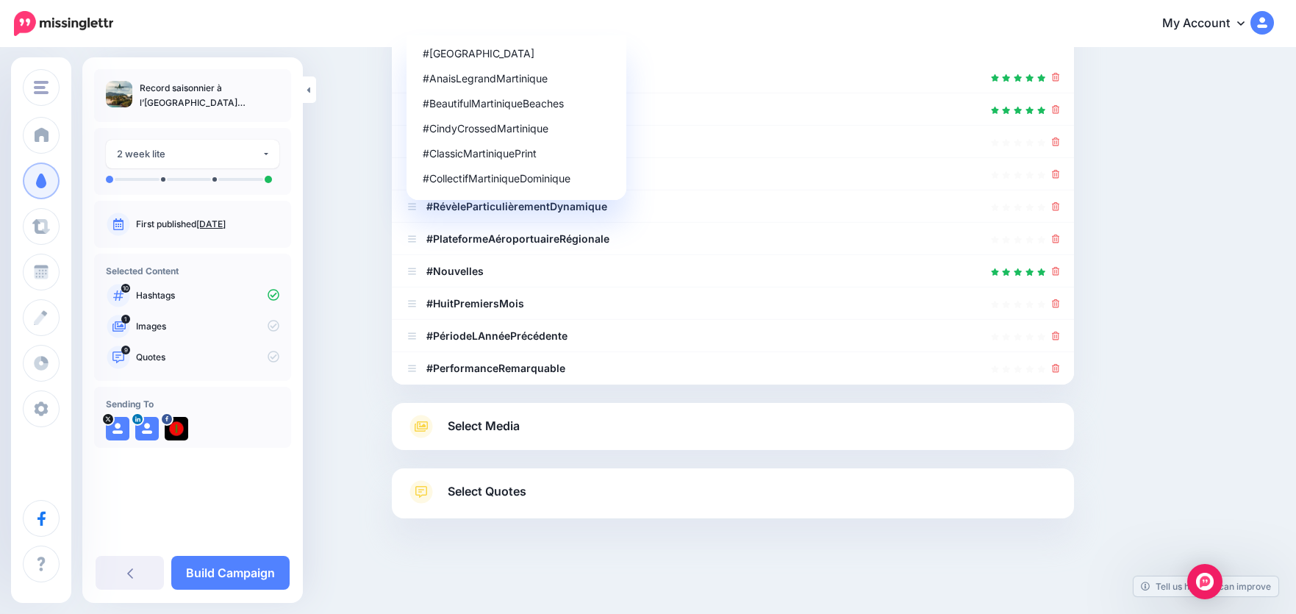
click at [1060, 372] on icon at bounding box center [1056, 368] width 8 height 9
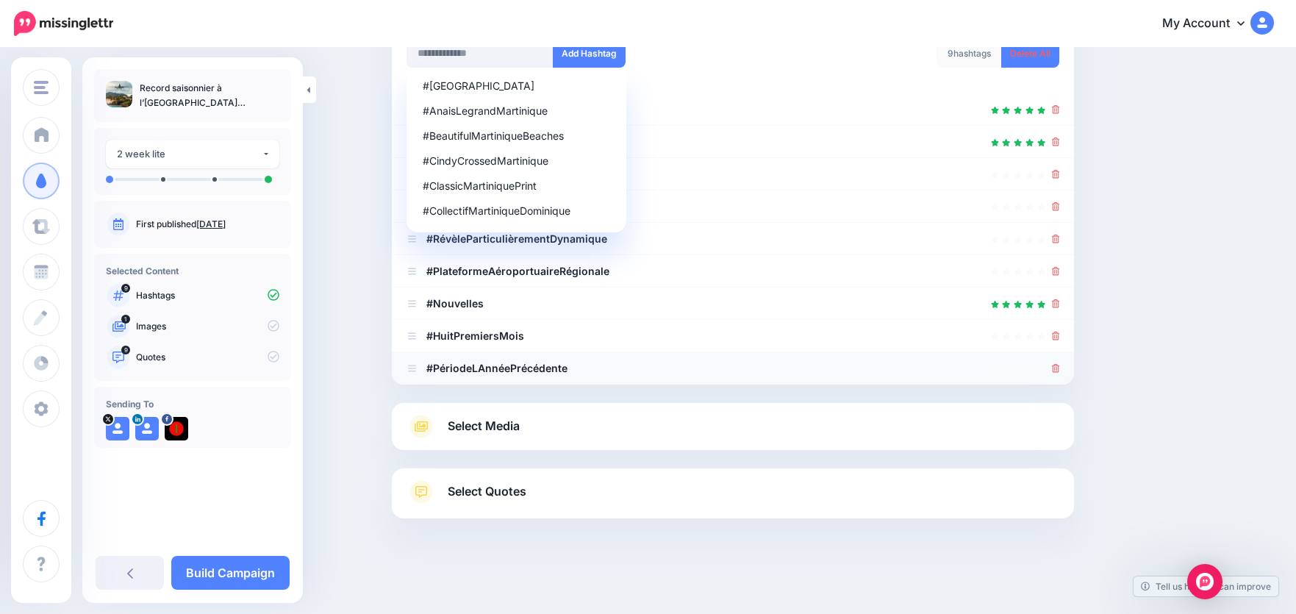
click at [1060, 372] on icon at bounding box center [1056, 368] width 8 height 9
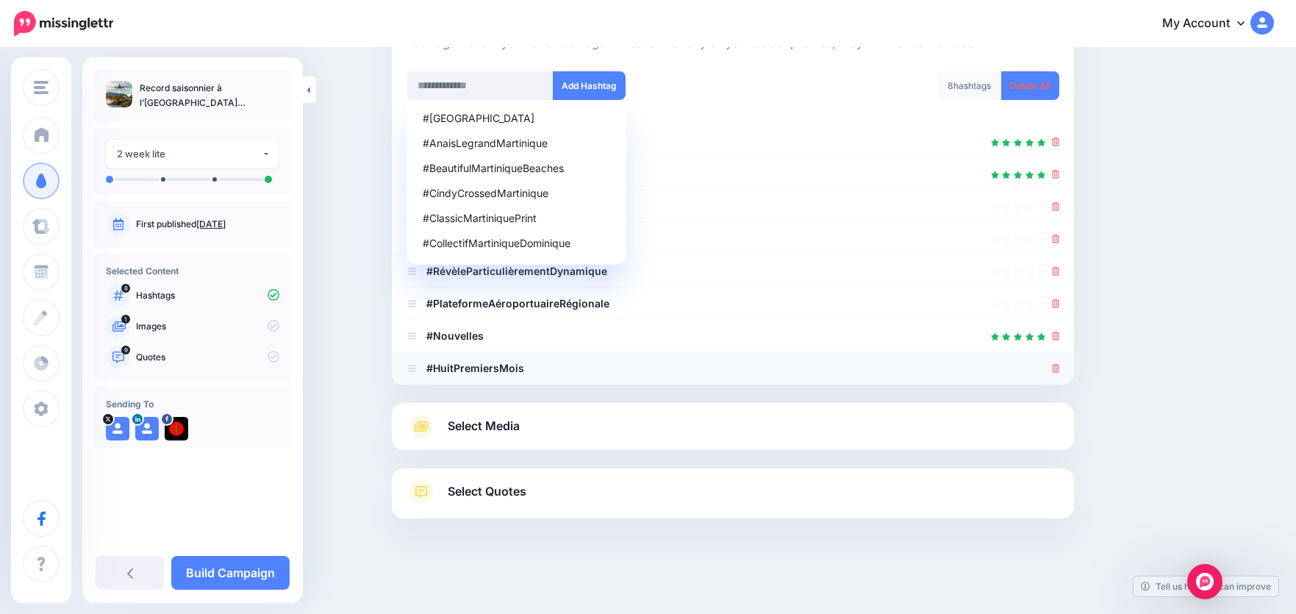
click at [1060, 372] on icon at bounding box center [1056, 368] width 8 height 9
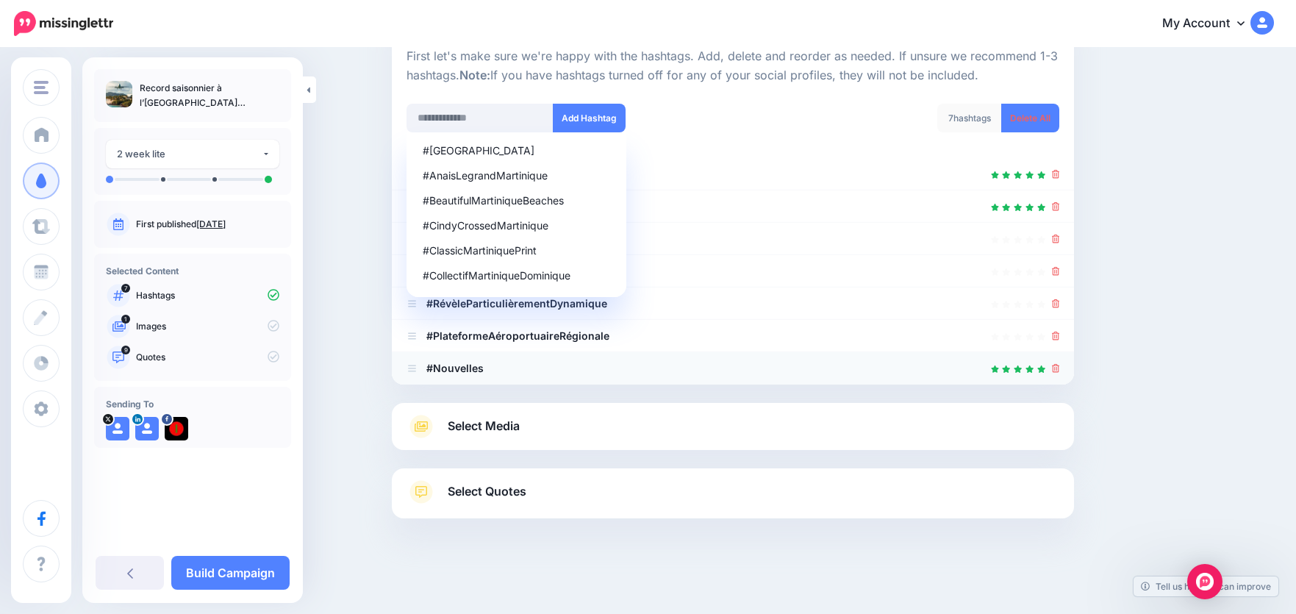
click at [1060, 372] on icon at bounding box center [1056, 368] width 8 height 9
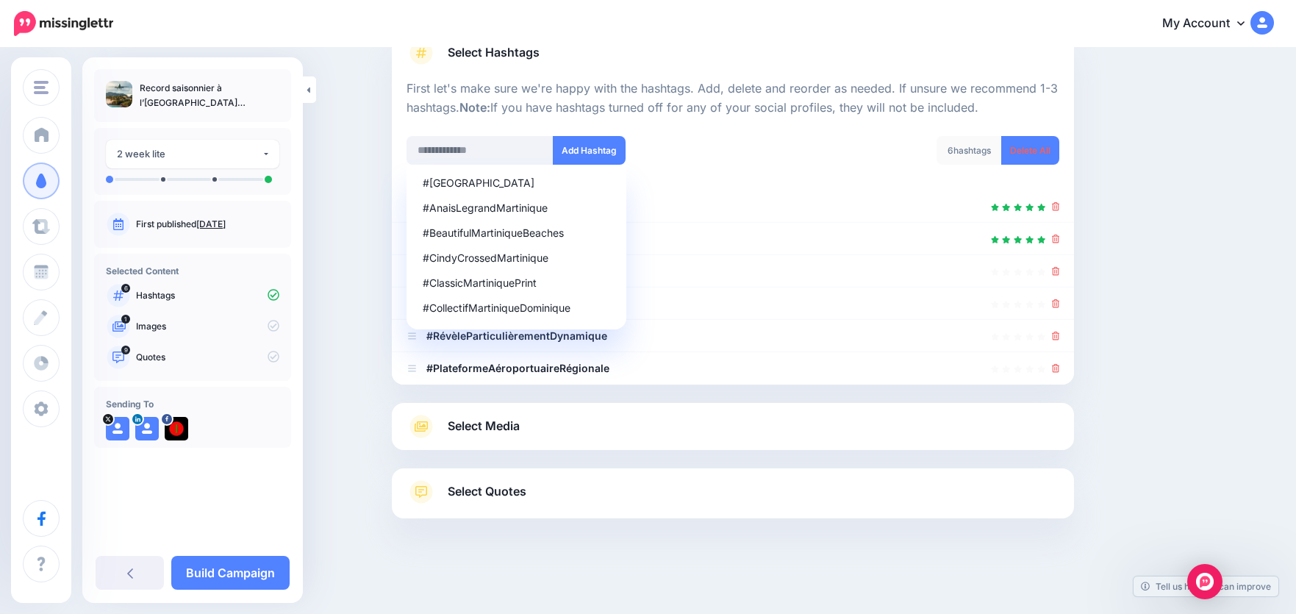
click at [1060, 372] on icon at bounding box center [1056, 368] width 8 height 9
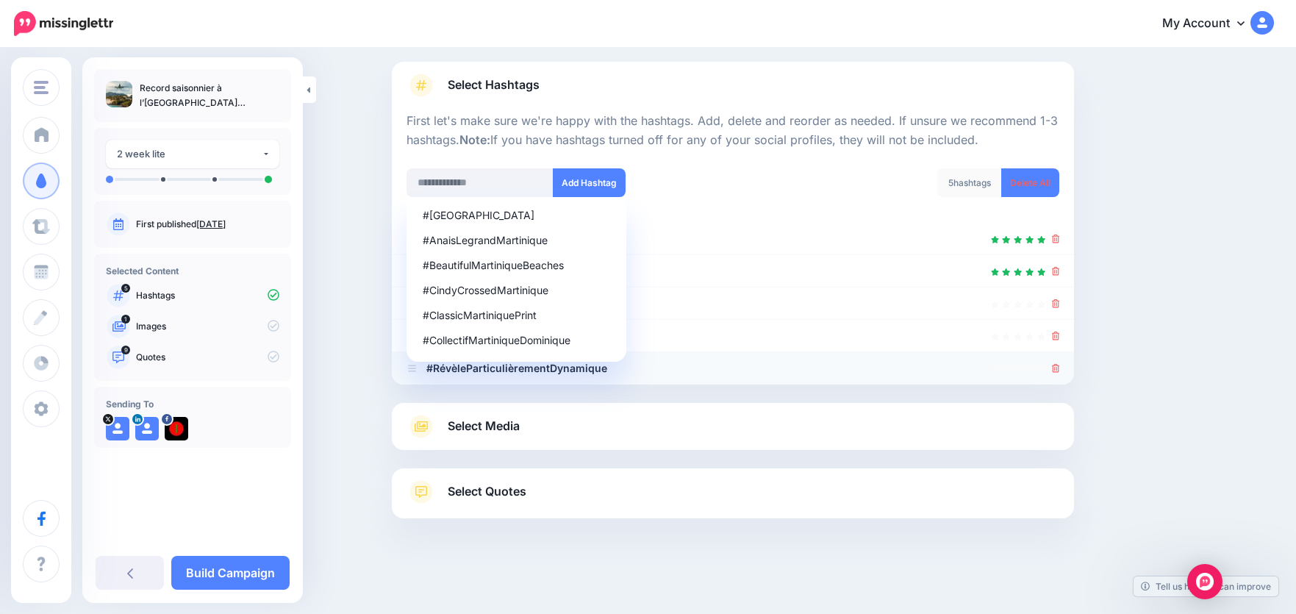
click at [1060, 372] on icon at bounding box center [1056, 368] width 8 height 9
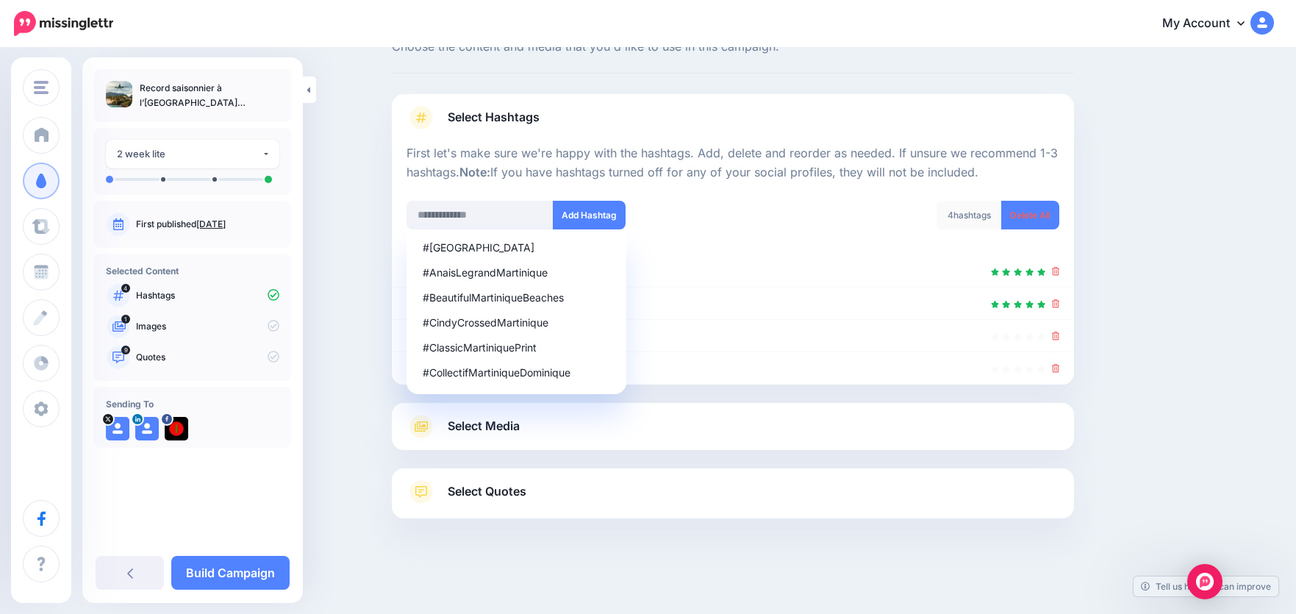
scroll to position [56, 0]
click at [1065, 372] on li "#TraficInternationalConstitue" at bounding box center [733, 368] width 682 height 32
click at [1060, 368] on icon at bounding box center [1056, 368] width 8 height 9
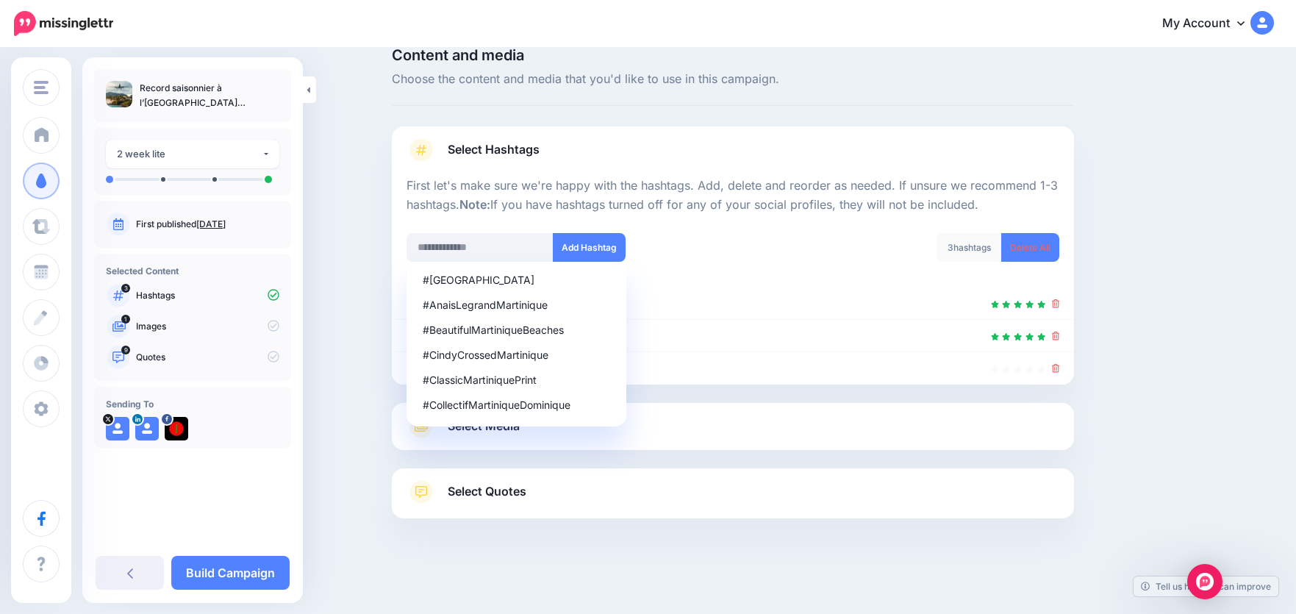
scroll to position [24, 0]
click at [1060, 368] on icon at bounding box center [1056, 368] width 8 height 9
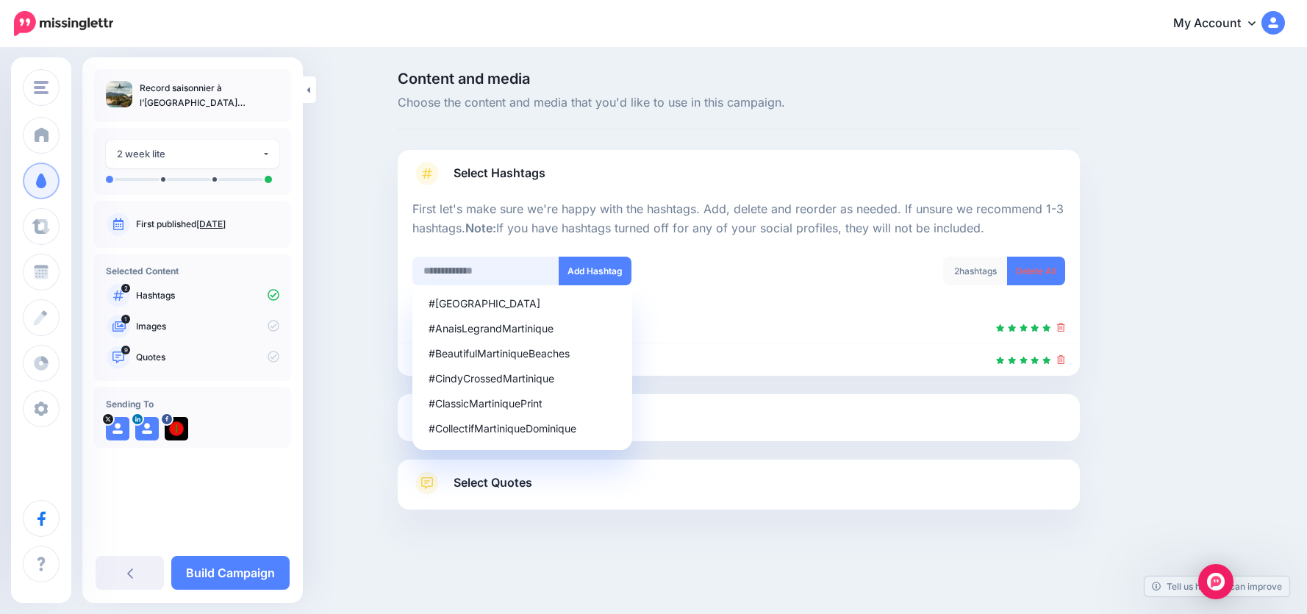
click at [516, 274] on input "text" at bounding box center [485, 271] width 147 height 29
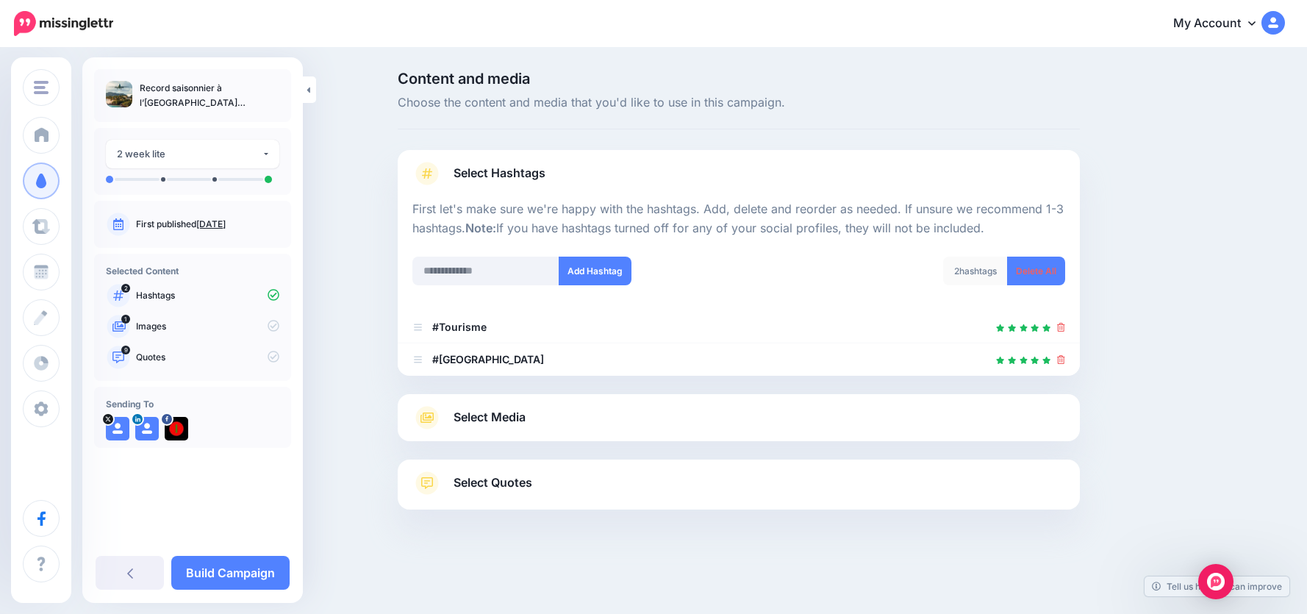
click at [493, 423] on span "Select Media" at bounding box center [490, 417] width 72 height 20
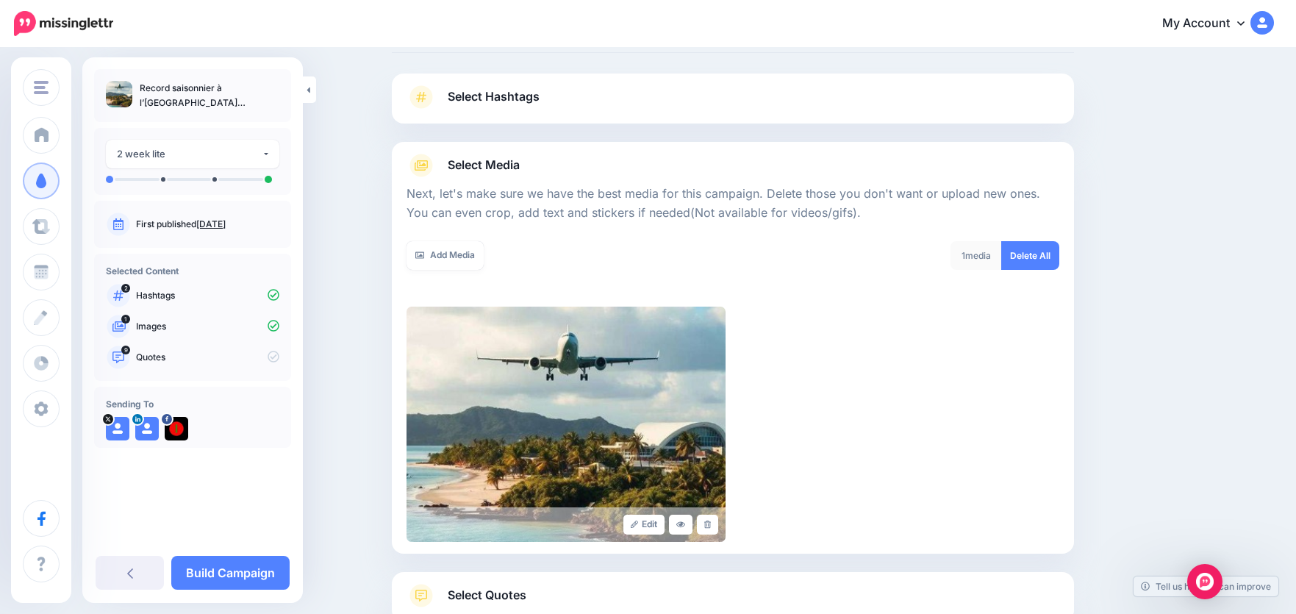
scroll to position [180, 0]
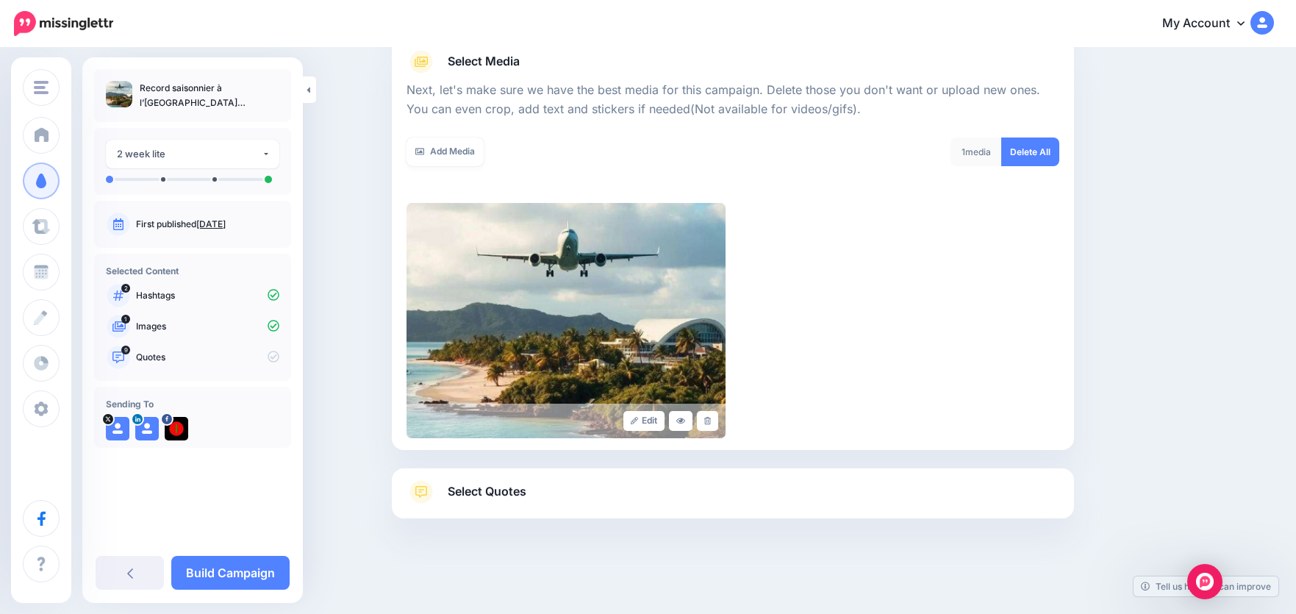
click at [474, 495] on span "Select Quotes" at bounding box center [487, 492] width 79 height 20
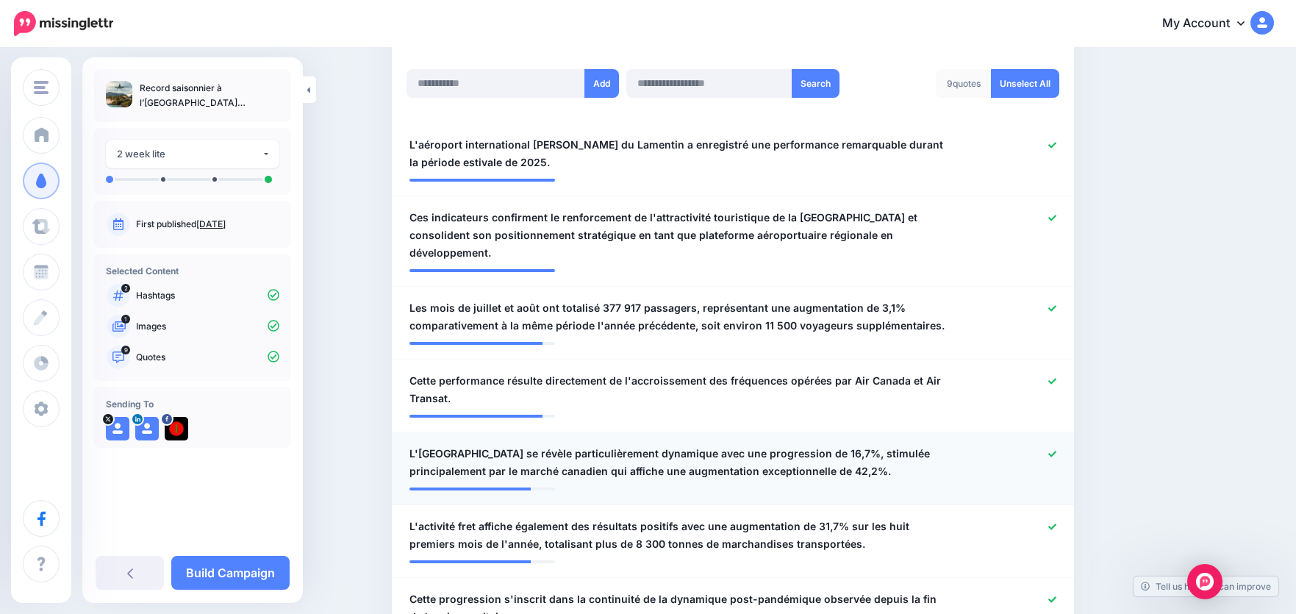
scroll to position [401, 0]
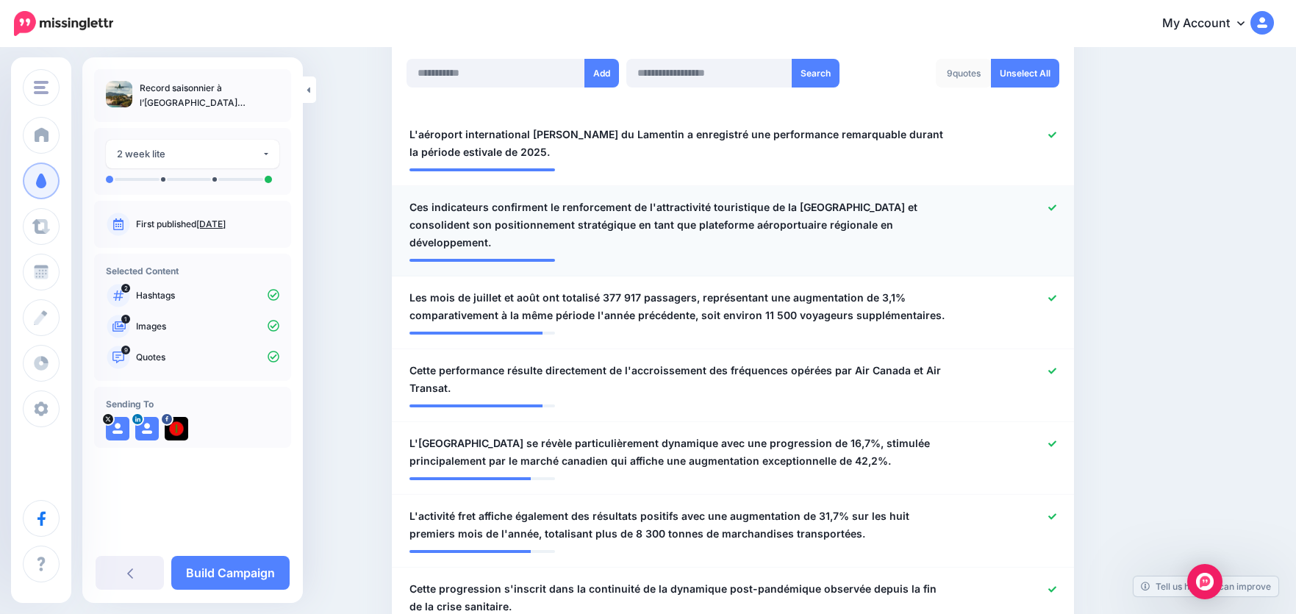
click at [1057, 210] on icon at bounding box center [1053, 208] width 8 height 8
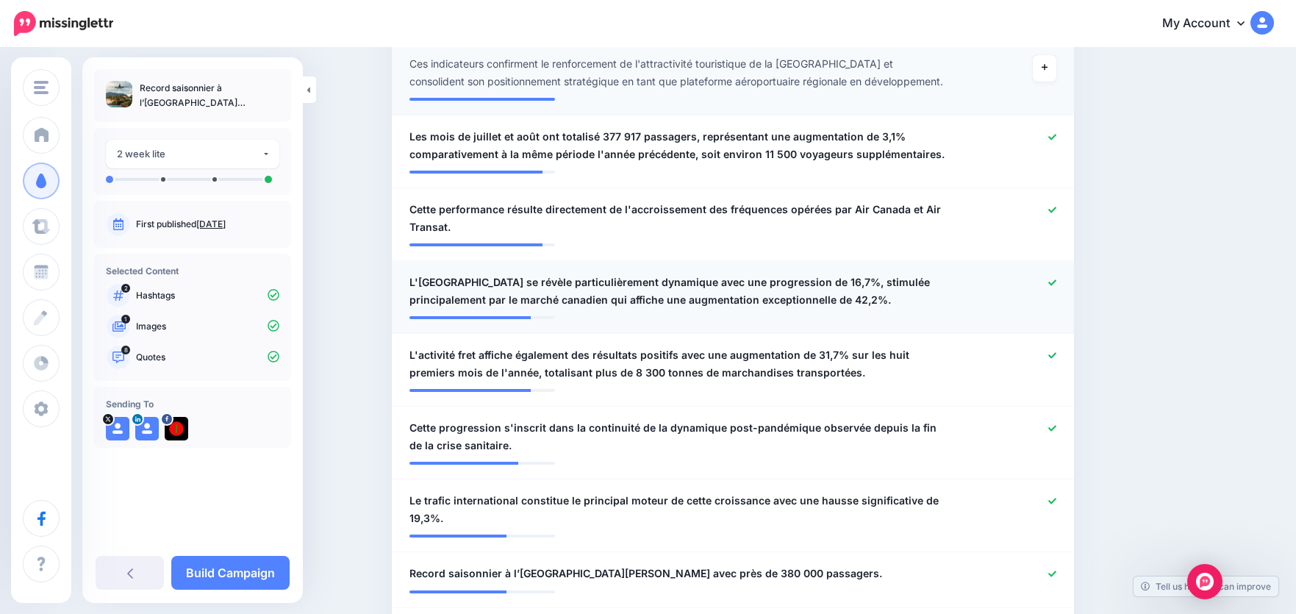
scroll to position [548, 0]
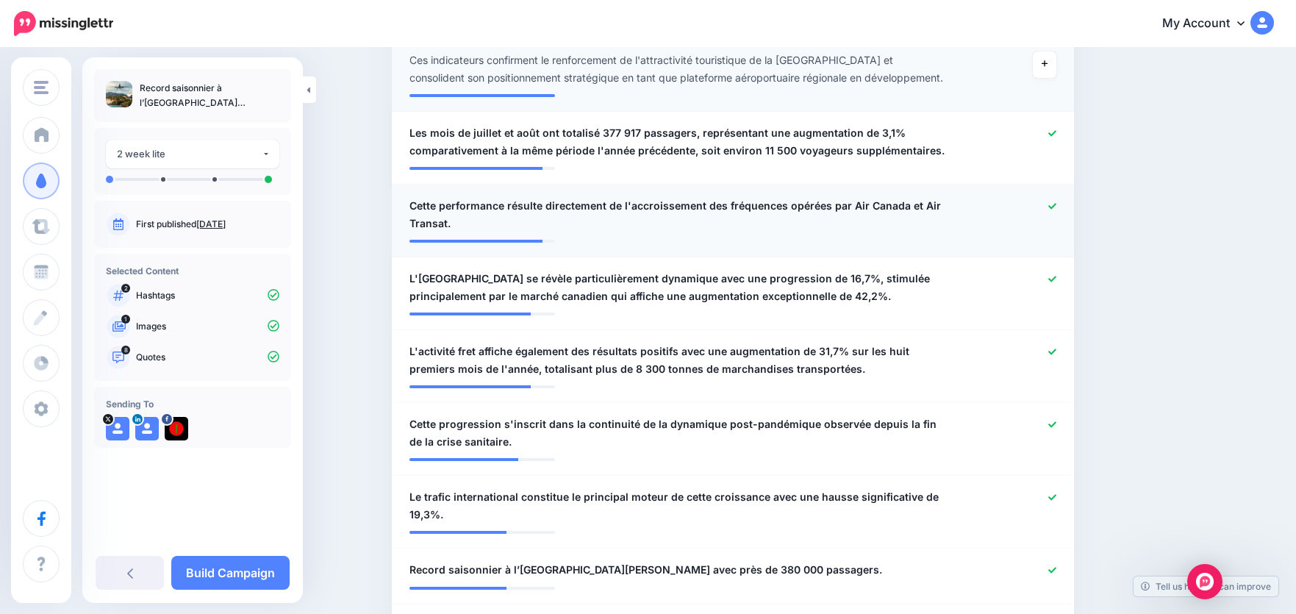
click at [1063, 206] on div at bounding box center [1013, 214] width 112 height 35
click at [1062, 207] on div at bounding box center [1013, 214] width 112 height 35
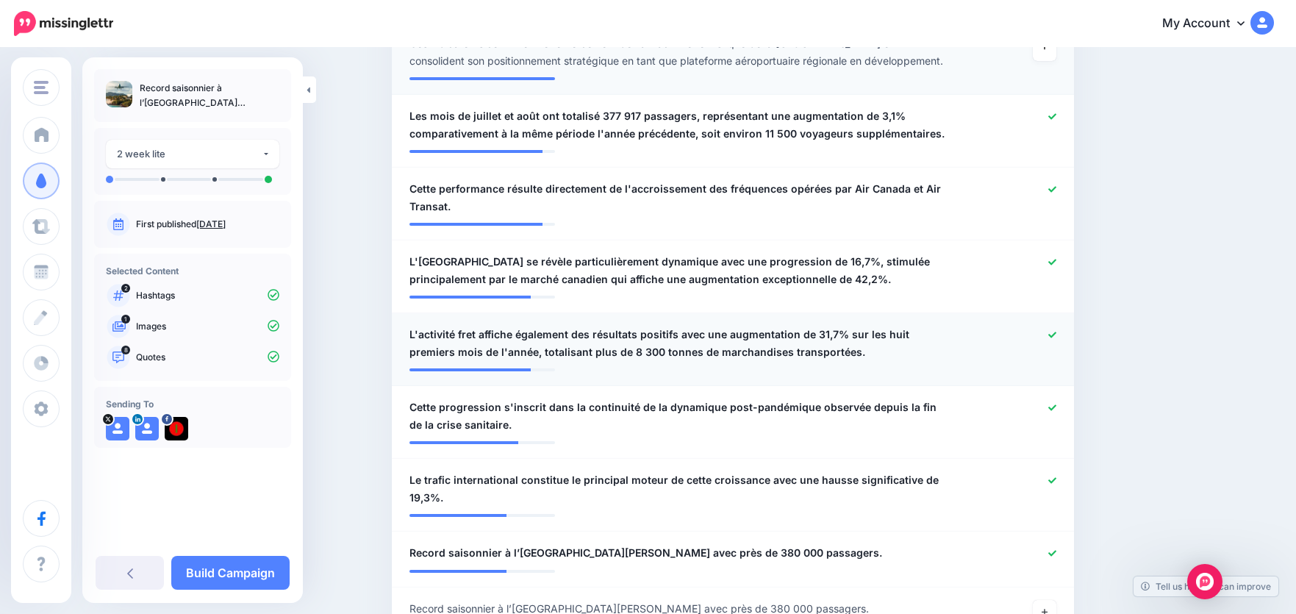
scroll to position [621, 0]
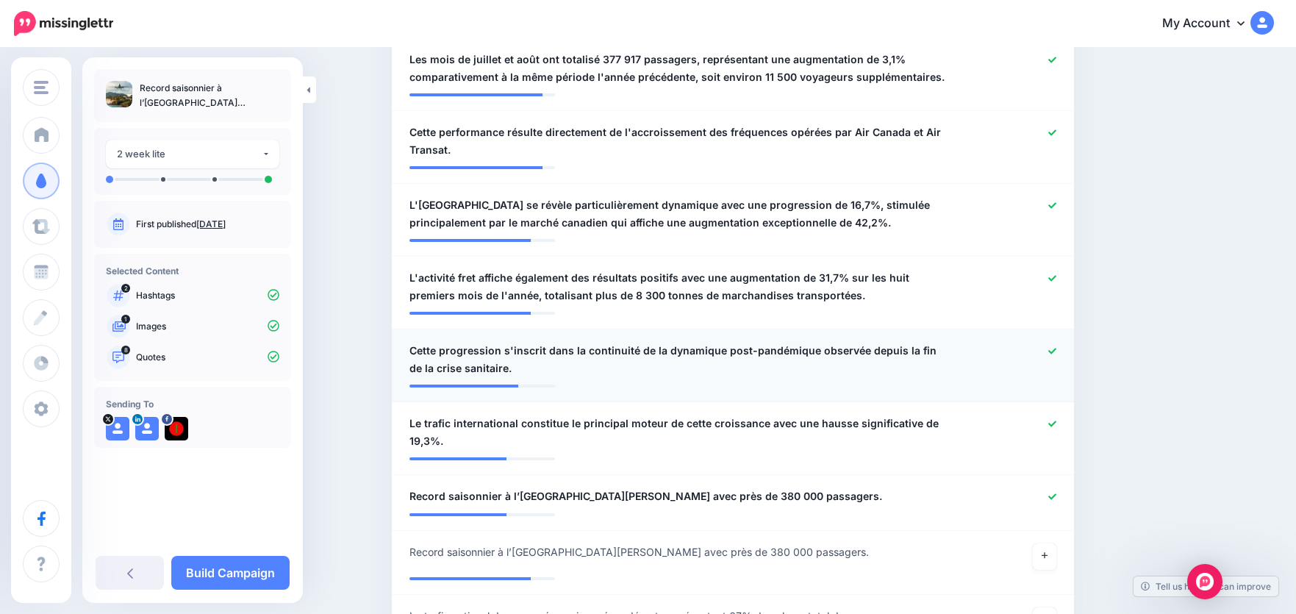
click at [1057, 353] on icon at bounding box center [1053, 351] width 8 height 8
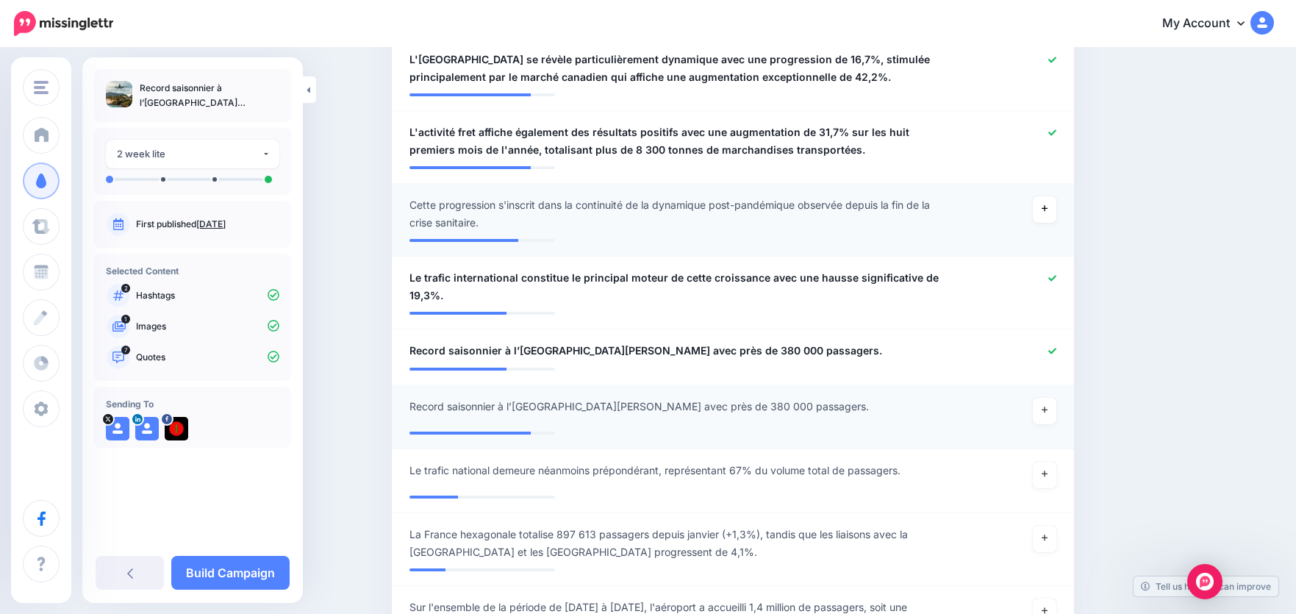
scroll to position [768, 0]
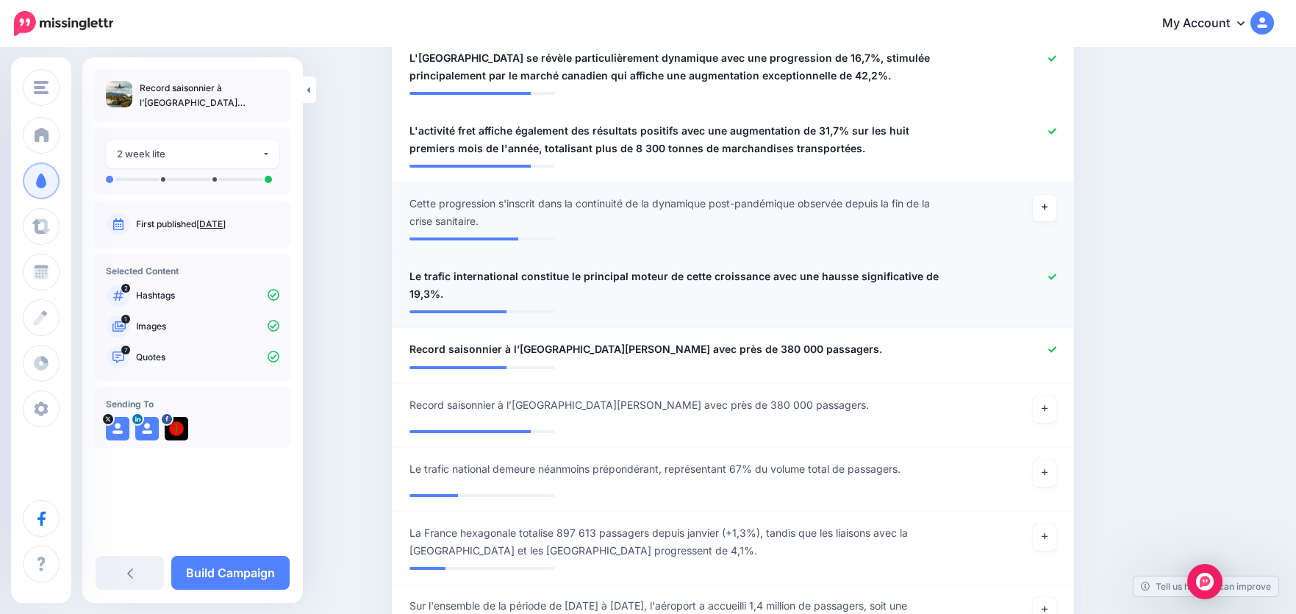
click at [1057, 277] on icon at bounding box center [1053, 277] width 8 height 6
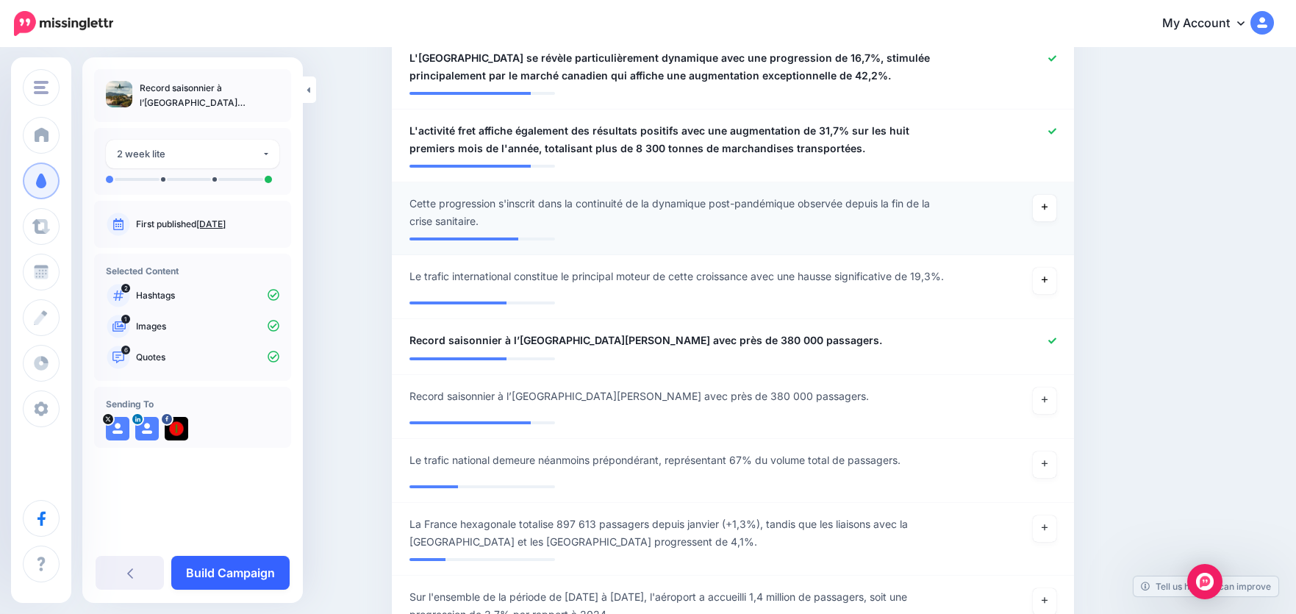
click at [260, 562] on link "Build Campaign" at bounding box center [230, 573] width 118 height 34
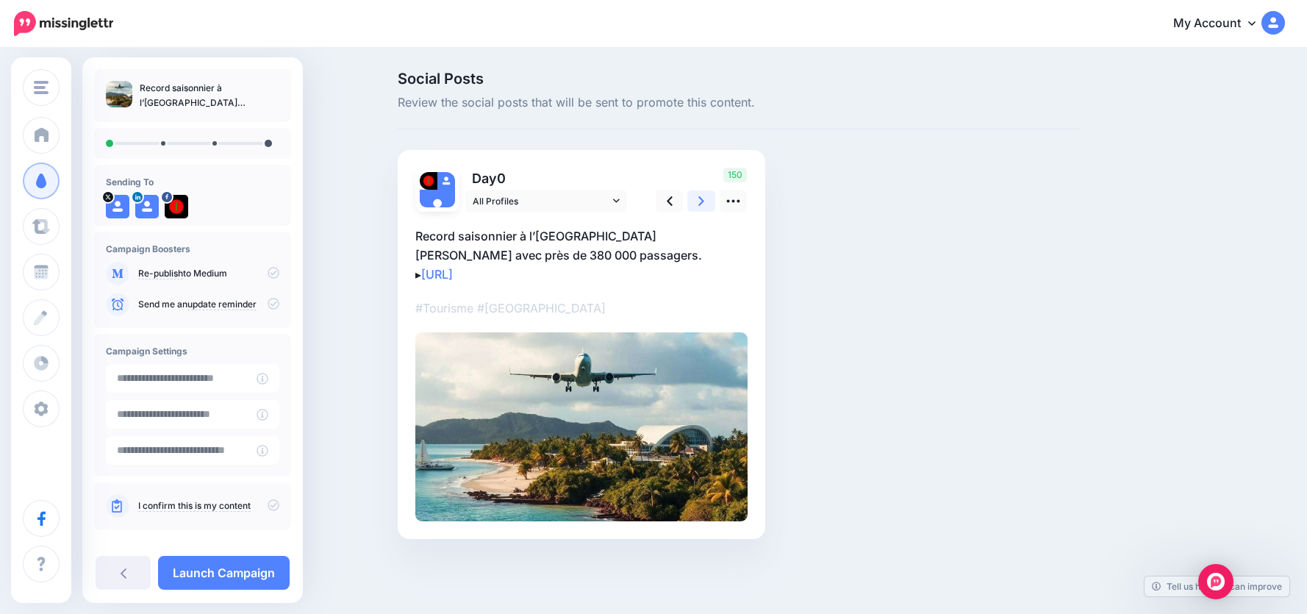
click at [704, 201] on icon at bounding box center [702, 201] width 6 height 10
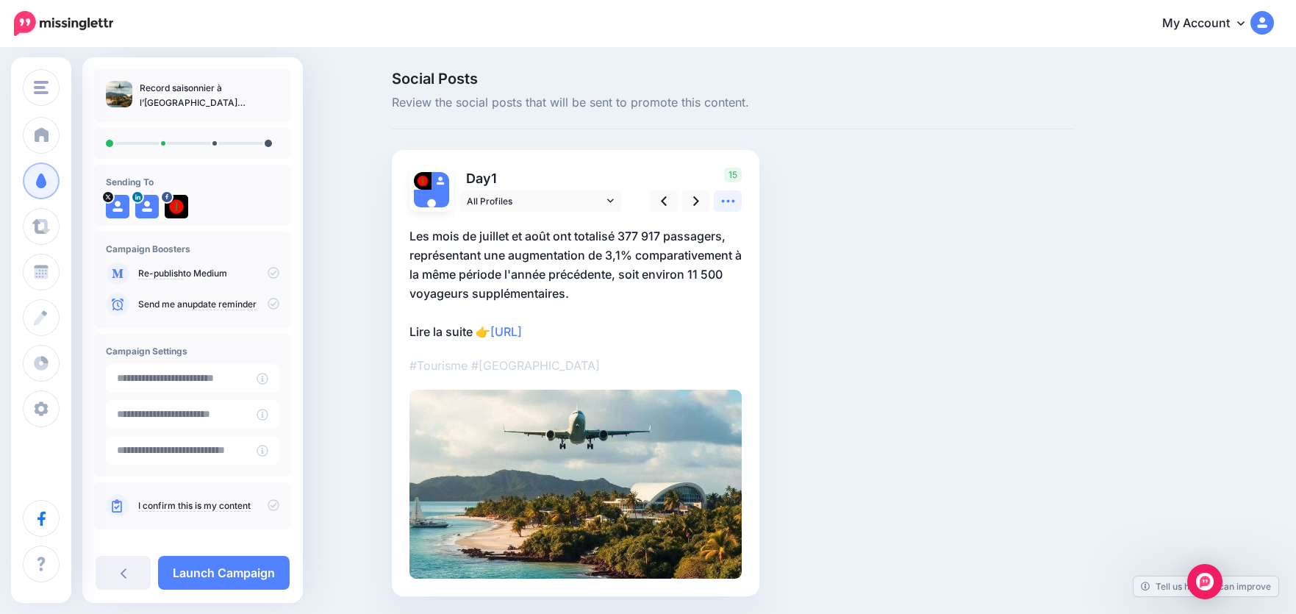
click at [730, 200] on icon at bounding box center [728, 200] width 15 height 15
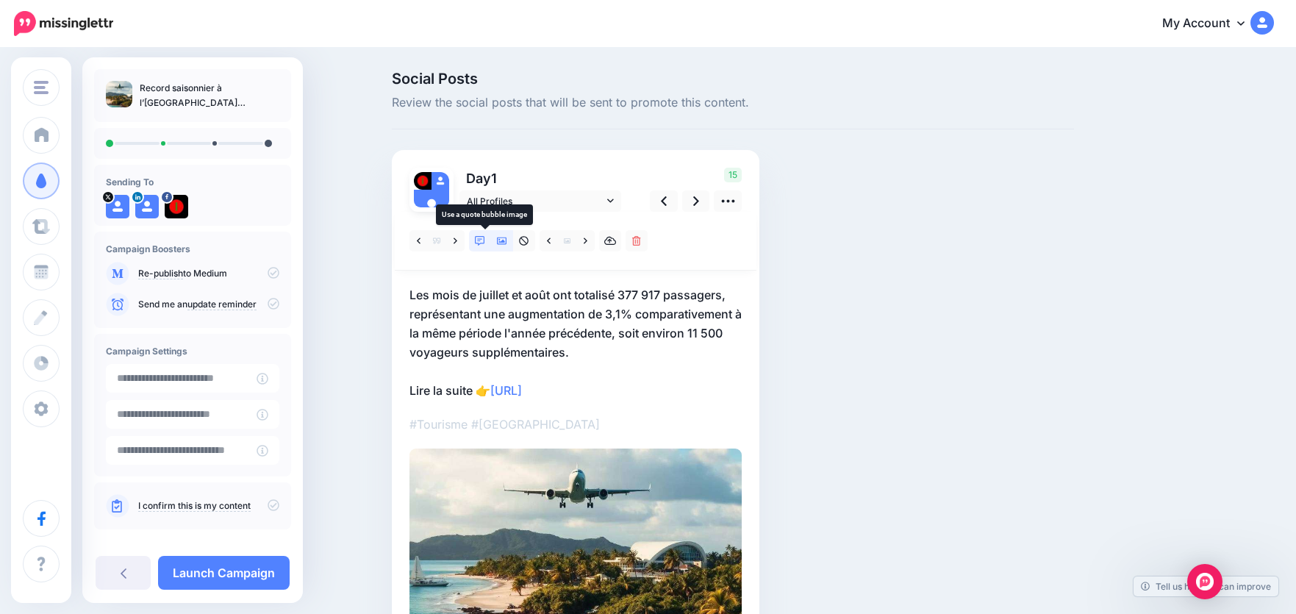
click at [485, 242] on icon at bounding box center [480, 241] width 10 height 10
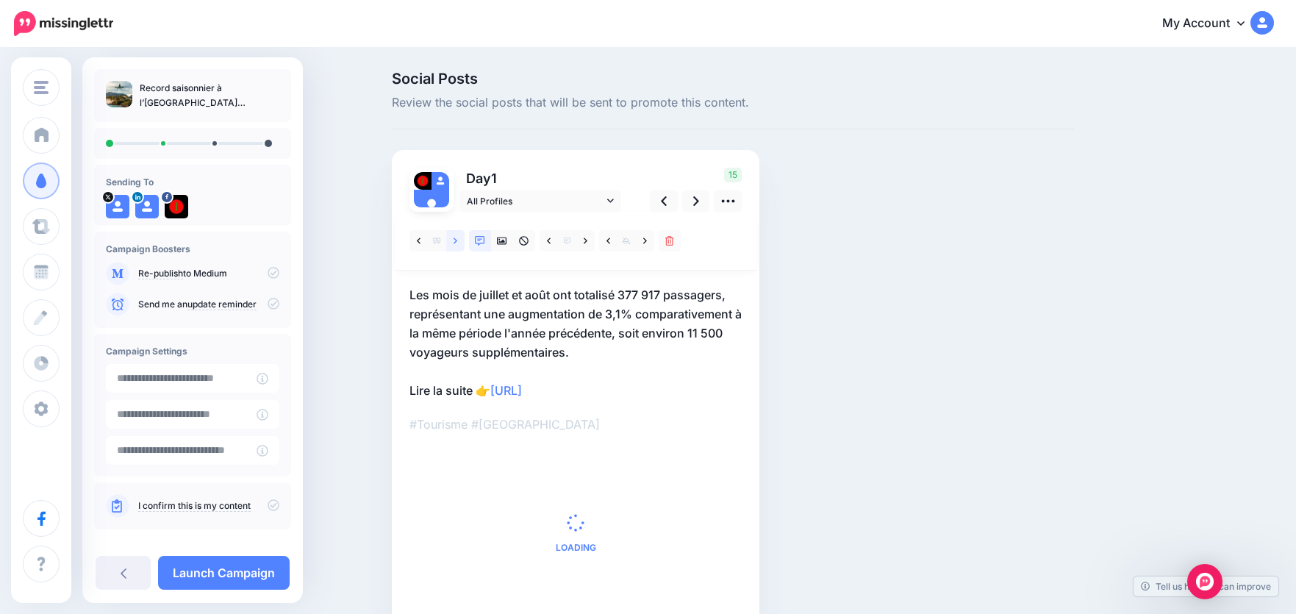
click at [463, 242] on link at bounding box center [455, 240] width 18 height 21
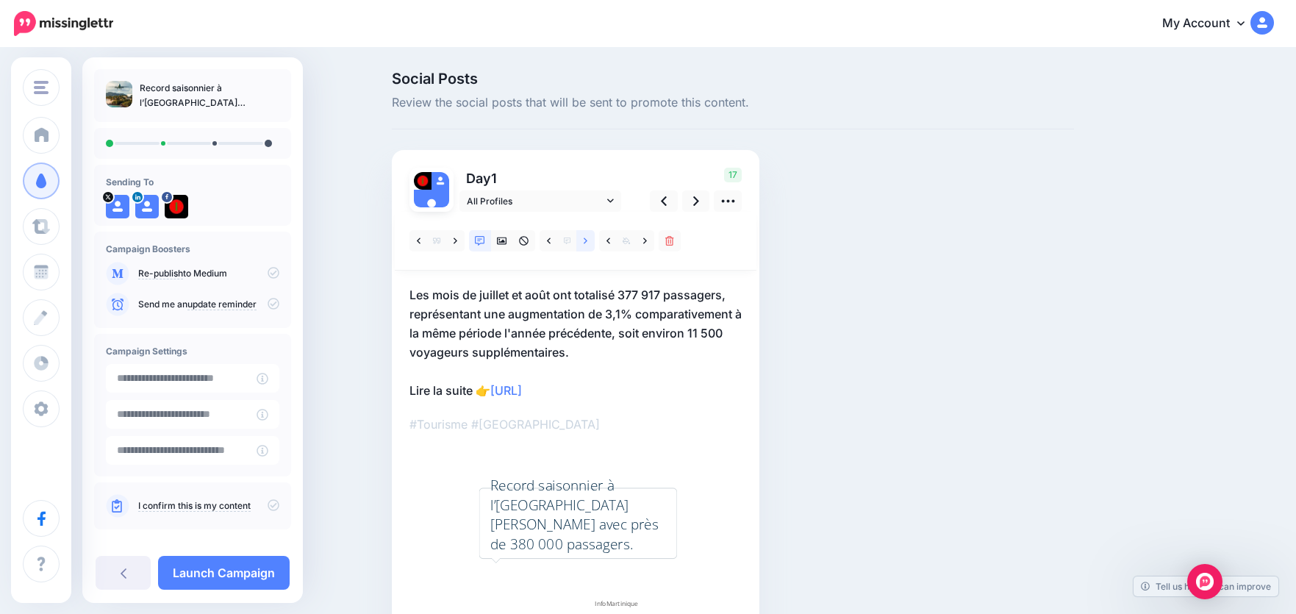
click at [593, 243] on link at bounding box center [585, 240] width 18 height 21
click at [558, 240] on link at bounding box center [549, 240] width 18 height 21
click at [557, 240] on link at bounding box center [549, 240] width 18 height 21
click at [421, 240] on icon at bounding box center [419, 241] width 4 height 10
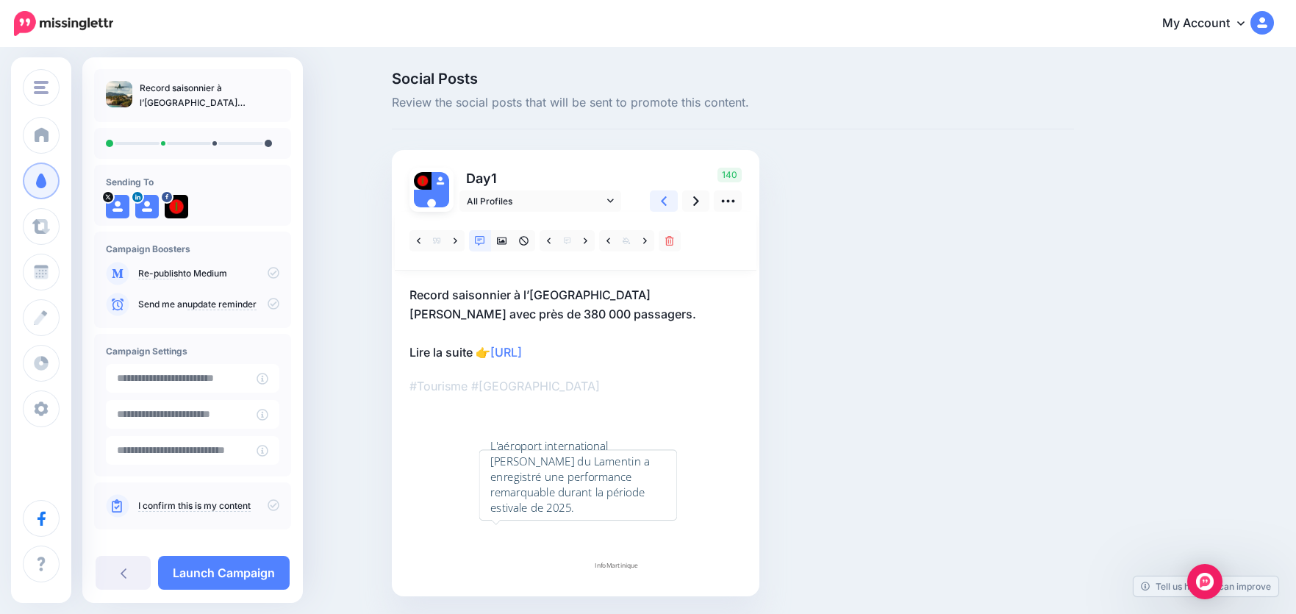
click at [666, 202] on icon at bounding box center [664, 200] width 6 height 15
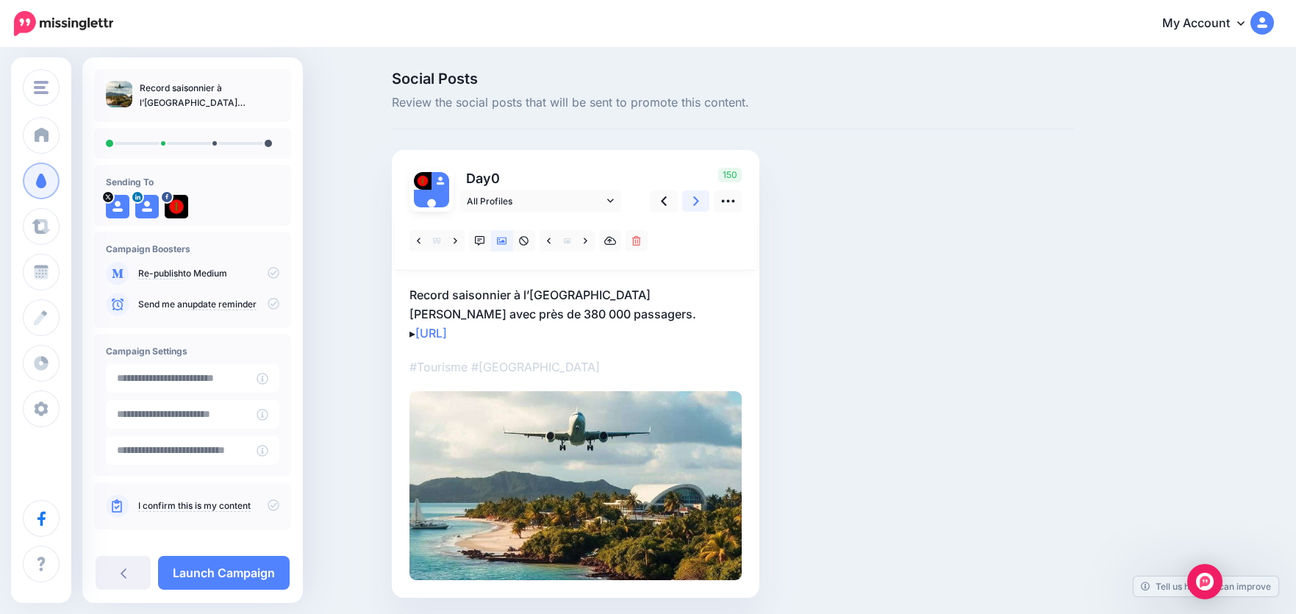
click at [698, 204] on link at bounding box center [696, 200] width 28 height 21
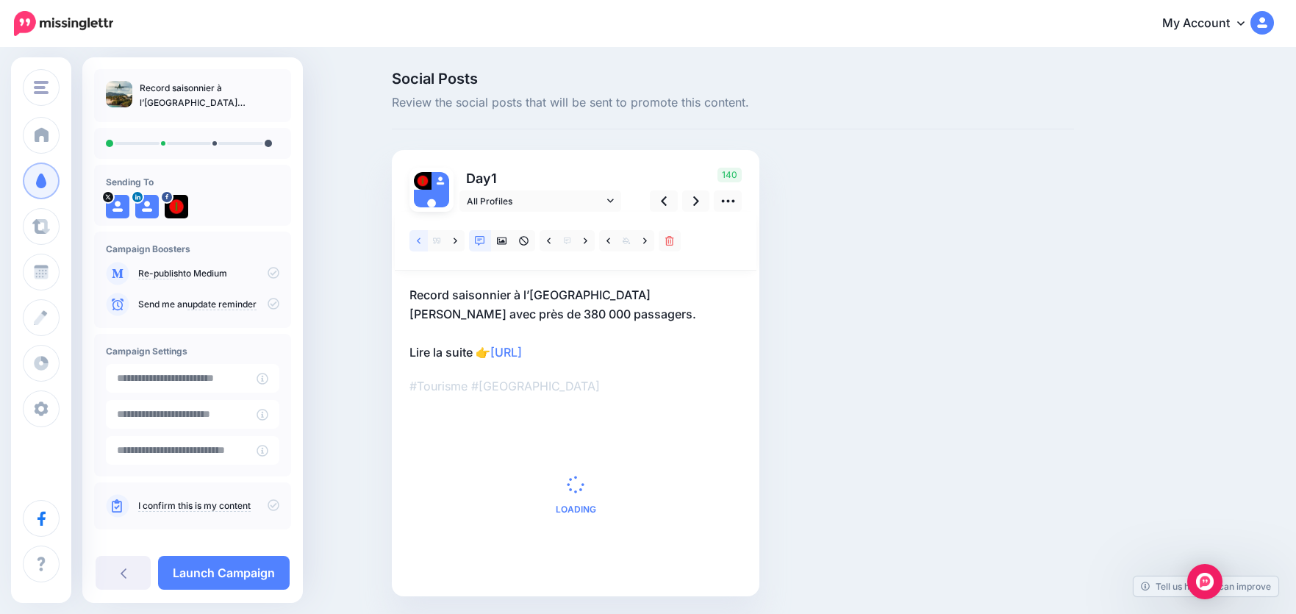
click at [426, 237] on link at bounding box center [419, 240] width 18 height 21
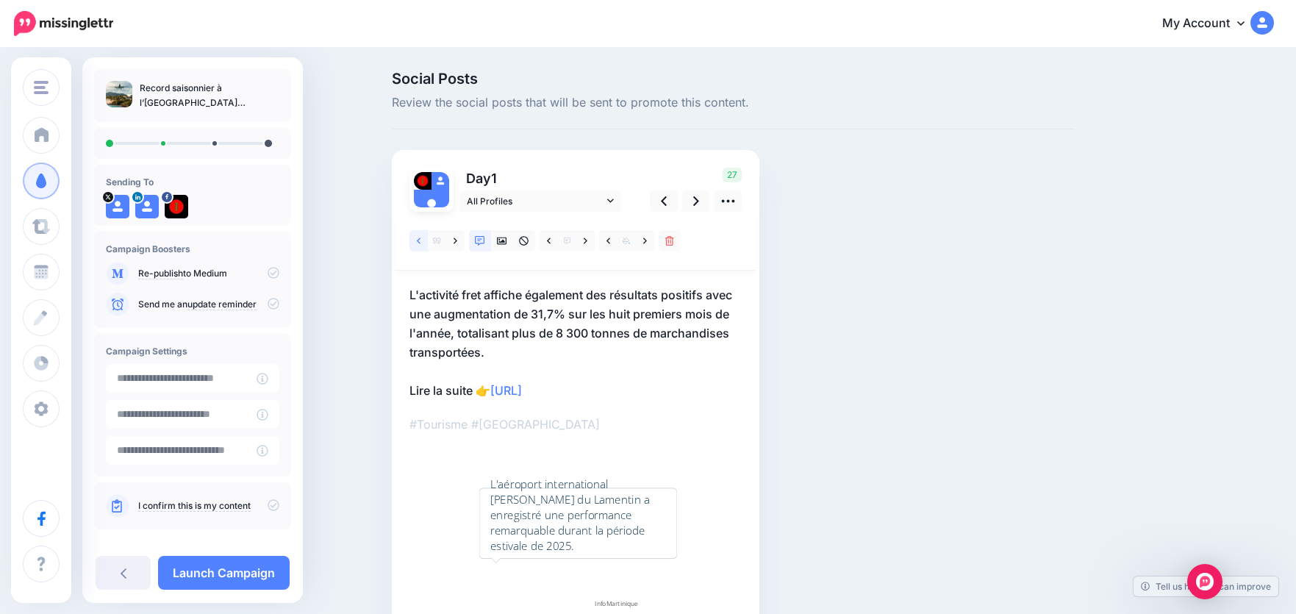
click at [421, 236] on icon at bounding box center [419, 241] width 4 height 10
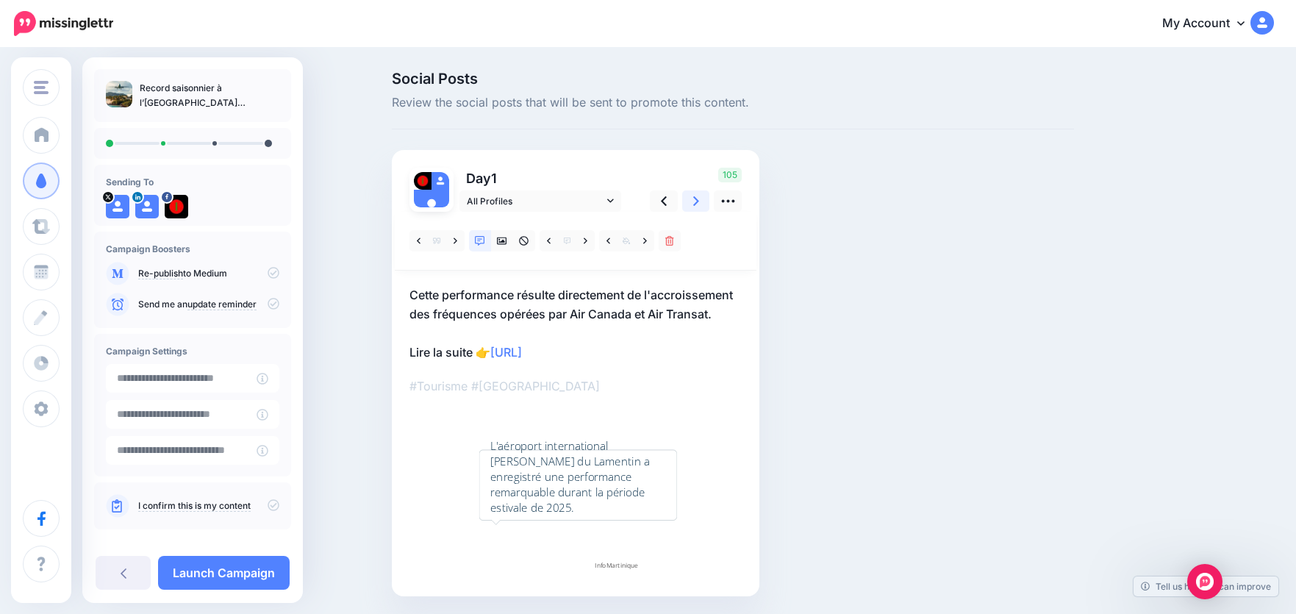
click at [699, 203] on icon at bounding box center [696, 200] width 6 height 15
click at [421, 240] on icon at bounding box center [419, 240] width 4 height 6
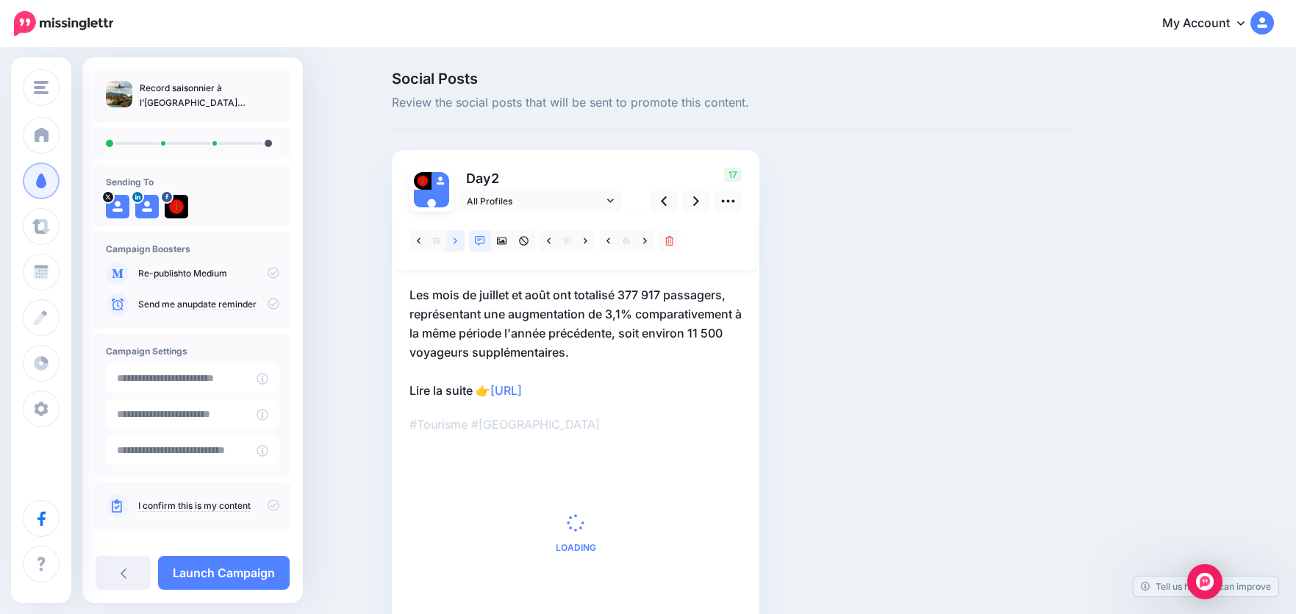
click at [458, 240] on link at bounding box center [455, 240] width 18 height 21
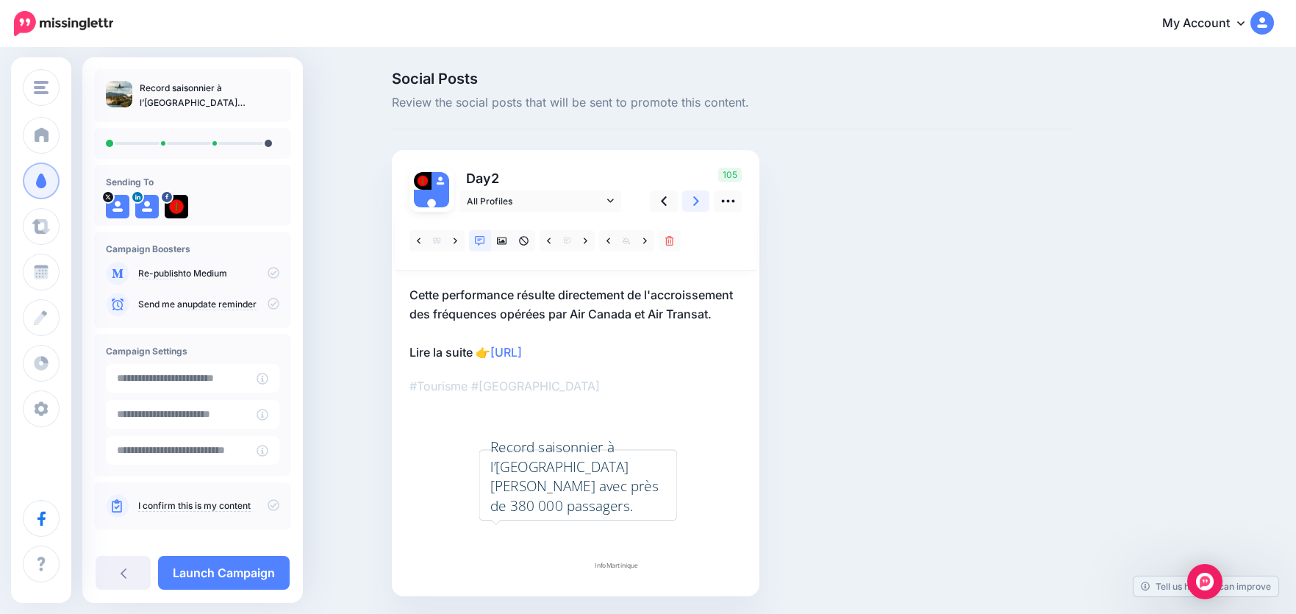
click at [699, 198] on icon at bounding box center [696, 200] width 6 height 15
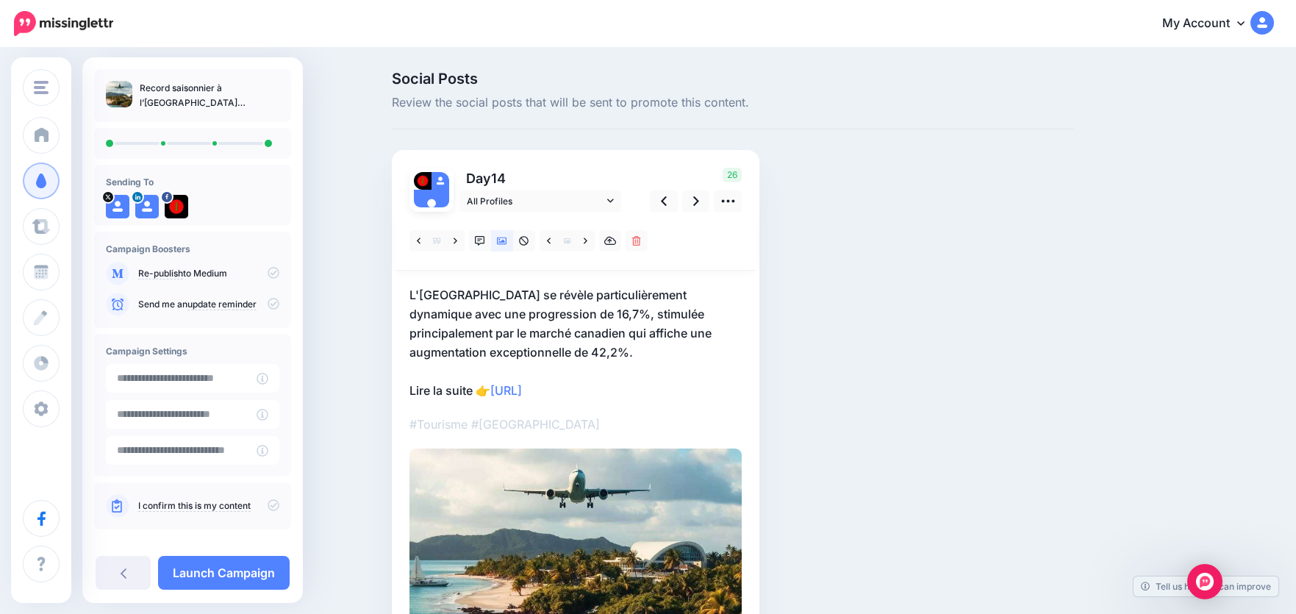
click at [269, 507] on icon at bounding box center [274, 505] width 12 height 12
click at [233, 567] on link "Launch Campaign" at bounding box center [224, 573] width 132 height 34
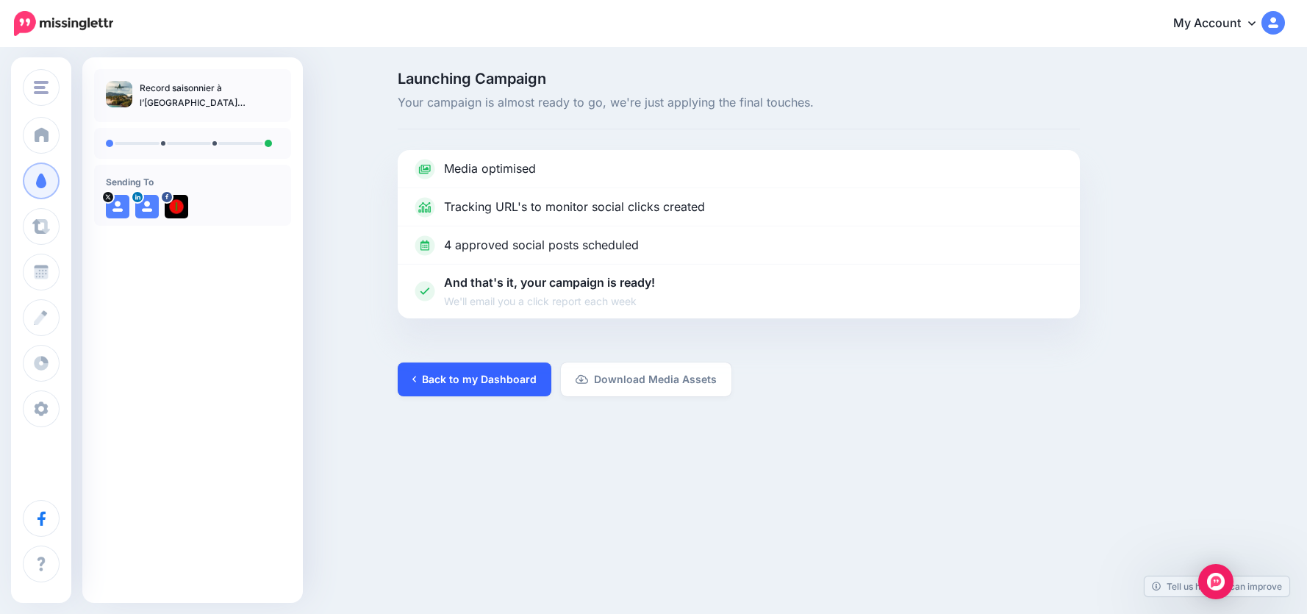
click at [468, 379] on link "Back to my Dashboard" at bounding box center [475, 379] width 154 height 34
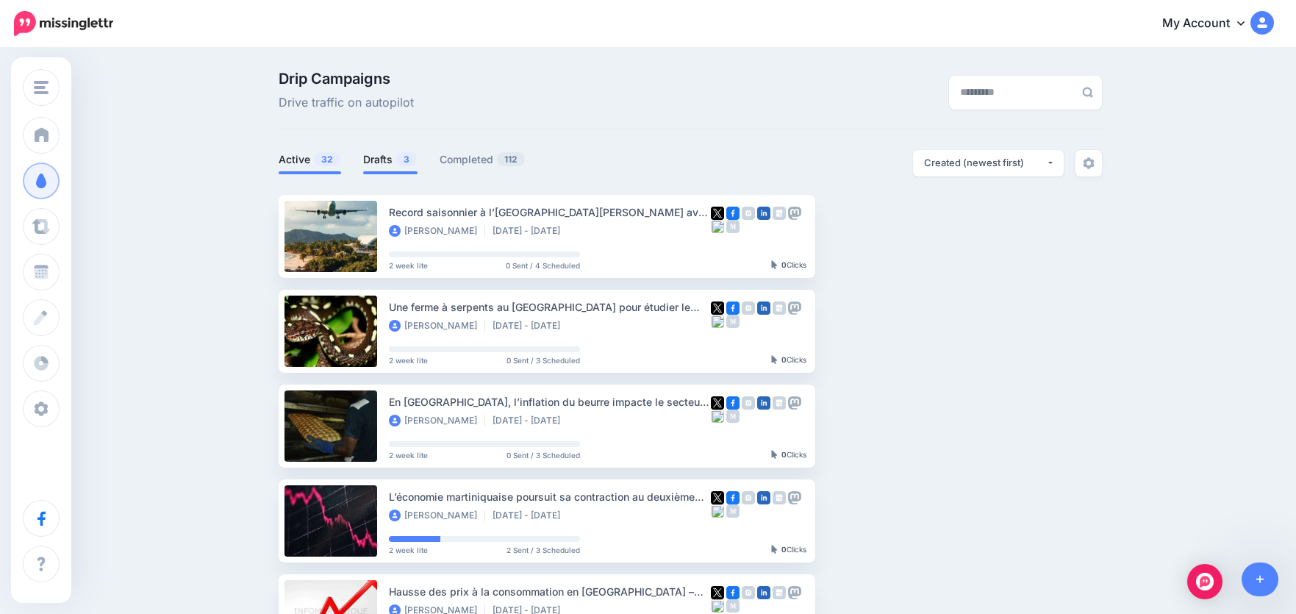
click at [393, 165] on link "Drafts 3" at bounding box center [390, 160] width 54 height 18
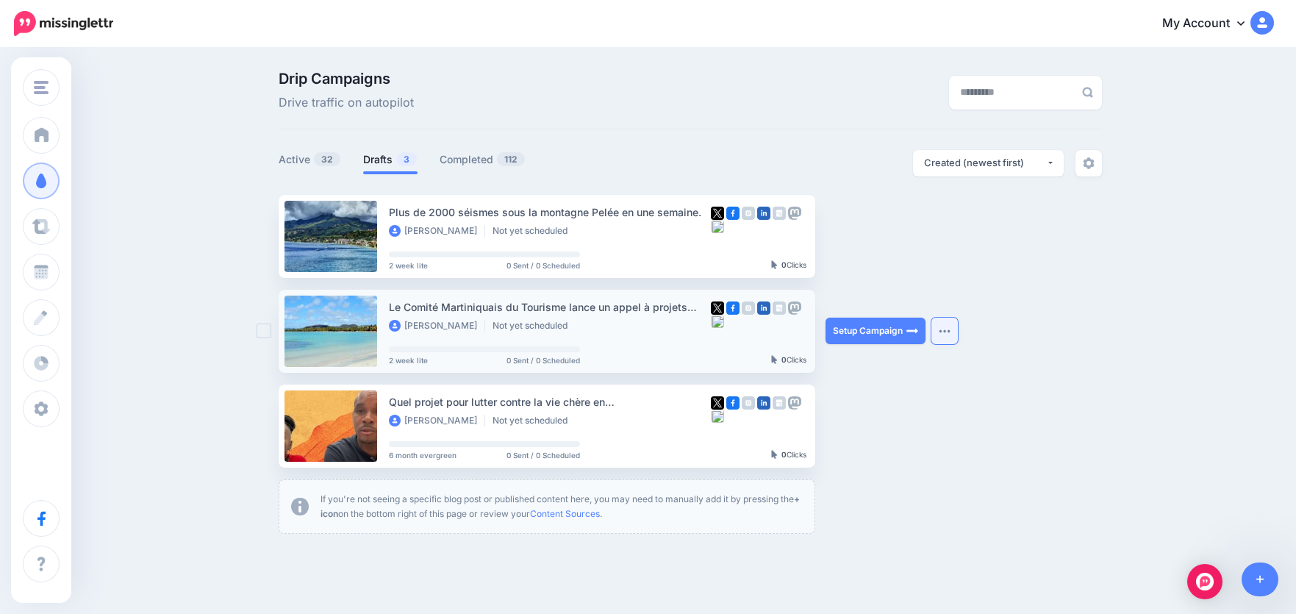
click at [951, 332] on img "button" at bounding box center [945, 331] width 12 height 4
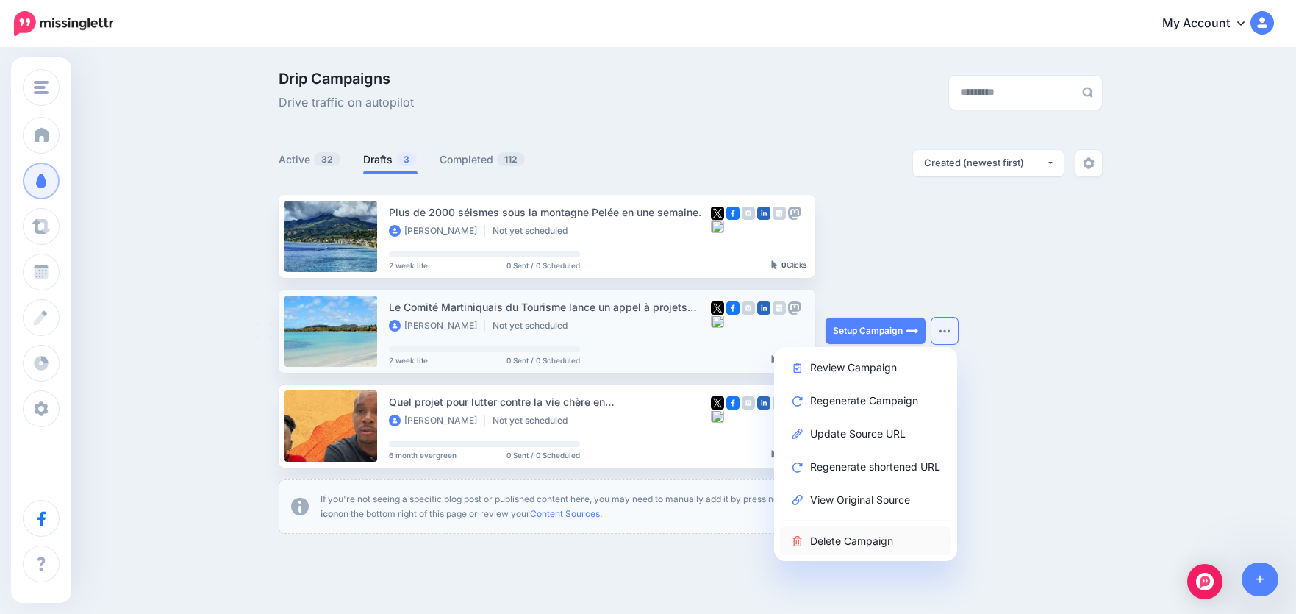
click at [882, 544] on link "Delete Campaign" at bounding box center [865, 540] width 171 height 29
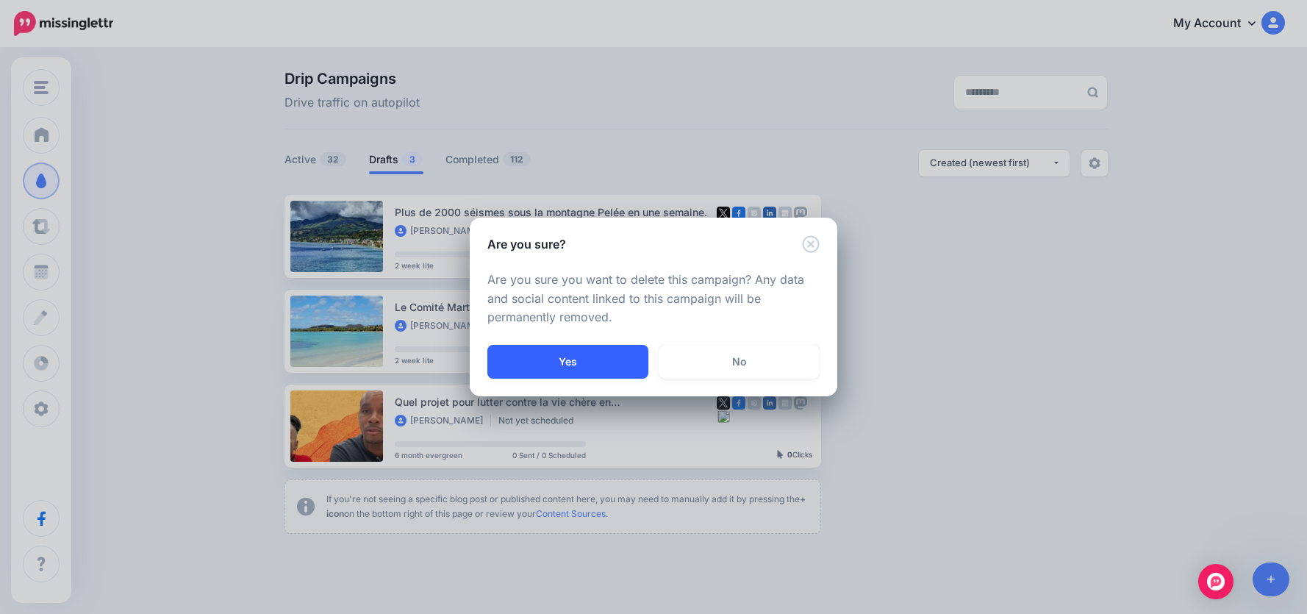
click at [551, 363] on button "Yes" at bounding box center [567, 362] width 161 height 34
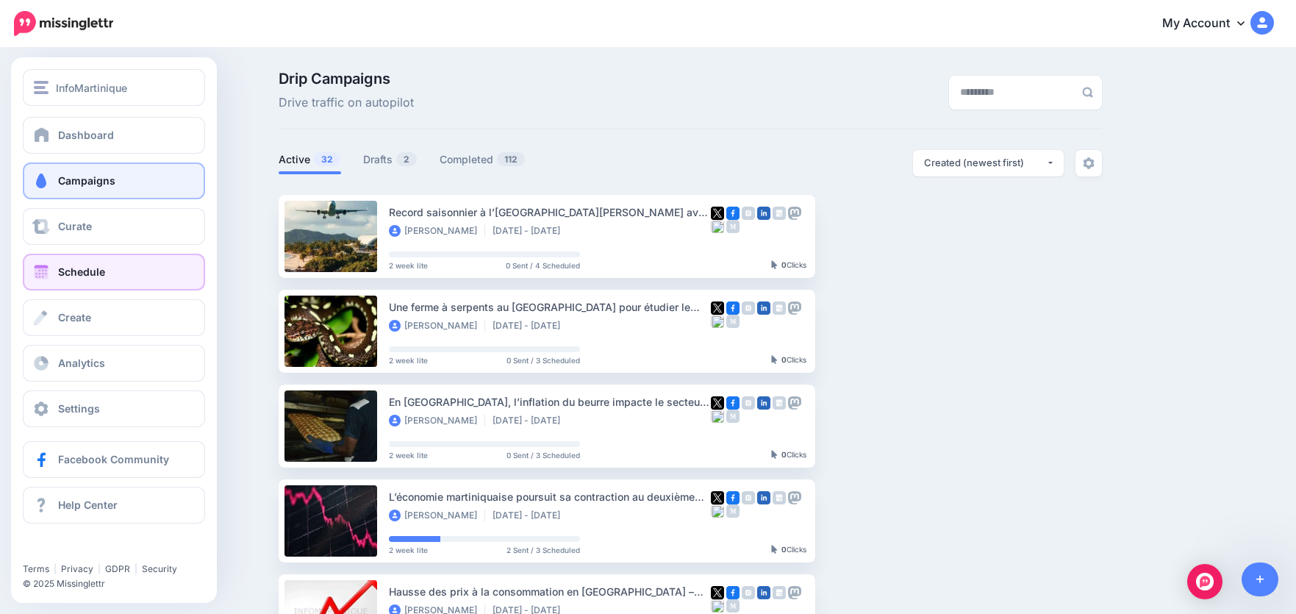
click at [55, 276] on link "Schedule" at bounding box center [114, 272] width 182 height 37
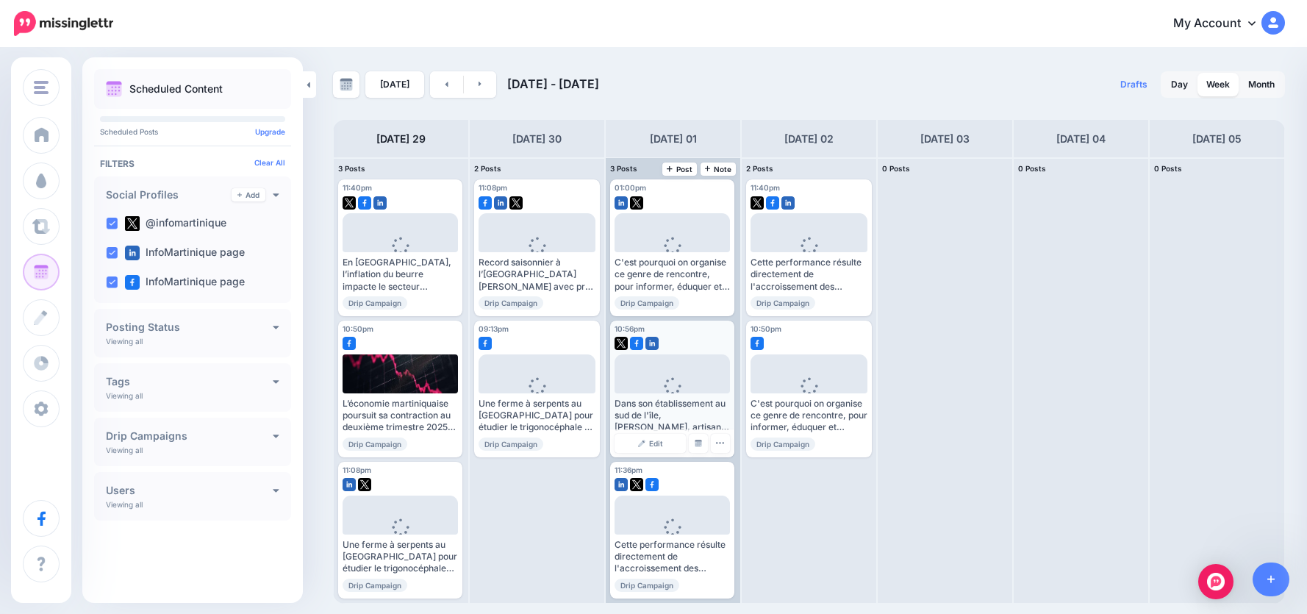
scroll to position [4, 0]
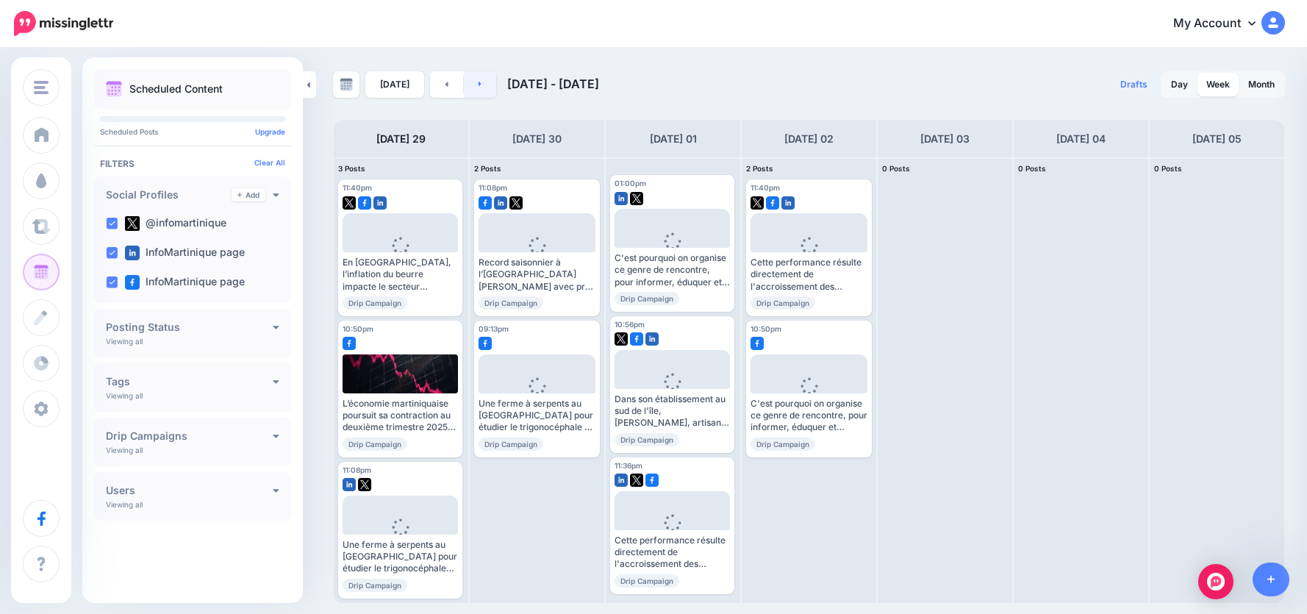
click at [482, 85] on link at bounding box center [480, 84] width 33 height 26
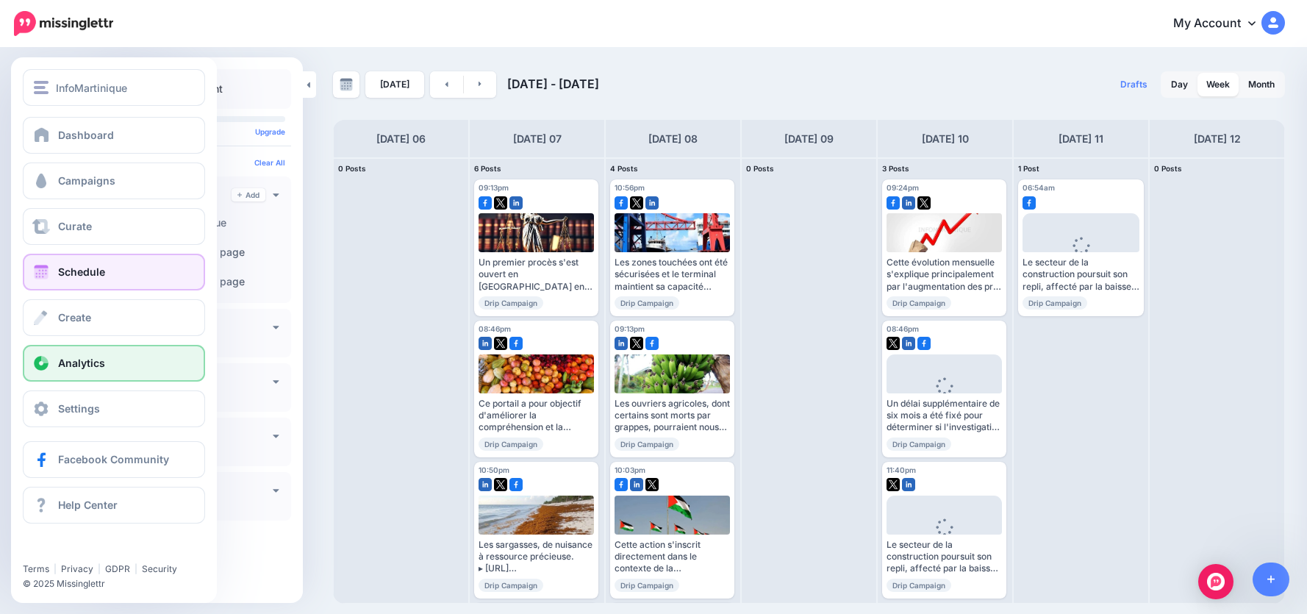
click at [88, 360] on span "Analytics" at bounding box center [81, 363] width 47 height 12
